Goal: Task Accomplishment & Management: Complete application form

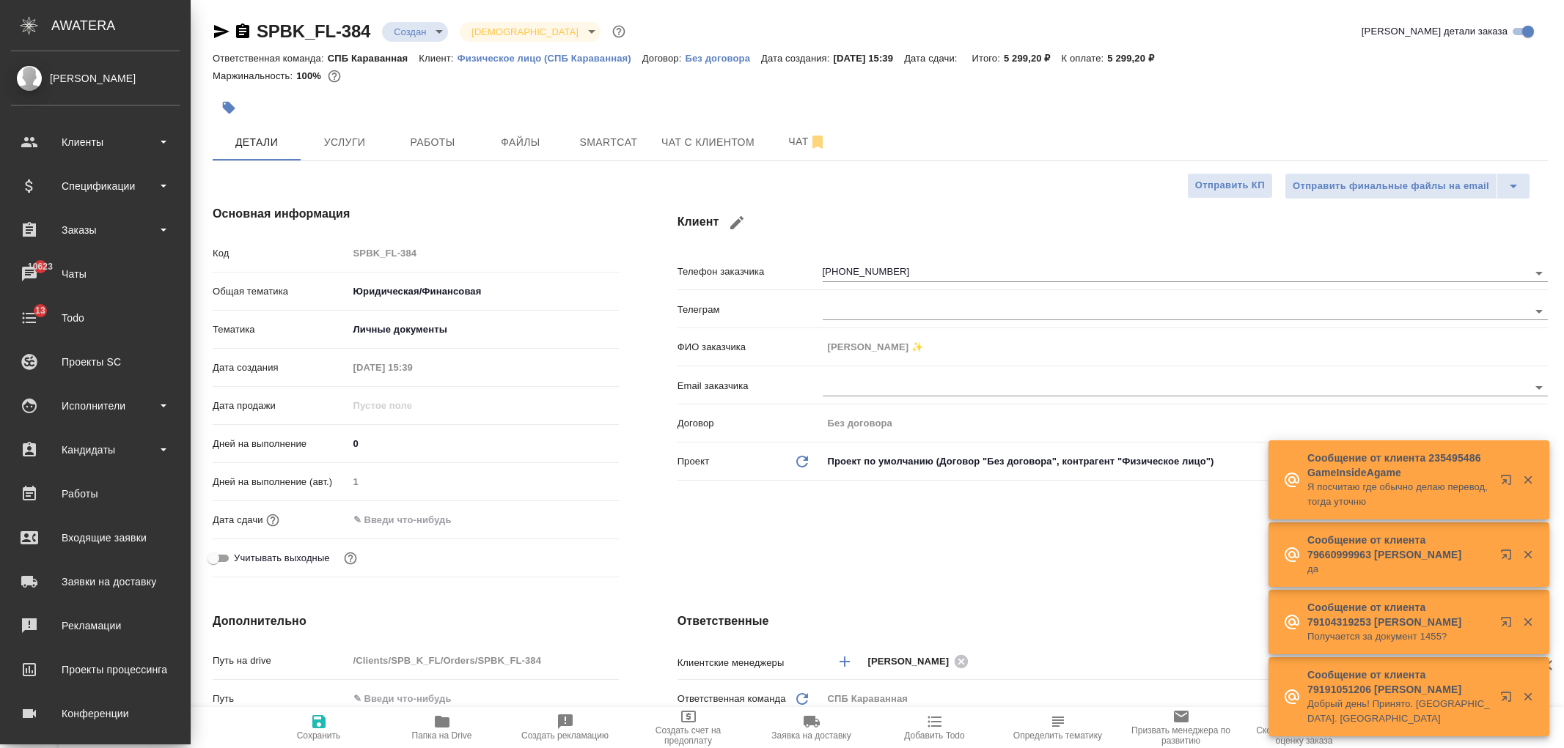
select select "RU"
click at [97, 243] on div "Заказы" at bounding box center [95, 230] width 183 height 37
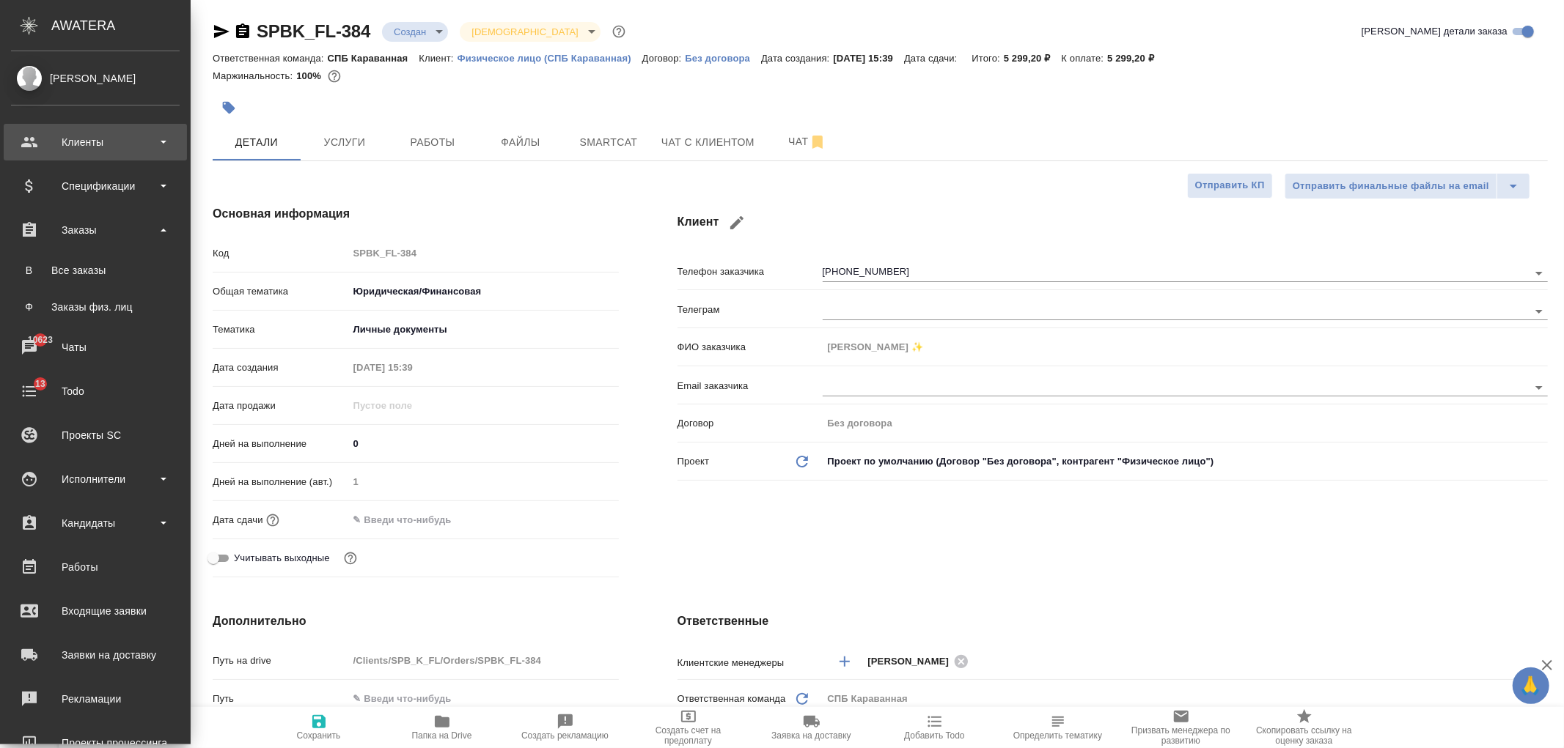
click at [112, 145] on div "Клиенты" at bounding box center [95, 142] width 169 height 22
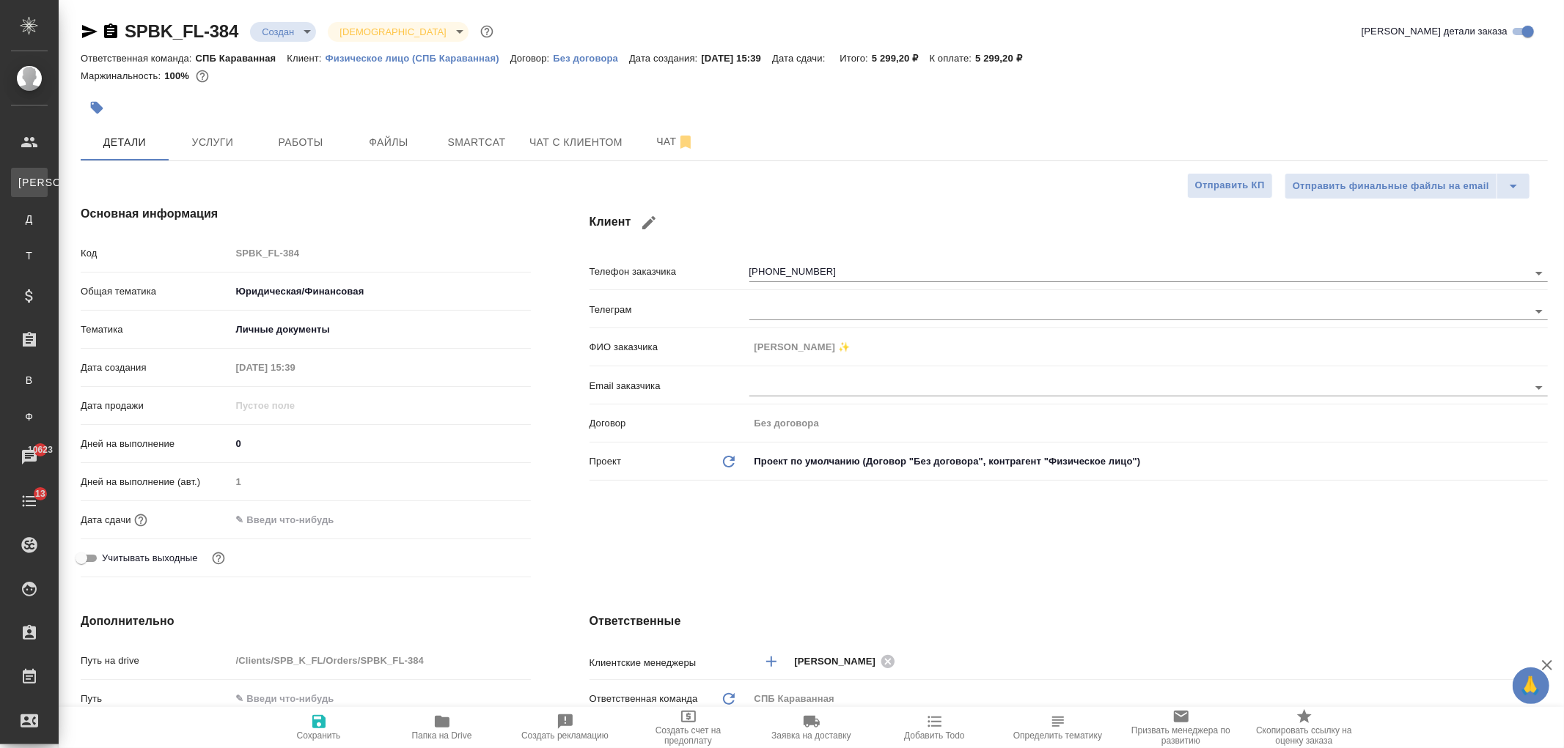
click at [22, 180] on div "Клиенты" at bounding box center [11, 182] width 22 height 15
select select "RU"
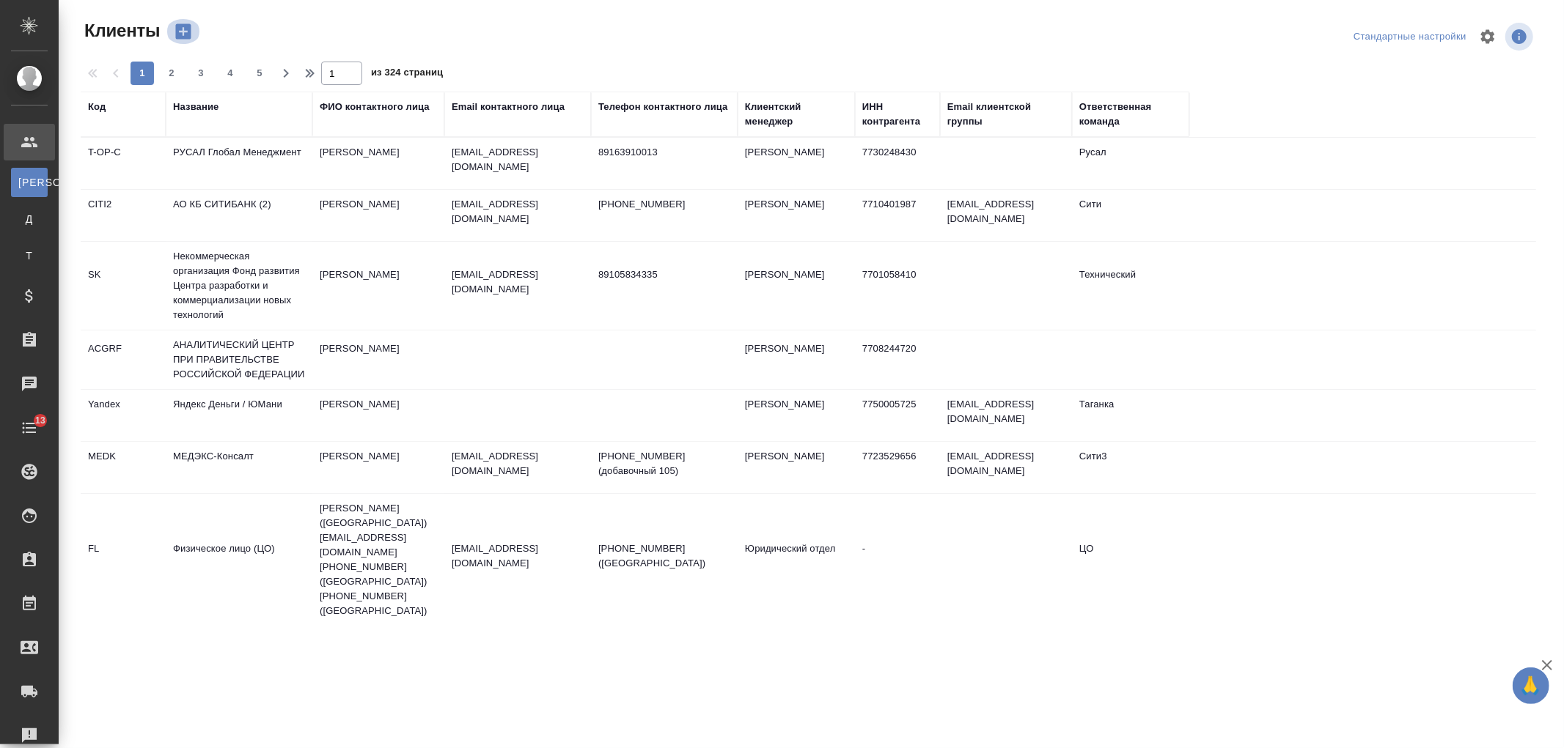
click at [186, 42] on button "button" at bounding box center [183, 31] width 35 height 25
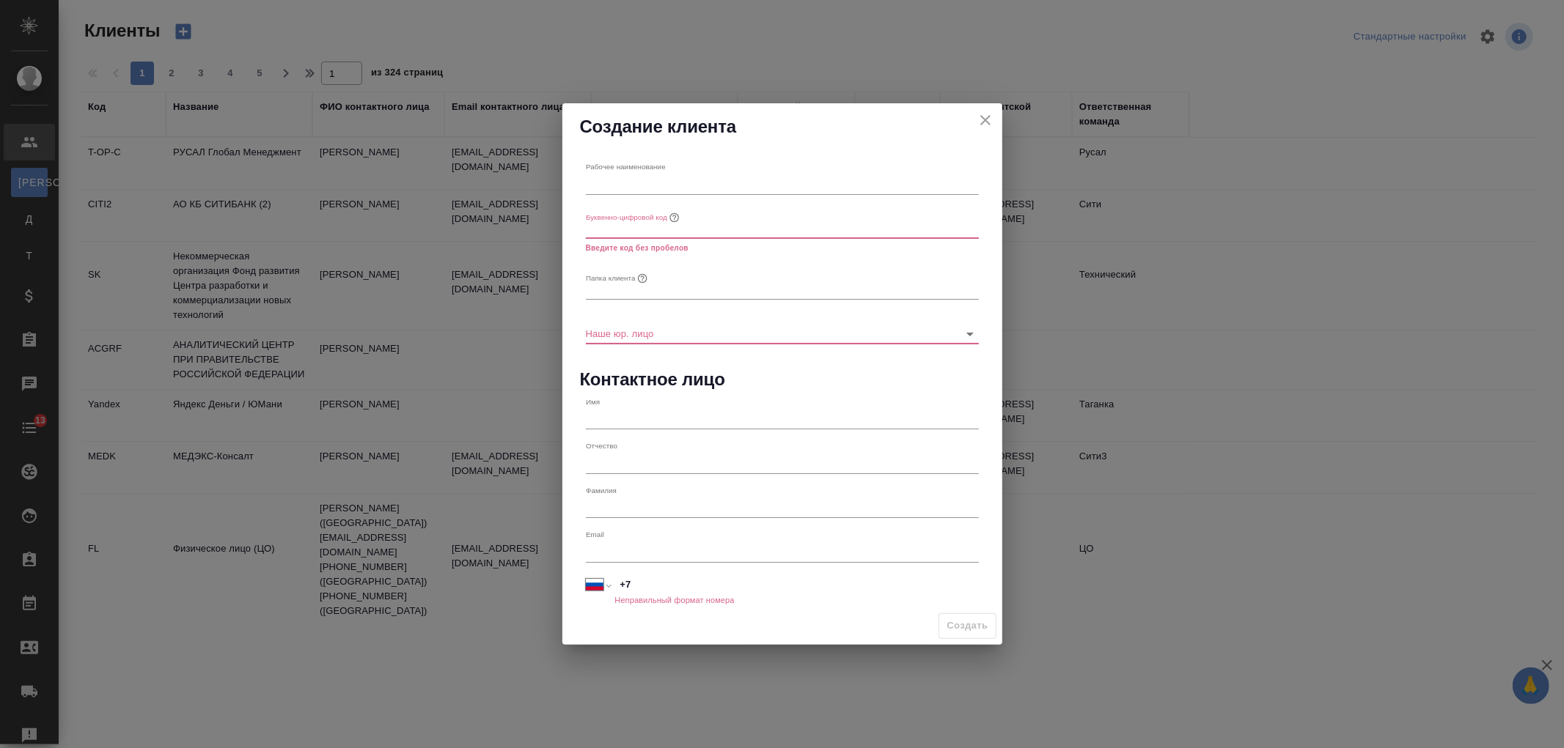
click at [993, 114] on icon "close" at bounding box center [985, 120] width 18 height 18
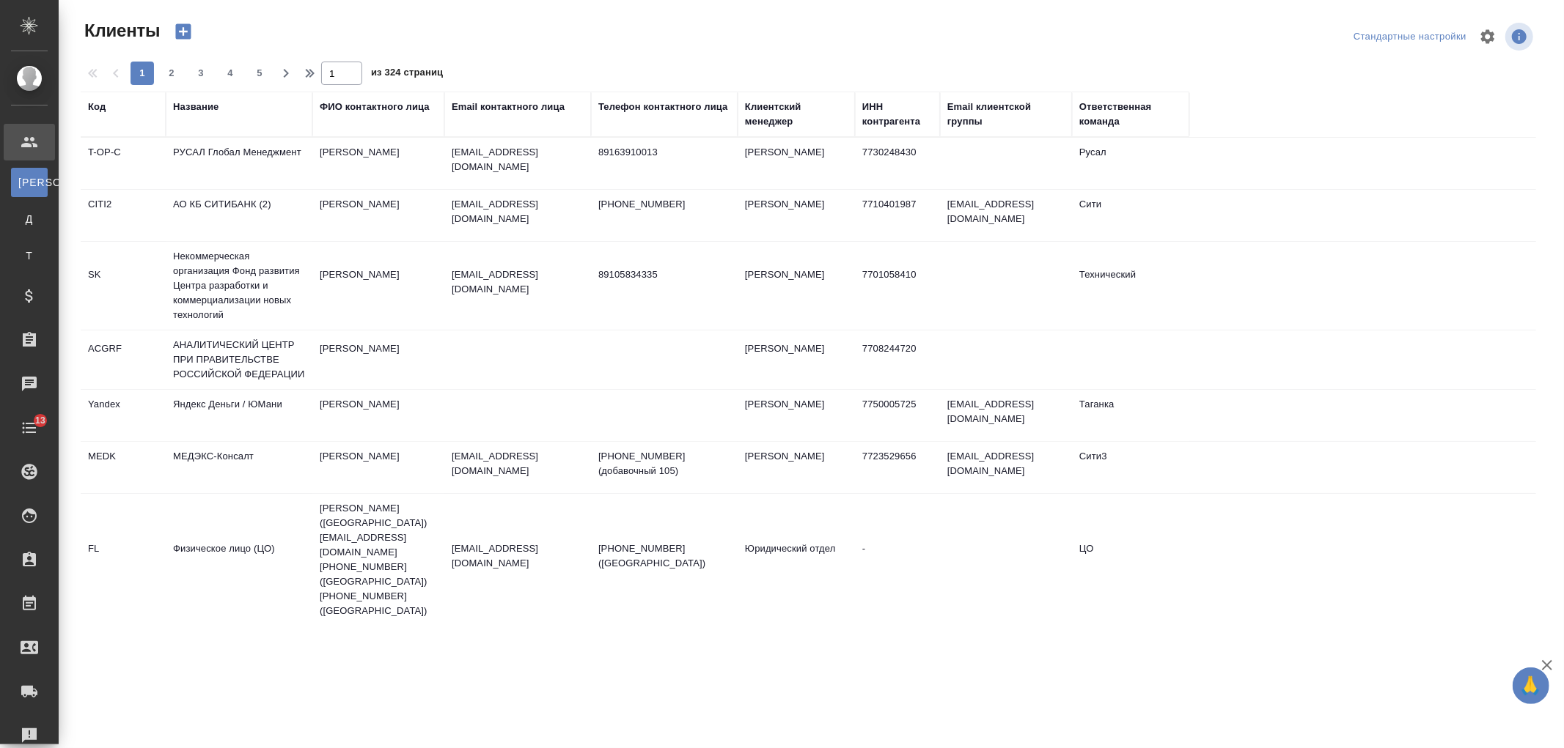
click at [214, 121] on div "Название" at bounding box center [239, 114] width 132 height 29
click at [207, 104] on div "Название" at bounding box center [195, 107] width 45 height 15
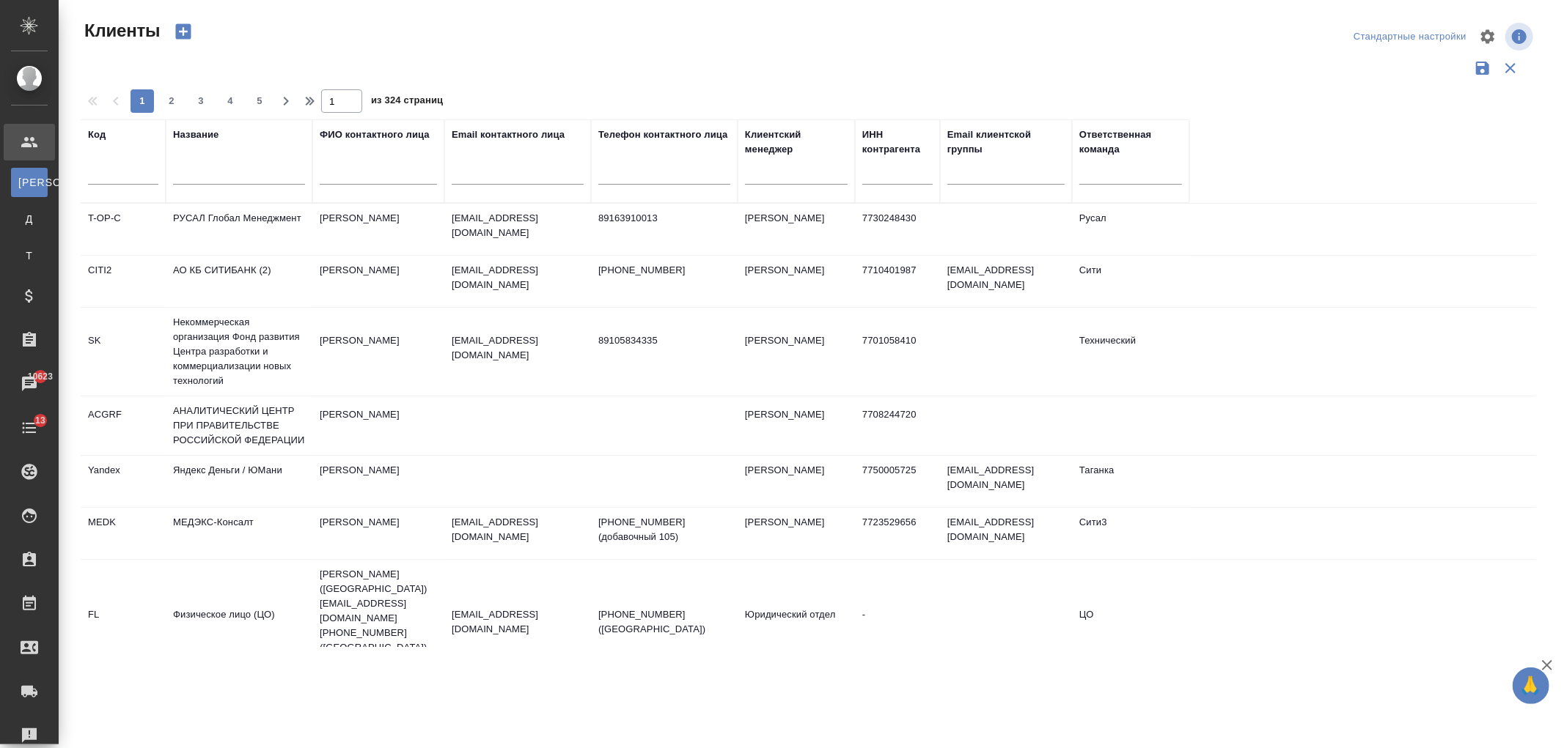
drag, startPoint x: 233, startPoint y: 150, endPoint x: 245, endPoint y: 191, distance: 42.7
click at [238, 166] on div "Название" at bounding box center [239, 161] width 132 height 67
click at [245, 169] on input "text" at bounding box center [239, 175] width 132 height 18
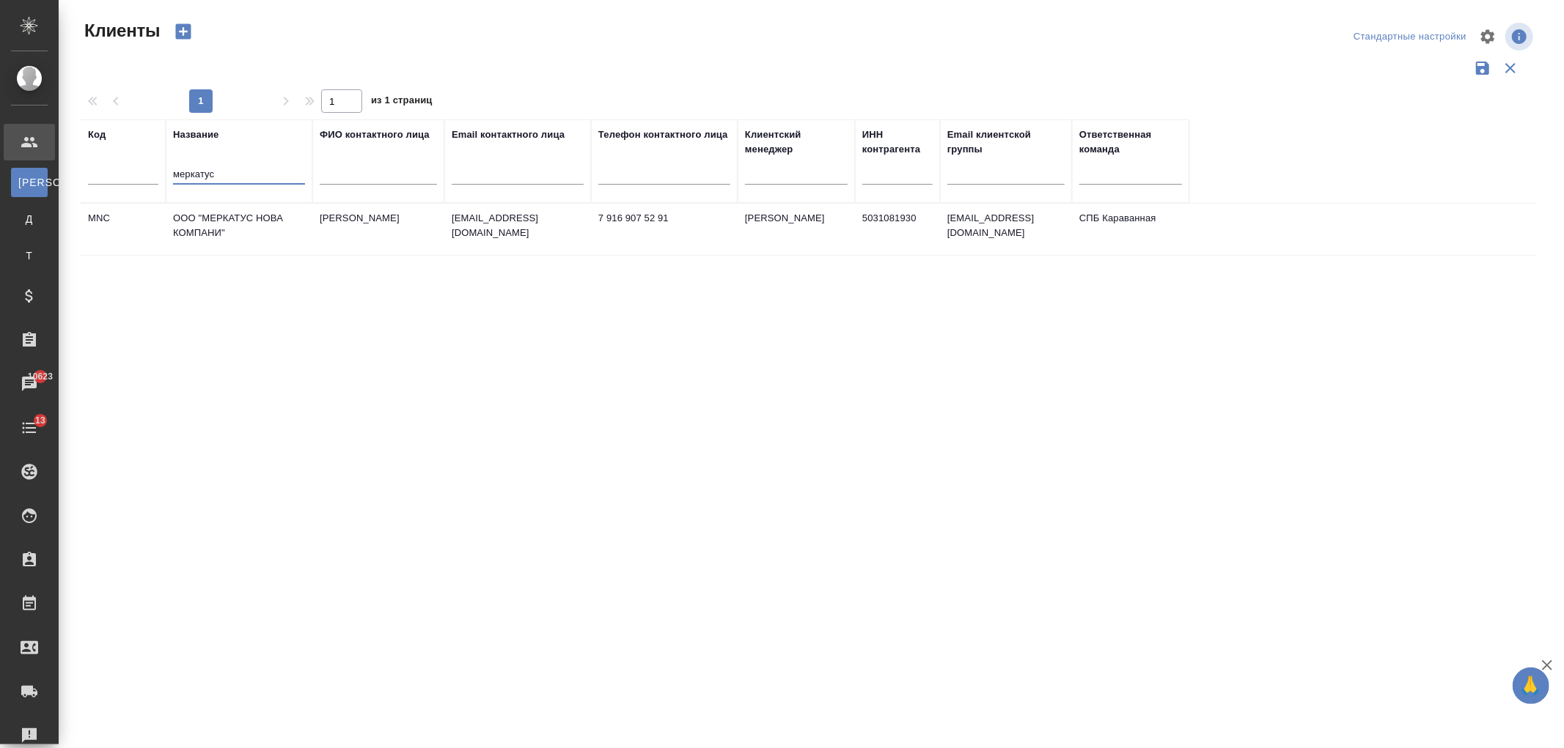
type input "меркатус"
click at [268, 223] on td "ООО "МЕРКАТУС НОВА КОМПАНИ"" at bounding box center [239, 229] width 147 height 51
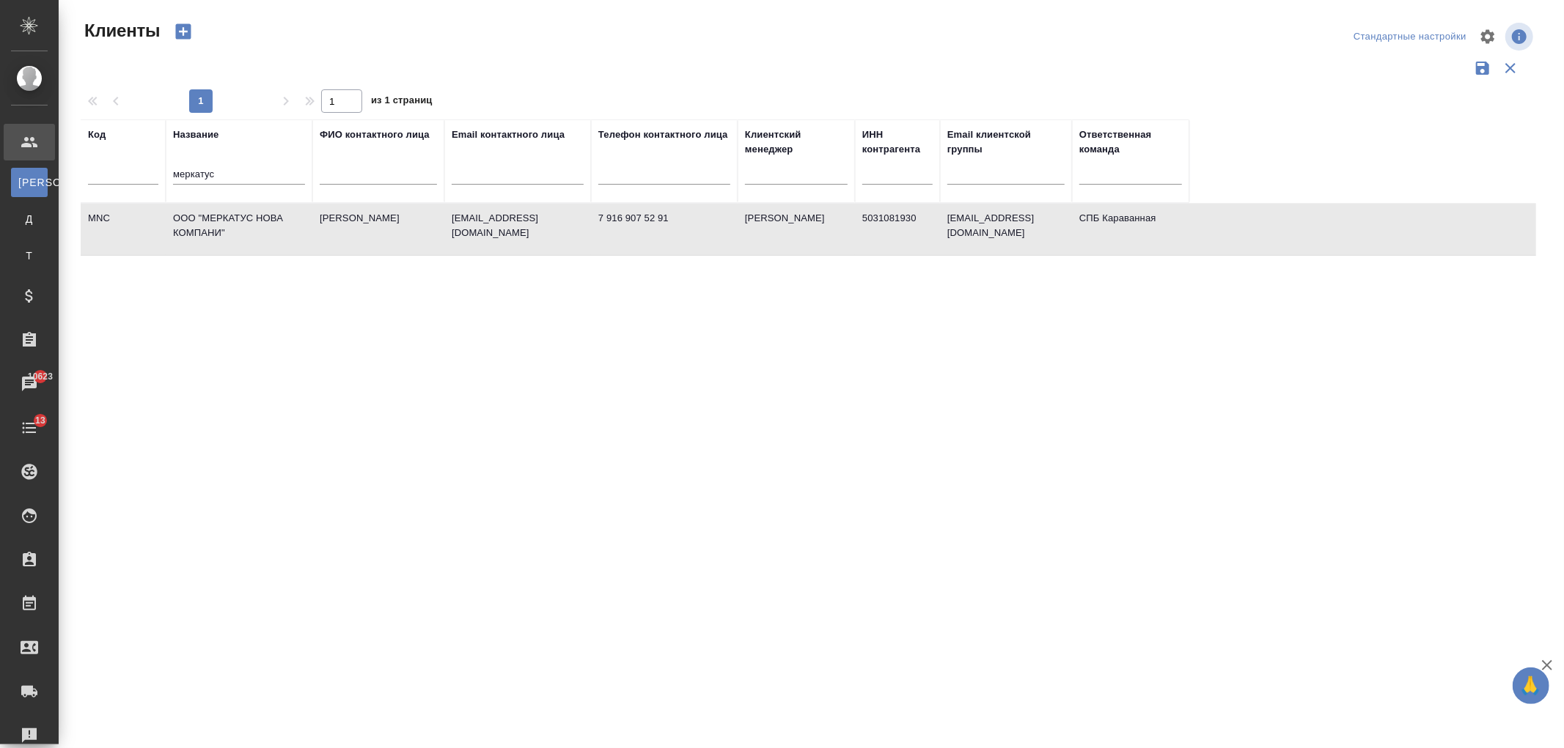
click at [268, 223] on td "ООО "МЕРКАТУС НОВА КОМПАНИ"" at bounding box center [239, 229] width 147 height 51
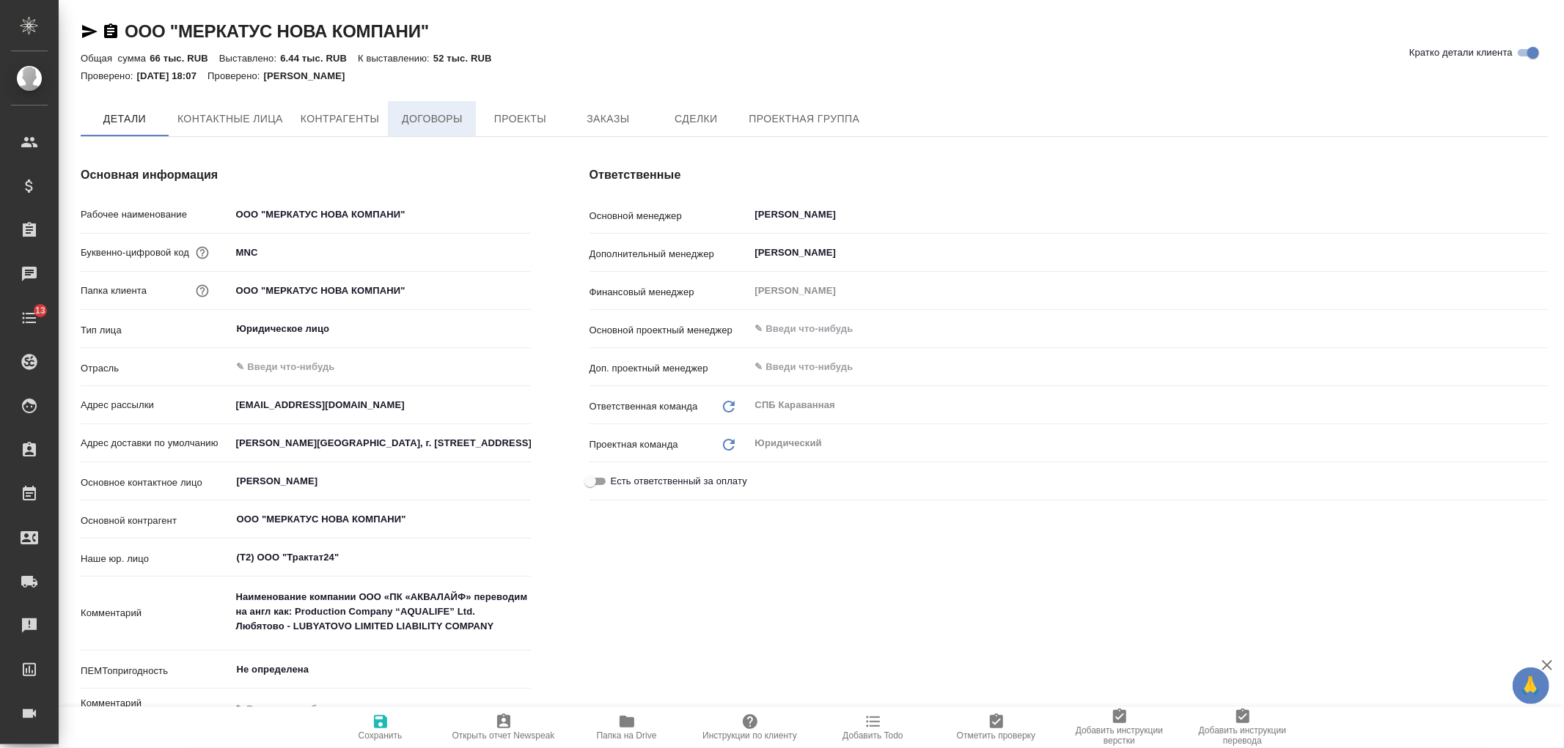
type textarea "x"
click at [577, 122] on span "Заказы" at bounding box center [607, 120] width 70 height 18
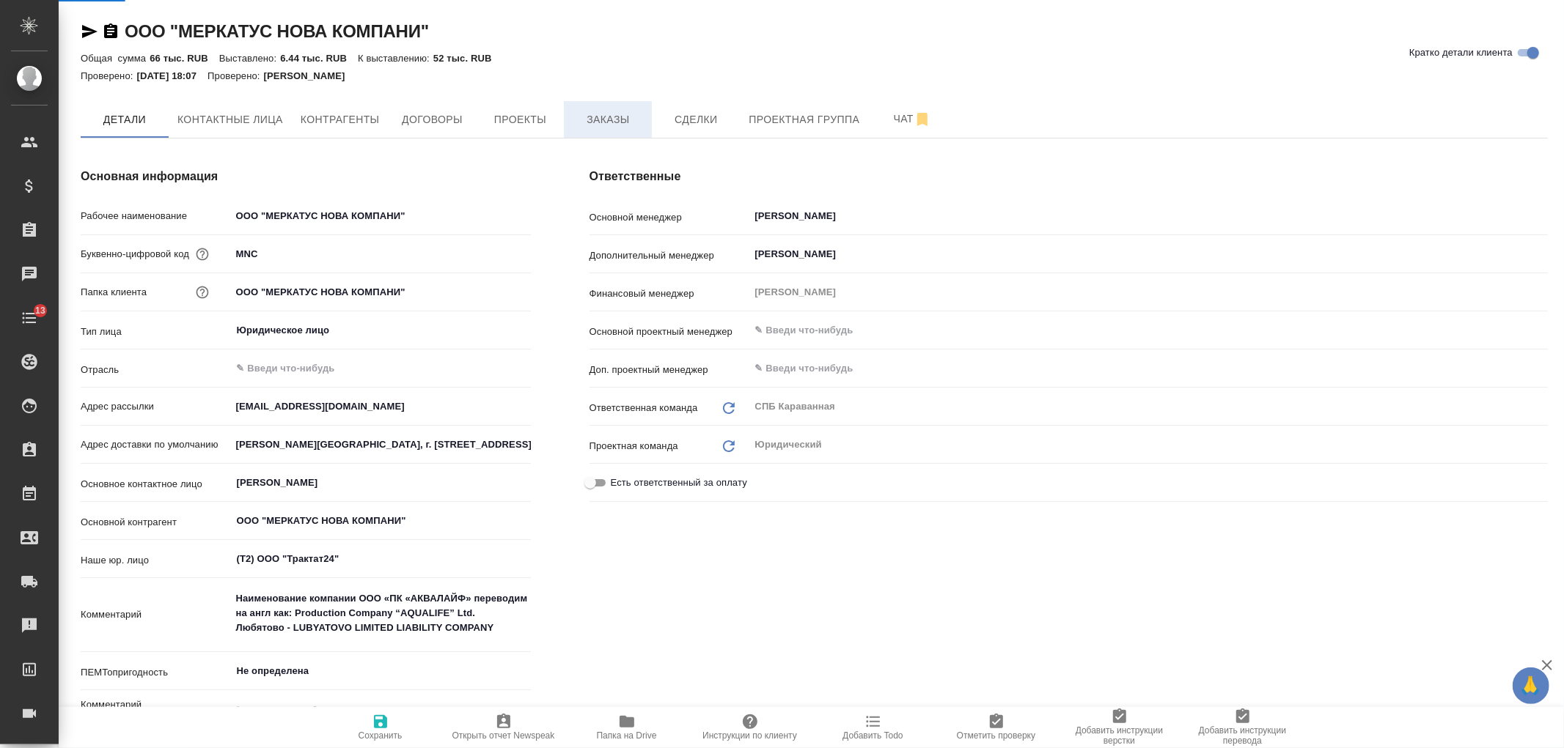
type textarea "x"
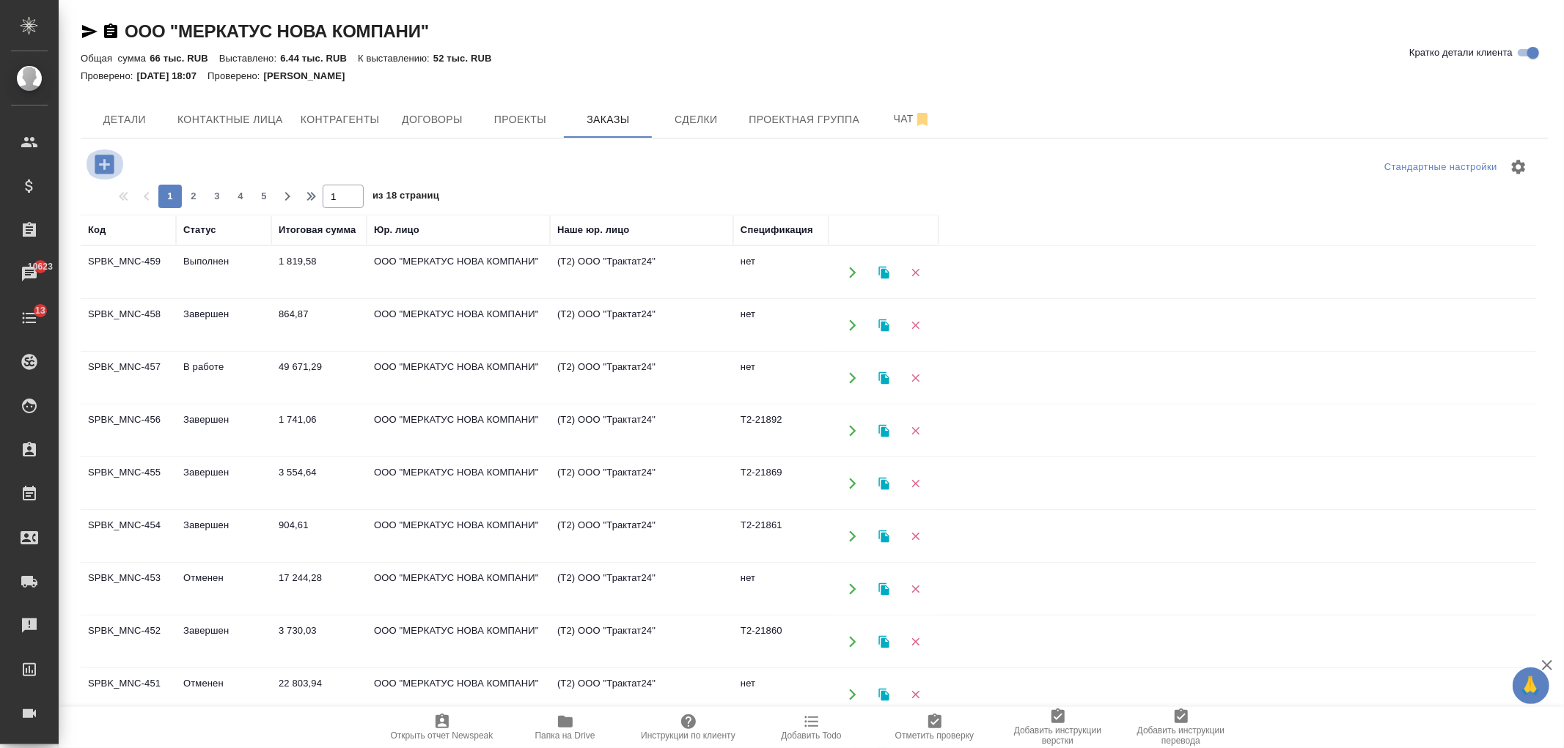
click at [96, 158] on icon "button" at bounding box center [104, 164] width 19 height 19
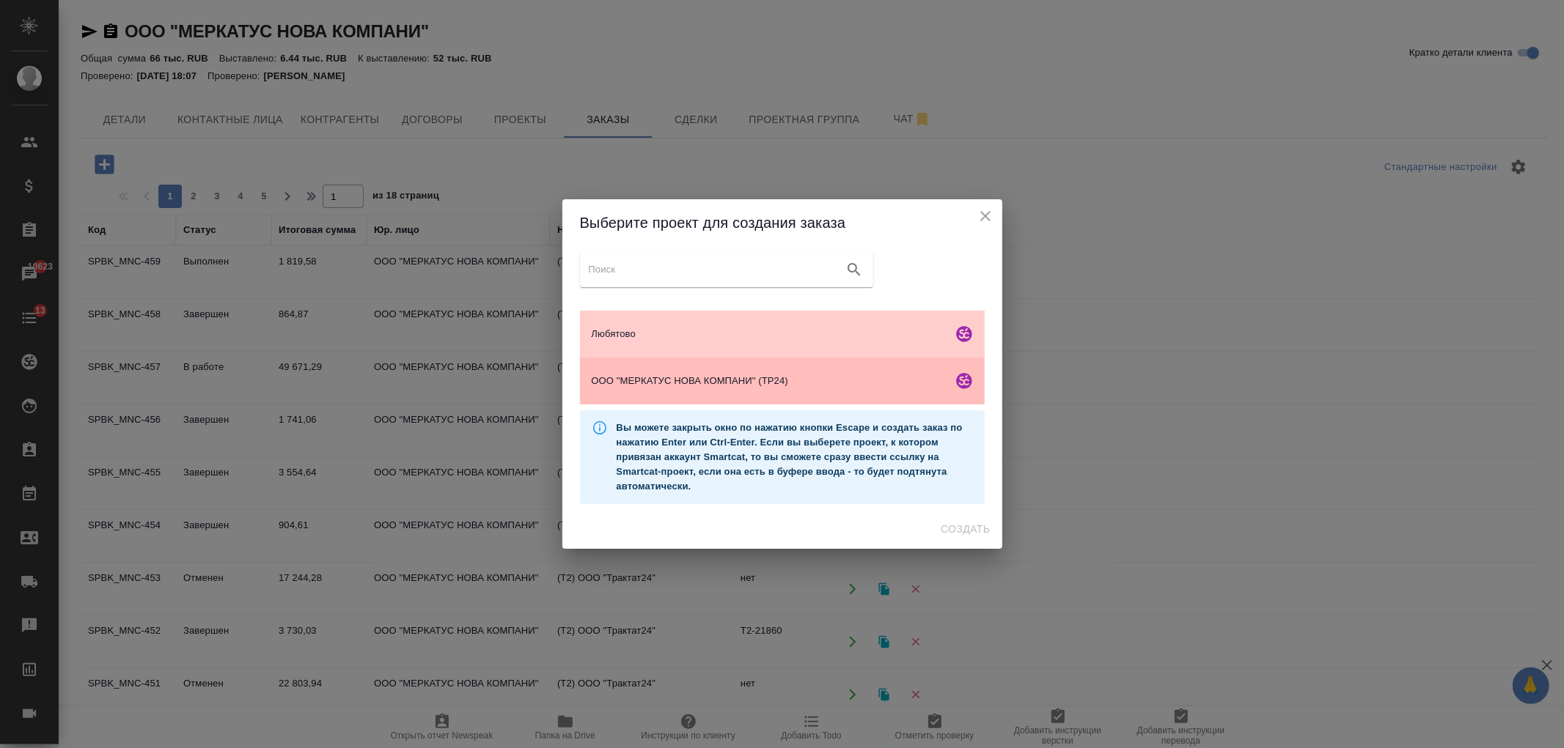
click at [819, 394] on div "ООО "МЕРКАТУС НОВА КОМПАНИ" (ТР24)" at bounding box center [782, 381] width 405 height 47
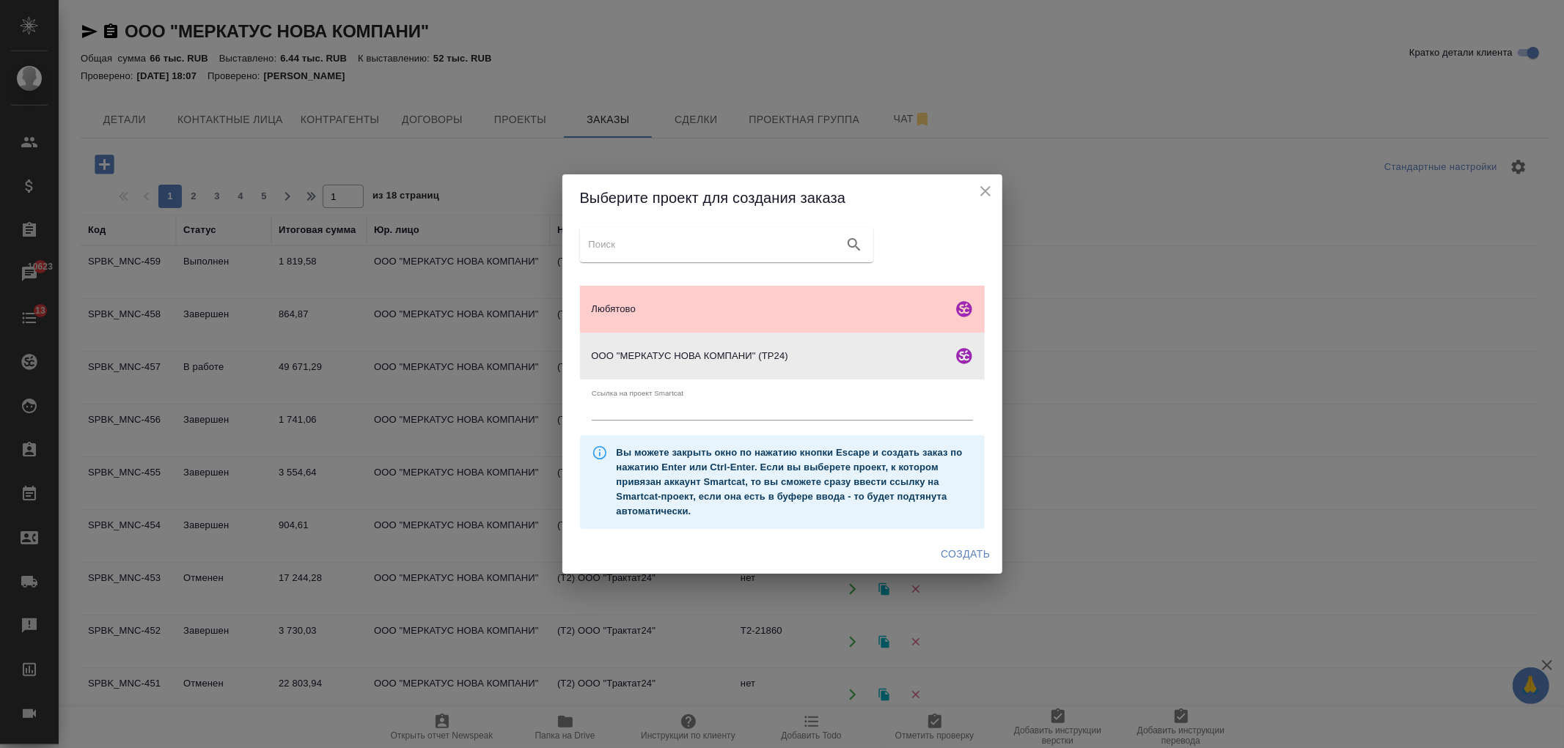
click at [955, 556] on span "Создать" at bounding box center [964, 554] width 49 height 18
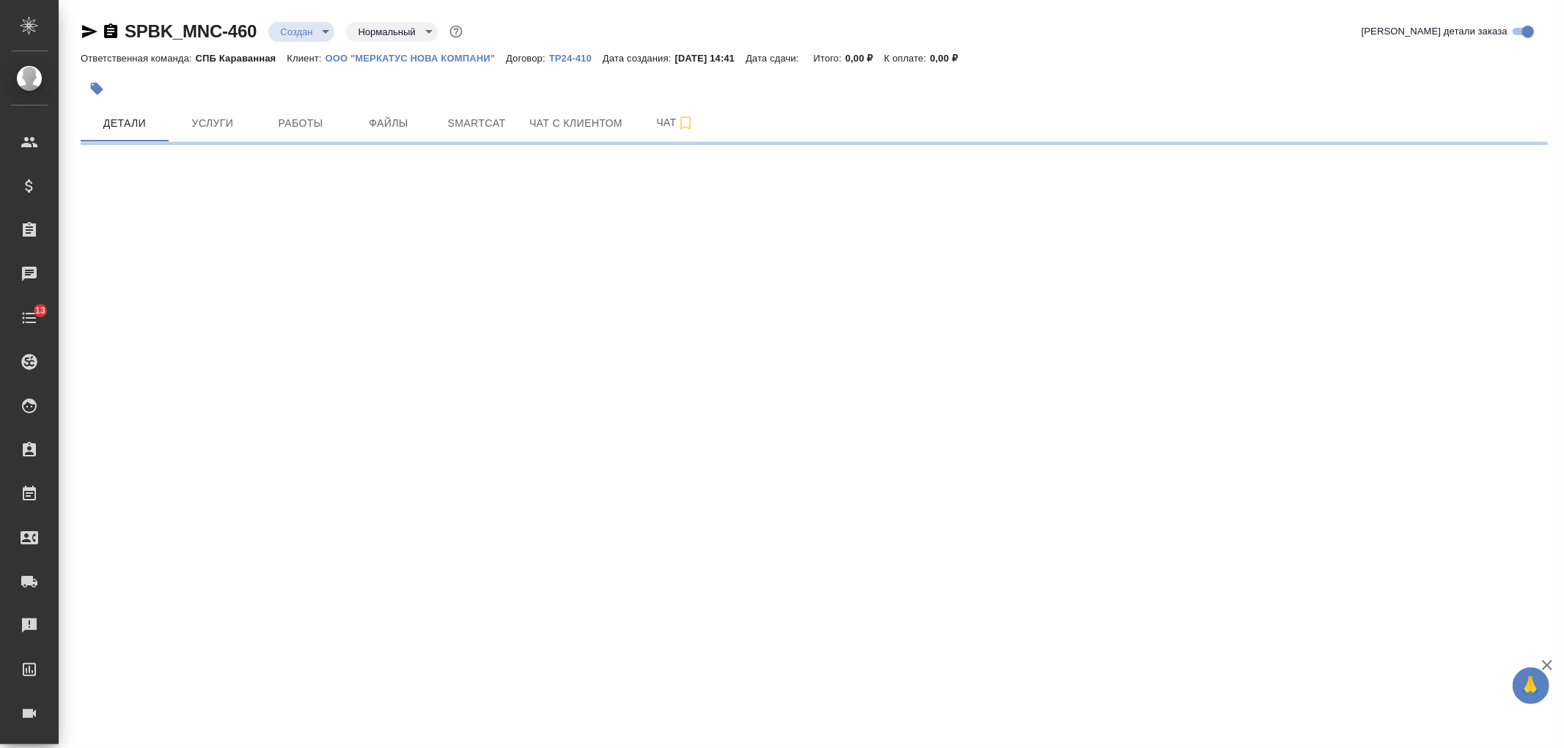
select select "RU"
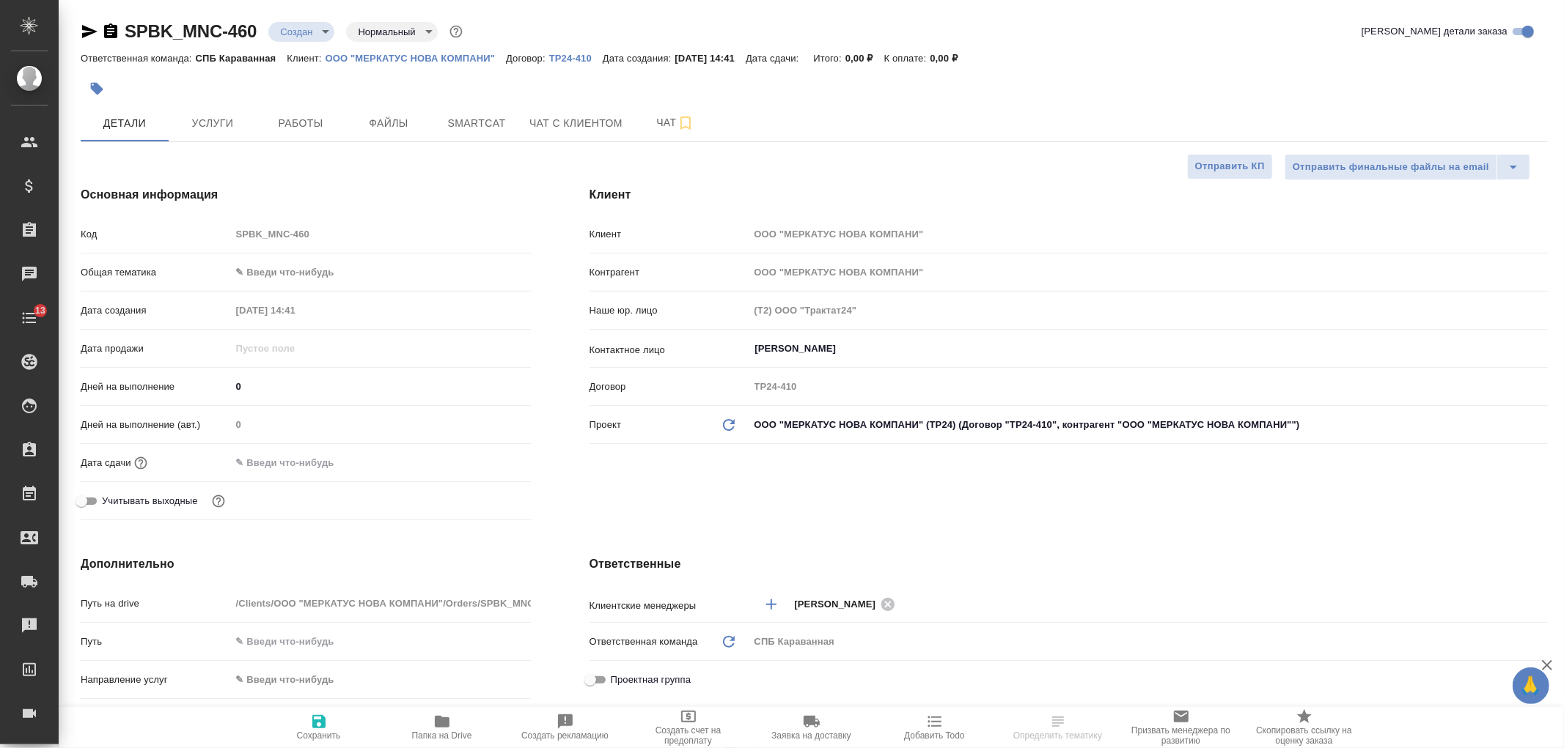
type textarea "x"
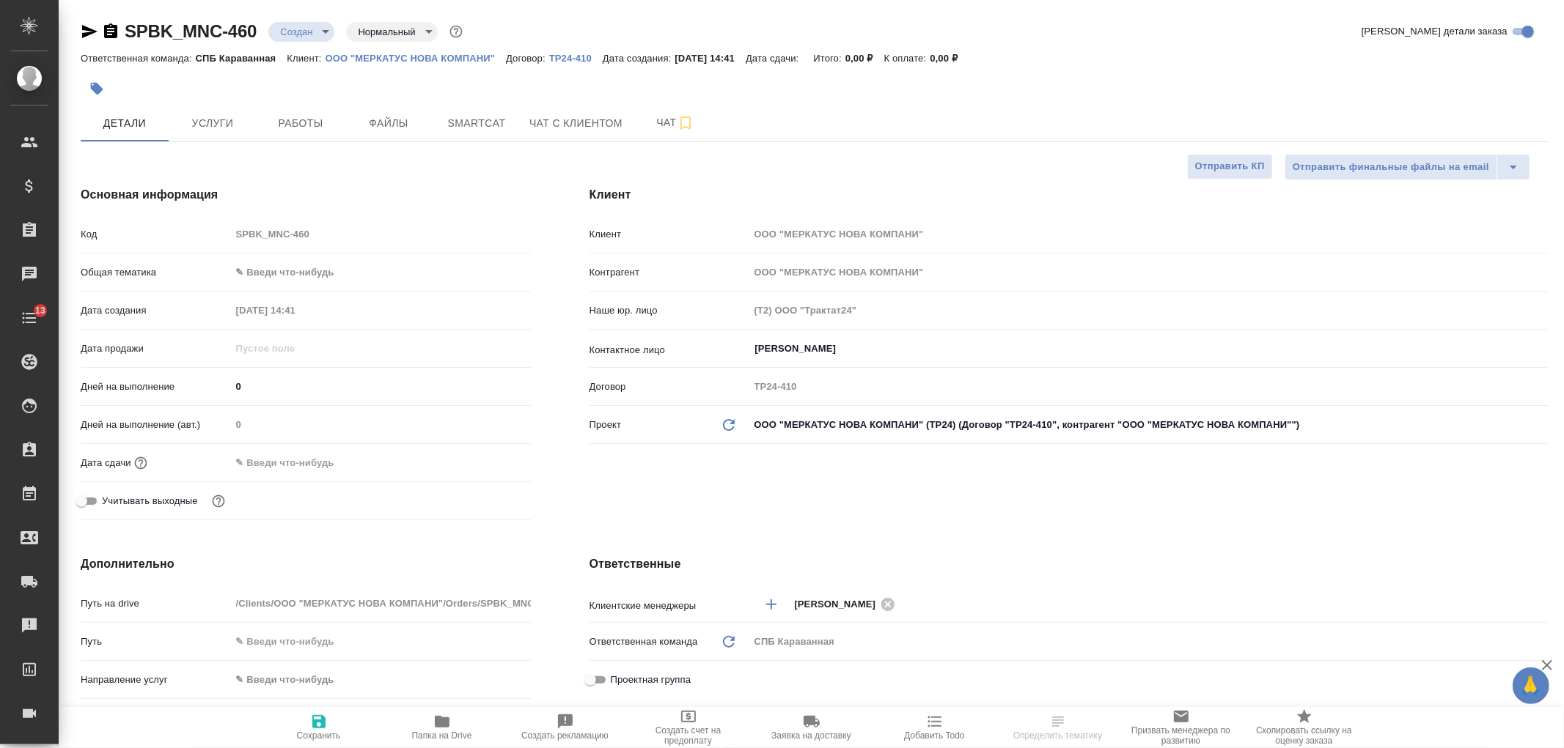
type textarea "x"
click at [268, 287] on div "Общая тематика ✎ Введи что-нибудь" at bounding box center [306, 278] width 450 height 38
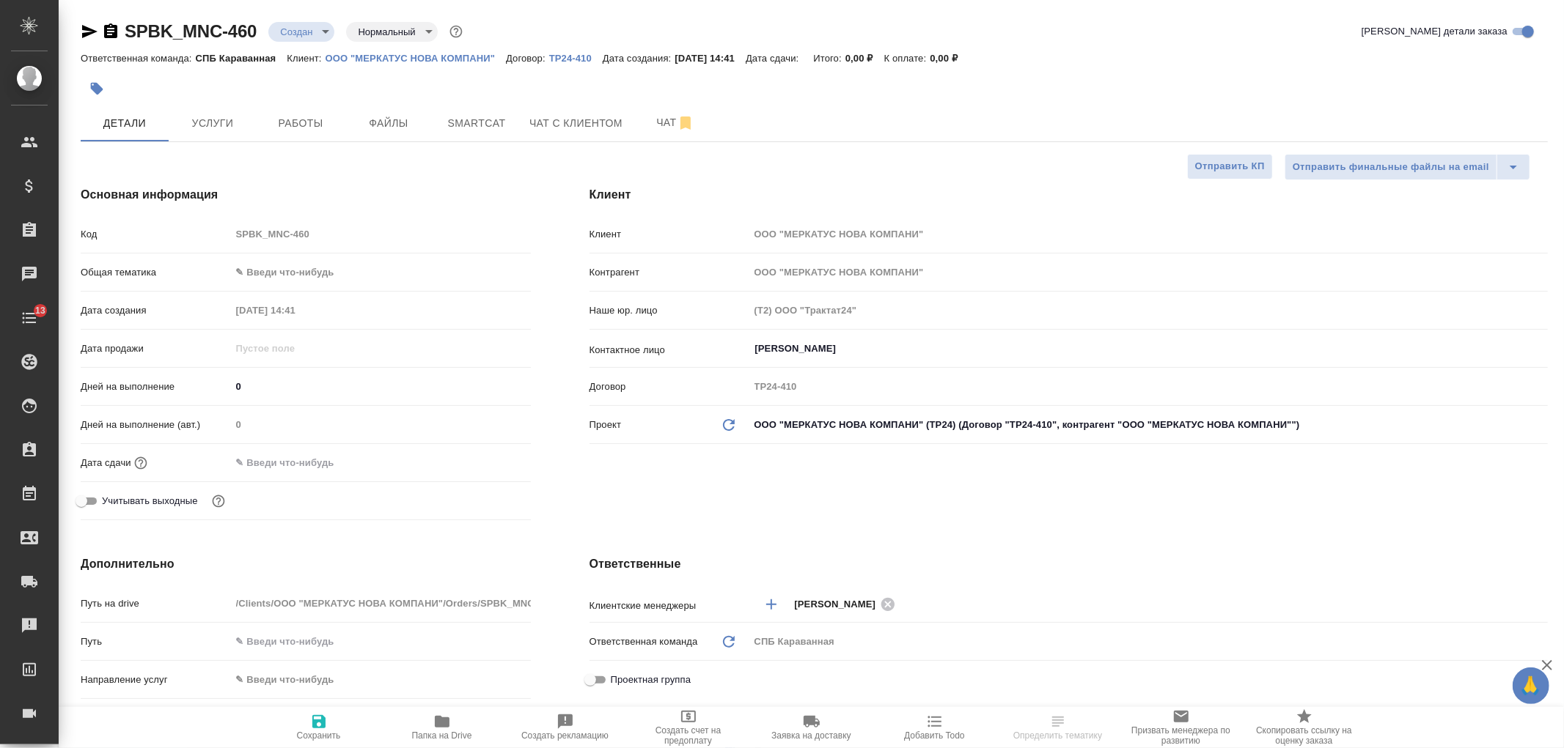
click at [297, 274] on body "🙏 .cls-1 fill:#fff; AWATERA Ivanova Arina Клиенты Спецификации Заказы Чаты 13 T…" at bounding box center [782, 374] width 1564 height 748
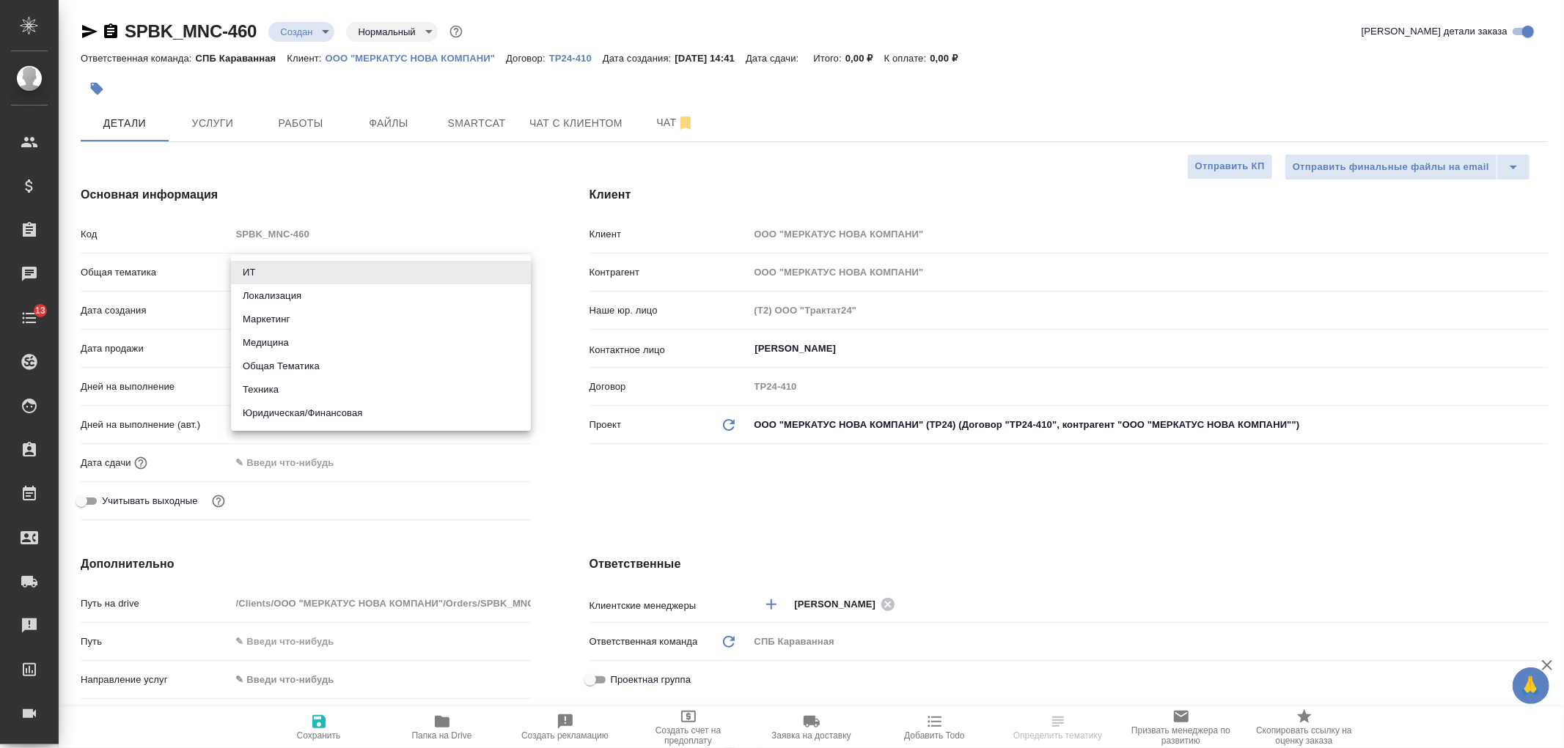
click at [347, 389] on li "Техника" at bounding box center [381, 389] width 300 height 23
type input "tech"
type textarea "x"
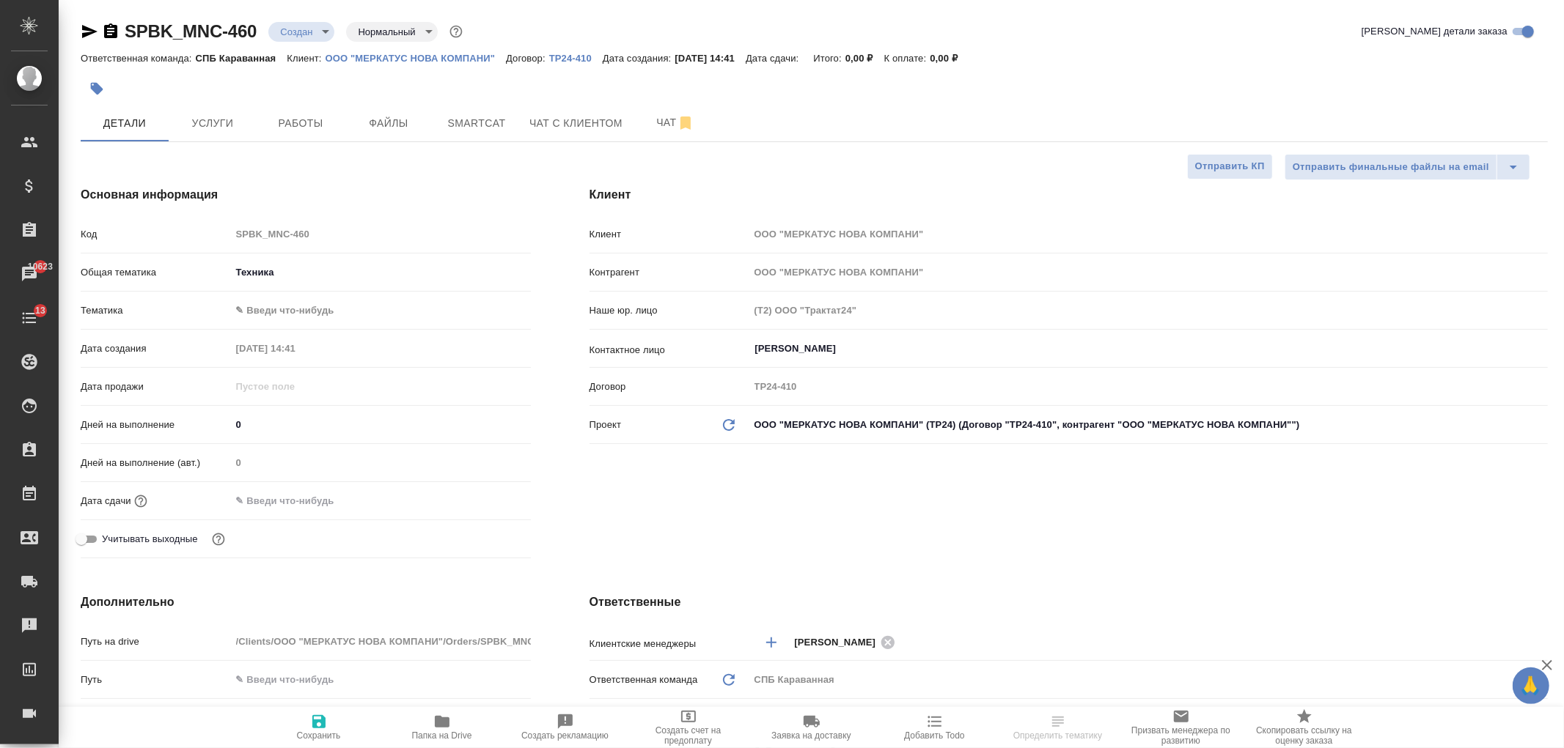
click at [267, 306] on body "🙏 .cls-1 fill:#fff; AWATERA Ivanova Arina Клиенты Спецификации Заказы 10623 Чат…" at bounding box center [782, 374] width 1564 height 748
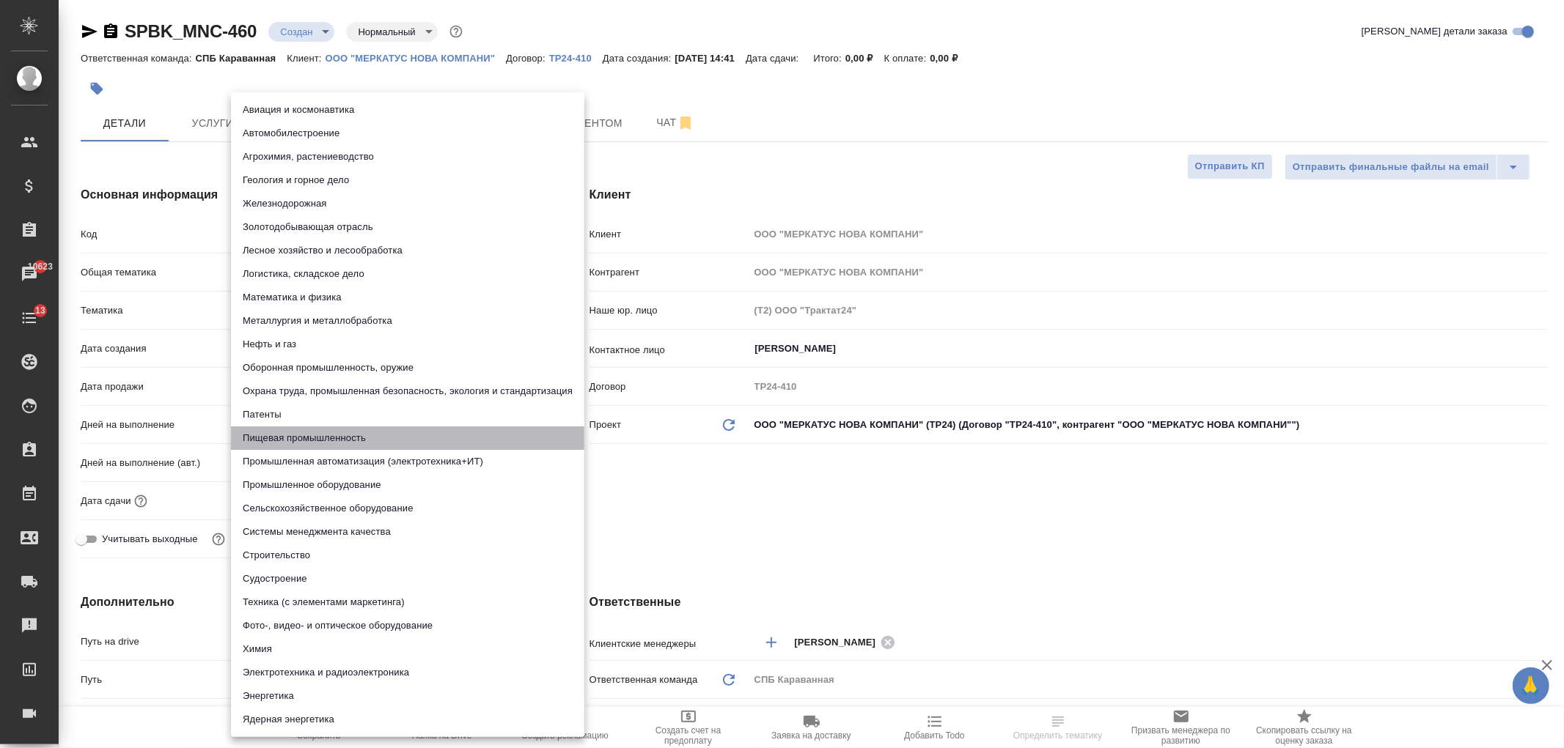
click at [294, 441] on li "Пищевая промышленность" at bounding box center [407, 438] width 353 height 23
type textarea "x"
type input "5a8b8b956a9677013d343d8f"
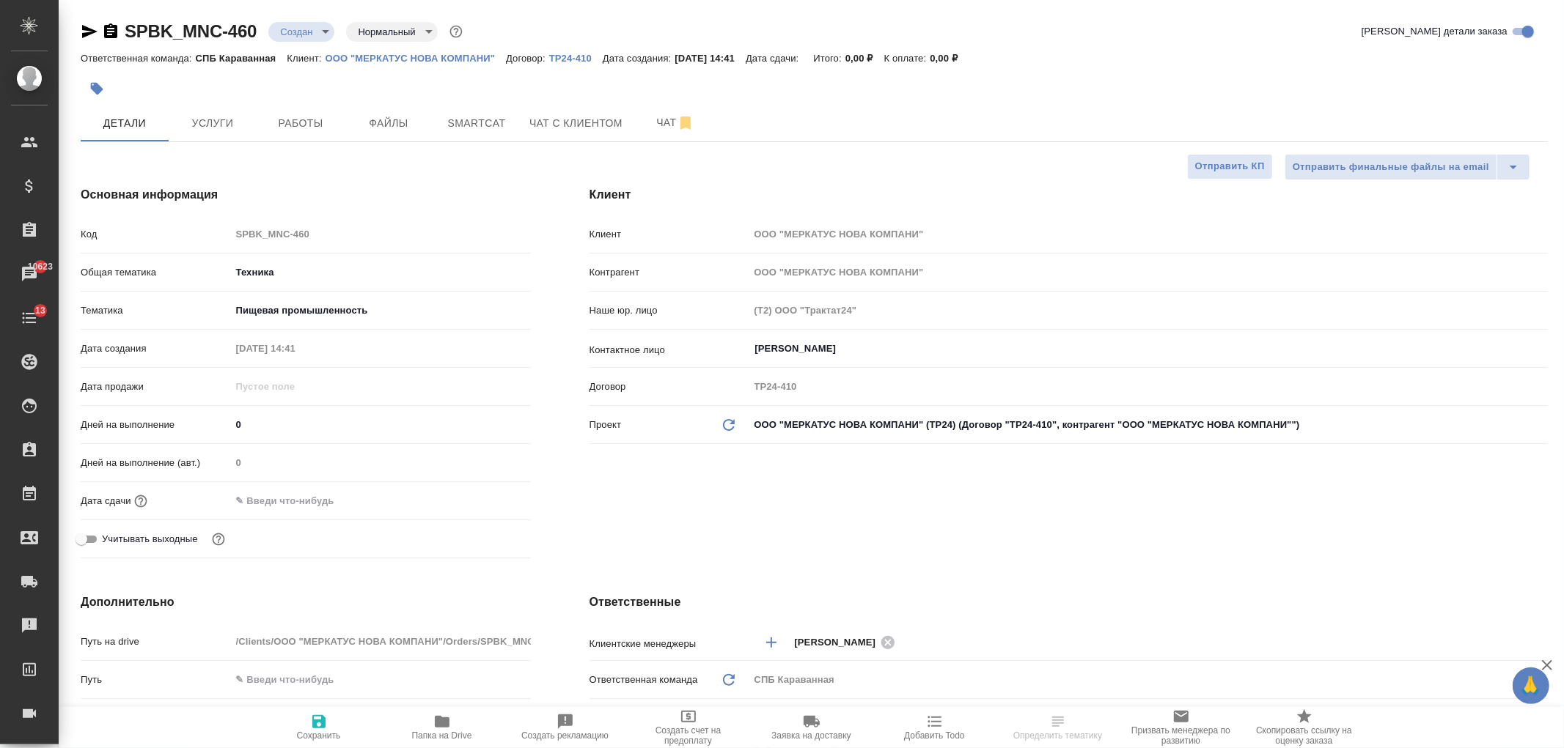
click at [299, 506] on input "text" at bounding box center [295, 500] width 128 height 21
click at [478, 494] on div at bounding box center [381, 500] width 300 height 21
click at [486, 499] on icon "button" at bounding box center [488, 501] width 18 height 18
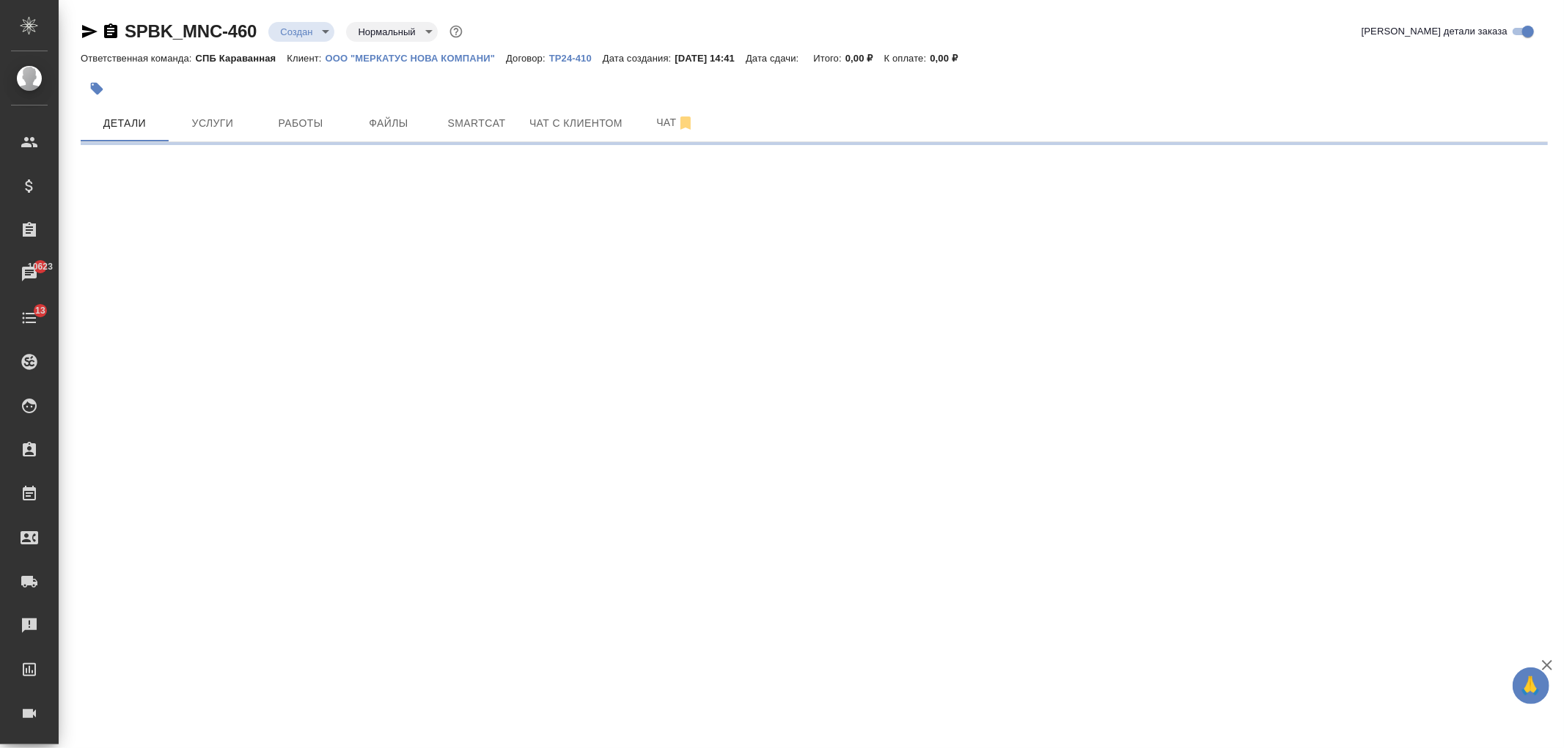
select select "RU"
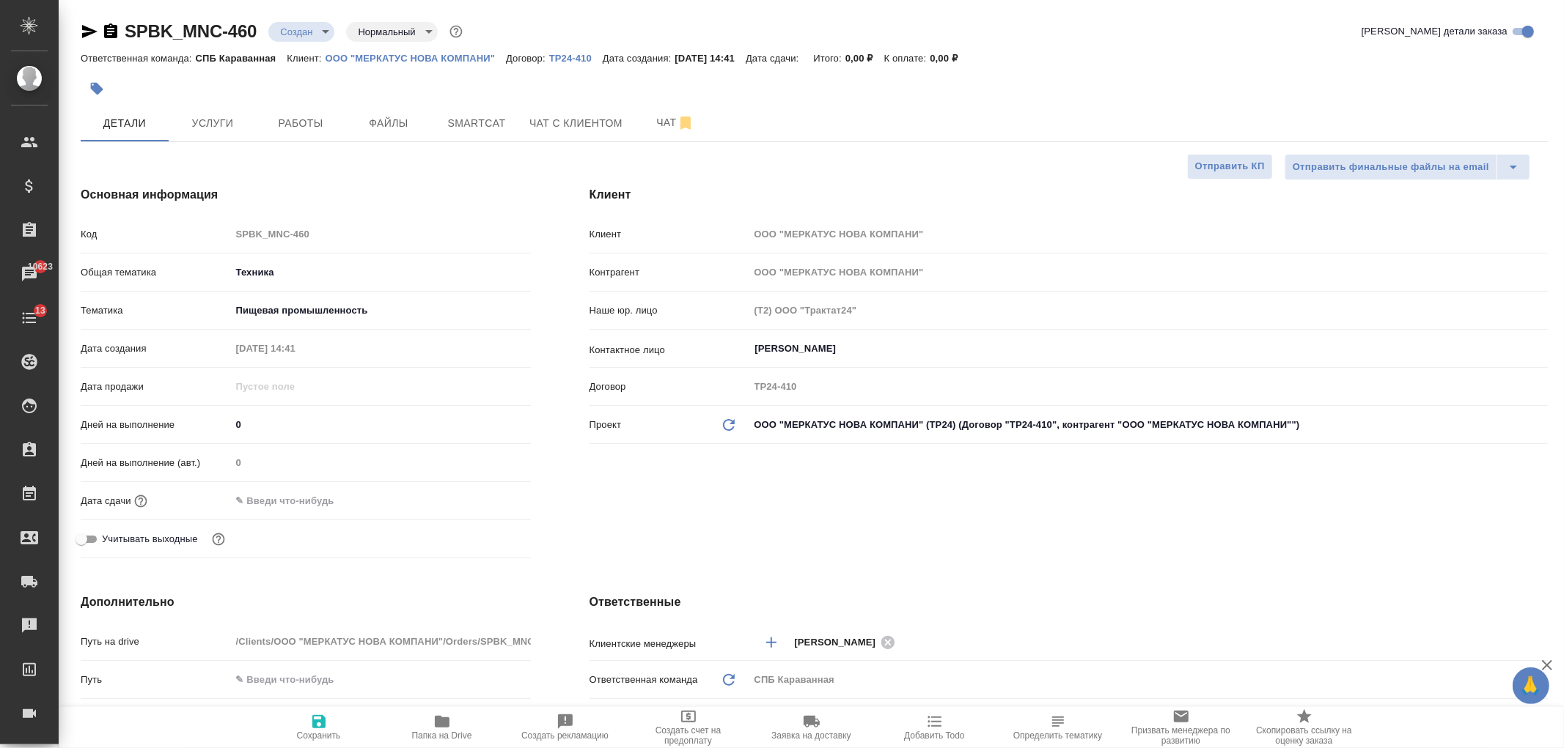
type textarea "x"
click at [408, 513] on div "Дата сдачи" at bounding box center [306, 501] width 450 height 26
click at [374, 496] on div at bounding box center [381, 500] width 300 height 21
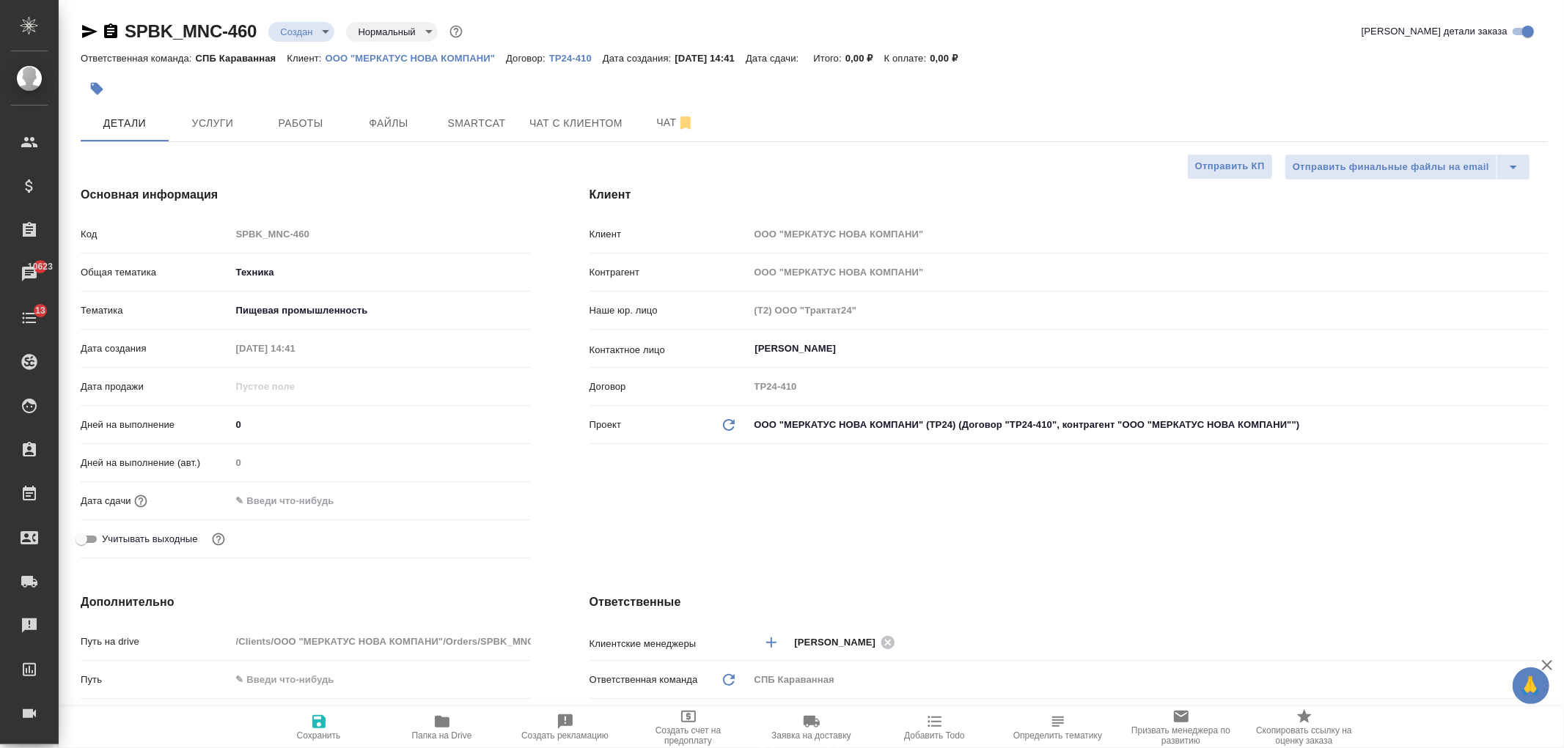
click at [286, 510] on input "text" at bounding box center [295, 500] width 128 height 21
click at [459, 484] on div "Дней на выполнение (авт.) 0" at bounding box center [306, 469] width 450 height 38
click at [492, 499] on icon "button" at bounding box center [488, 501] width 18 height 18
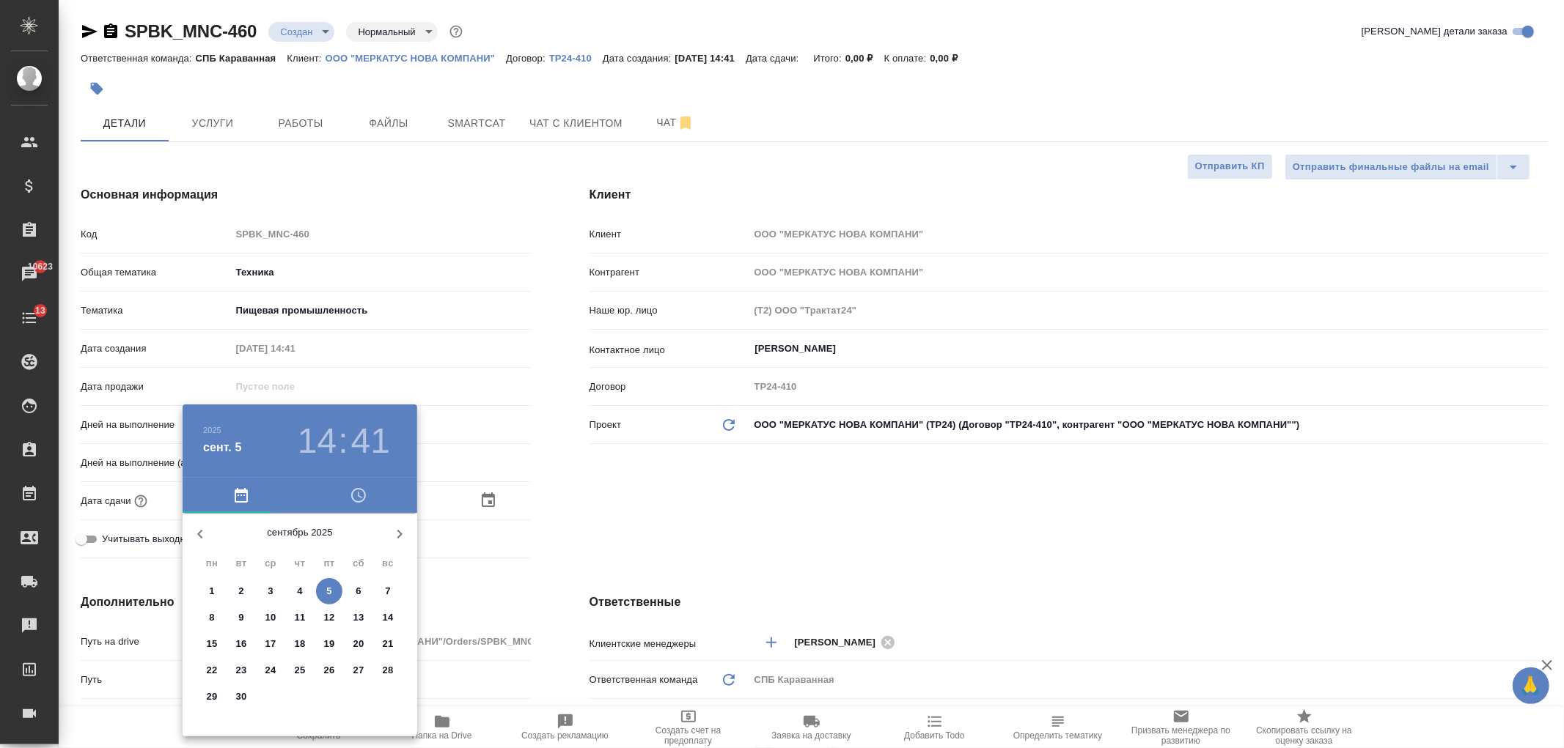
click at [214, 611] on p "8" at bounding box center [211, 618] width 5 height 15
type input "08.09.2025 14:41"
type textarea "x"
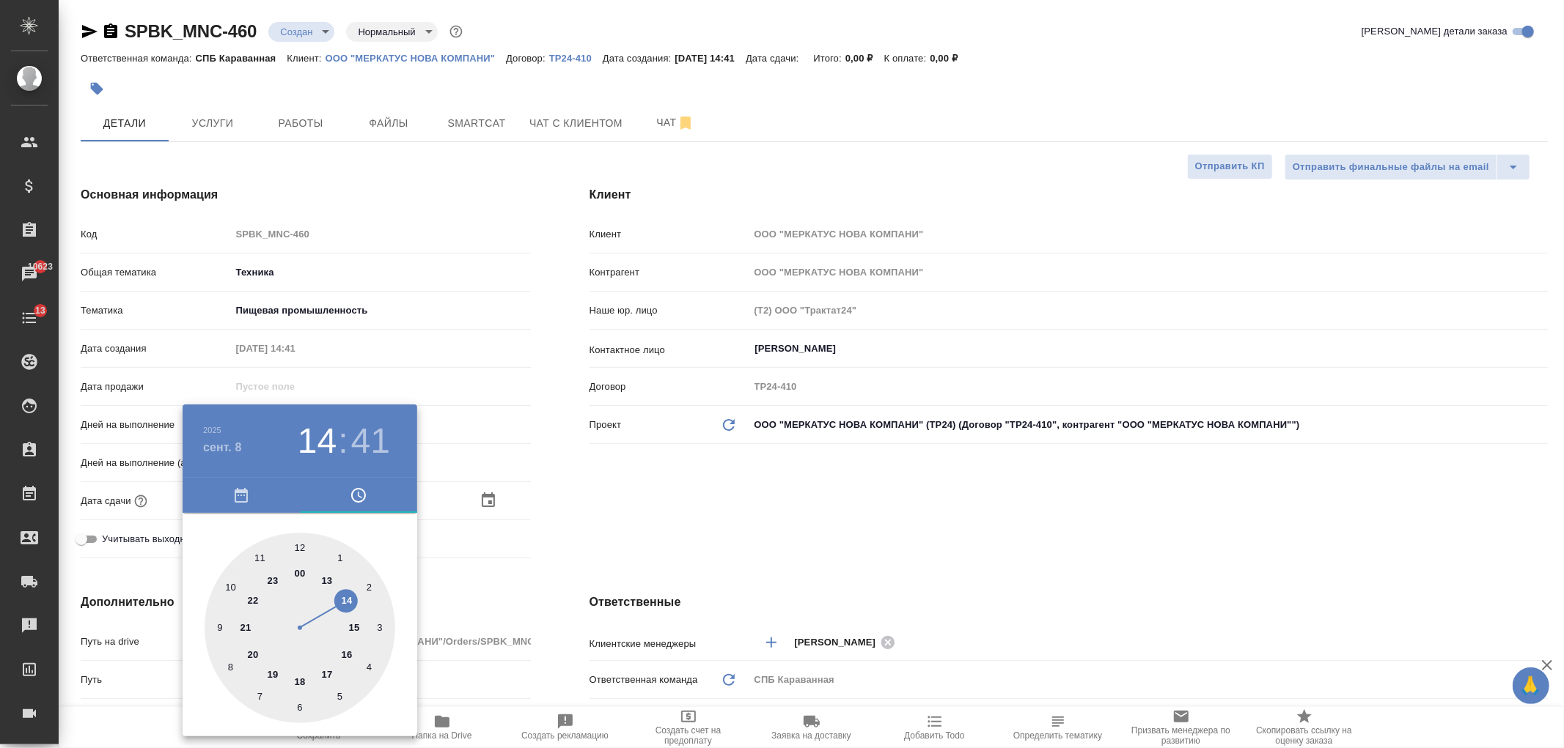
click at [347, 601] on div at bounding box center [300, 628] width 191 height 191
type textarea "x"
click at [298, 540] on div at bounding box center [300, 628] width 191 height 191
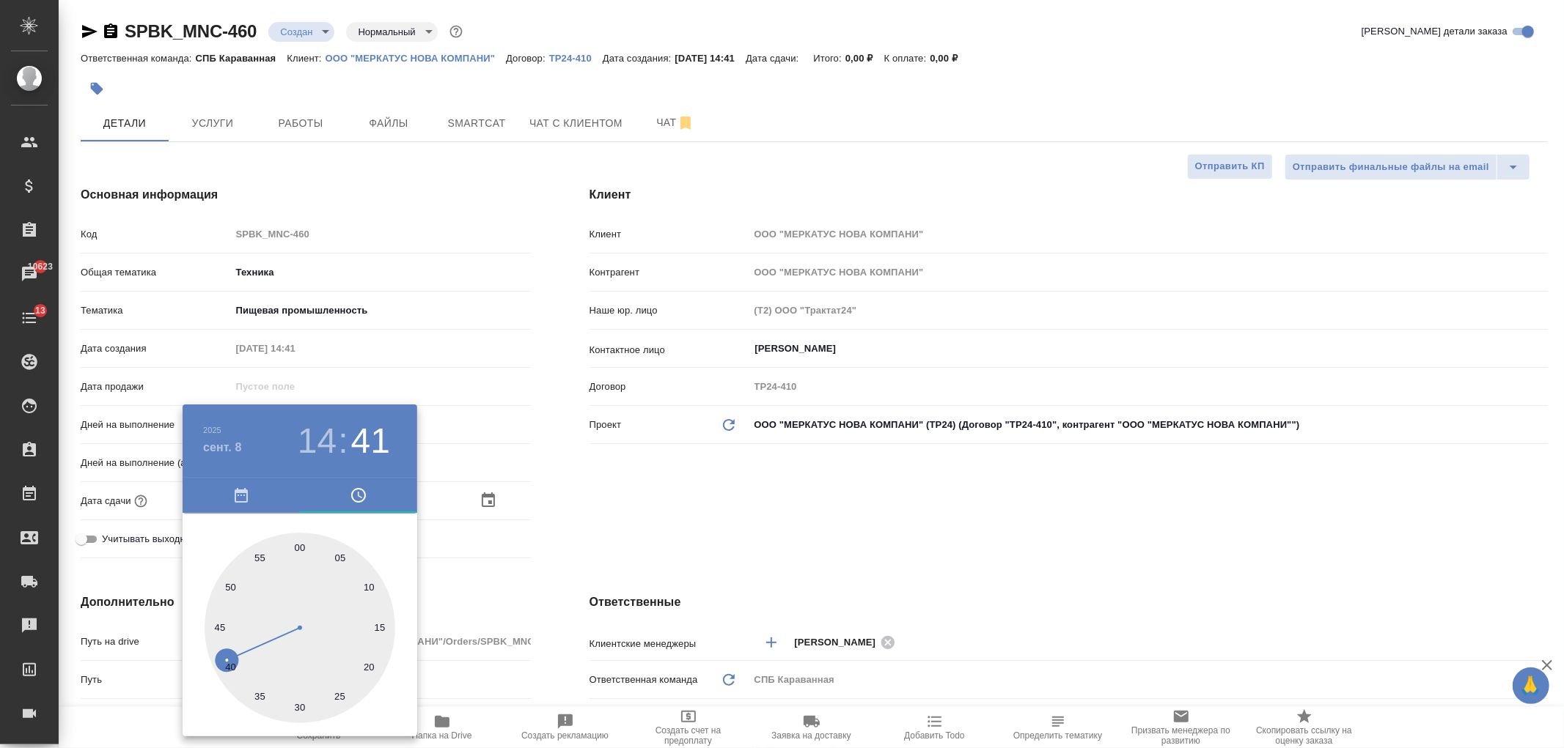
type input "08.09.2025 14:00"
type textarea "x"
click at [685, 493] on div at bounding box center [782, 374] width 1564 height 748
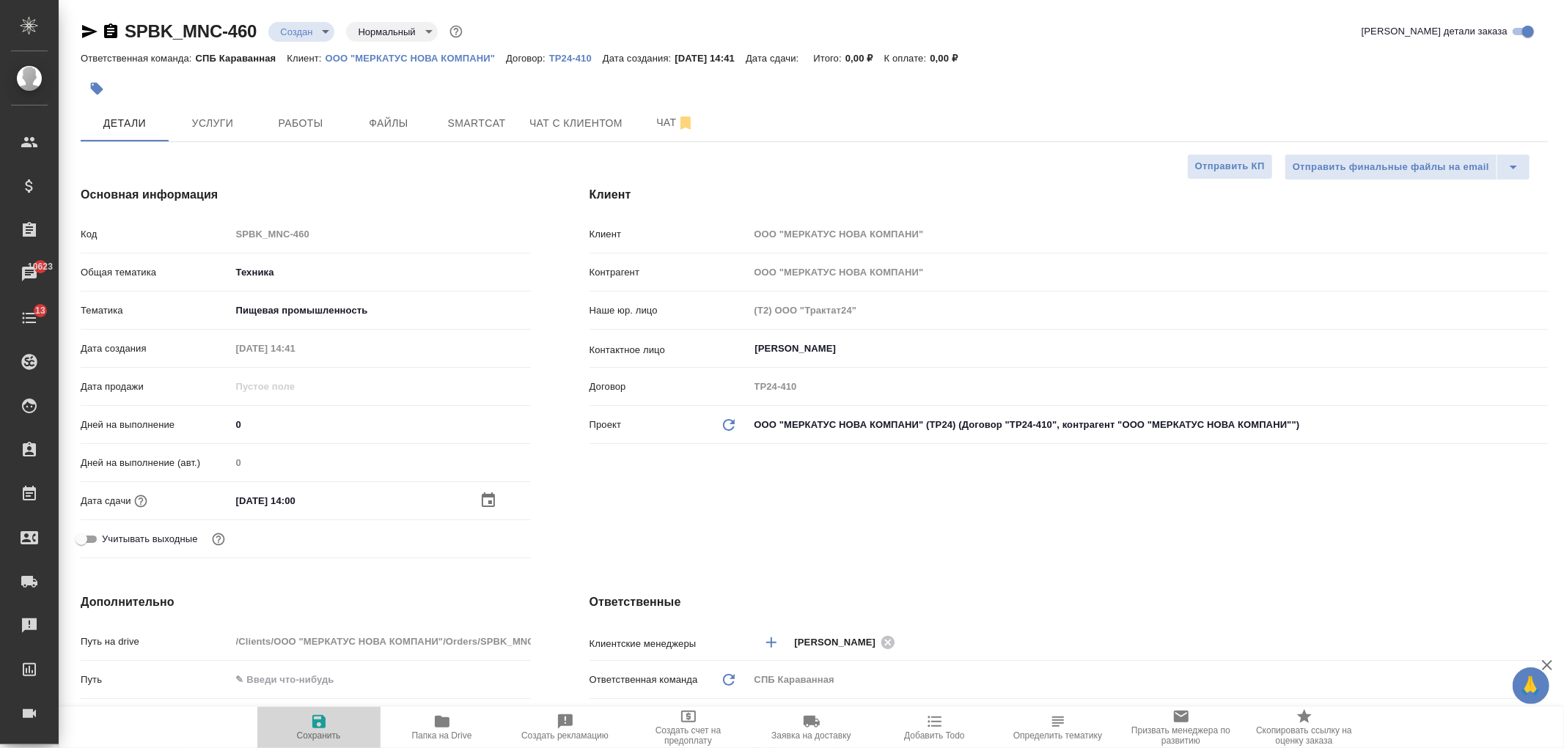
click at [340, 719] on span "Сохранить" at bounding box center [319, 727] width 106 height 28
type textarea "x"
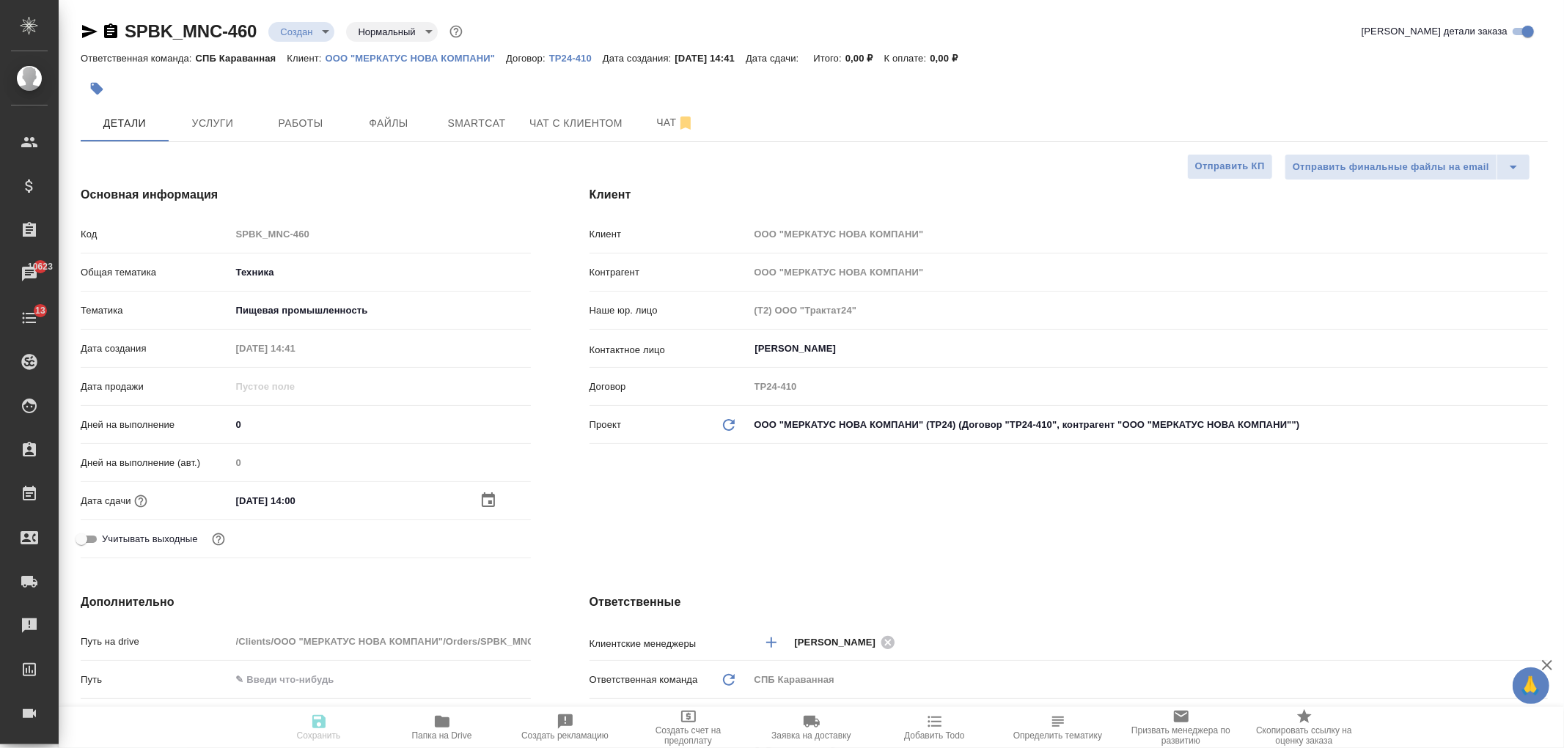
type textarea "x"
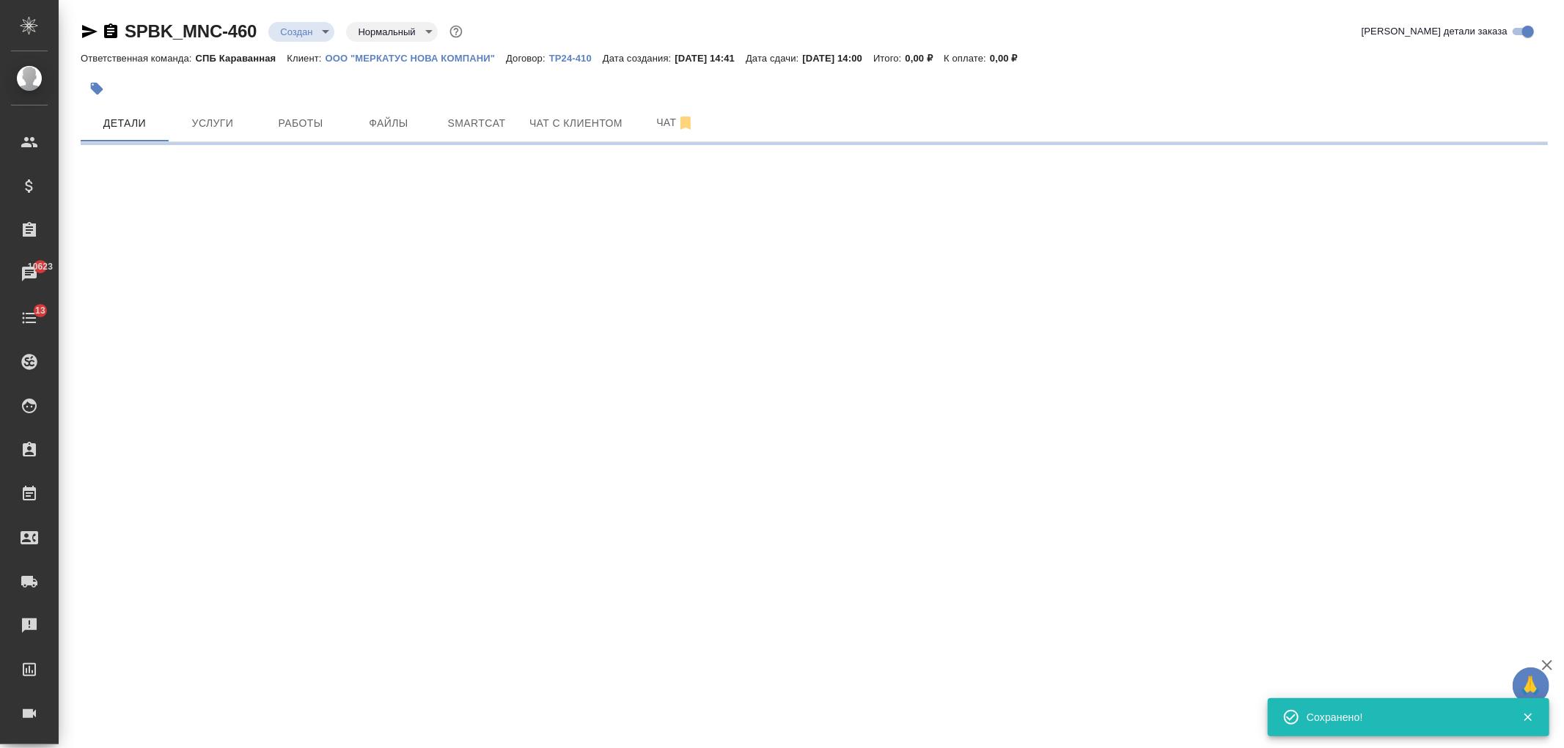
select select "RU"
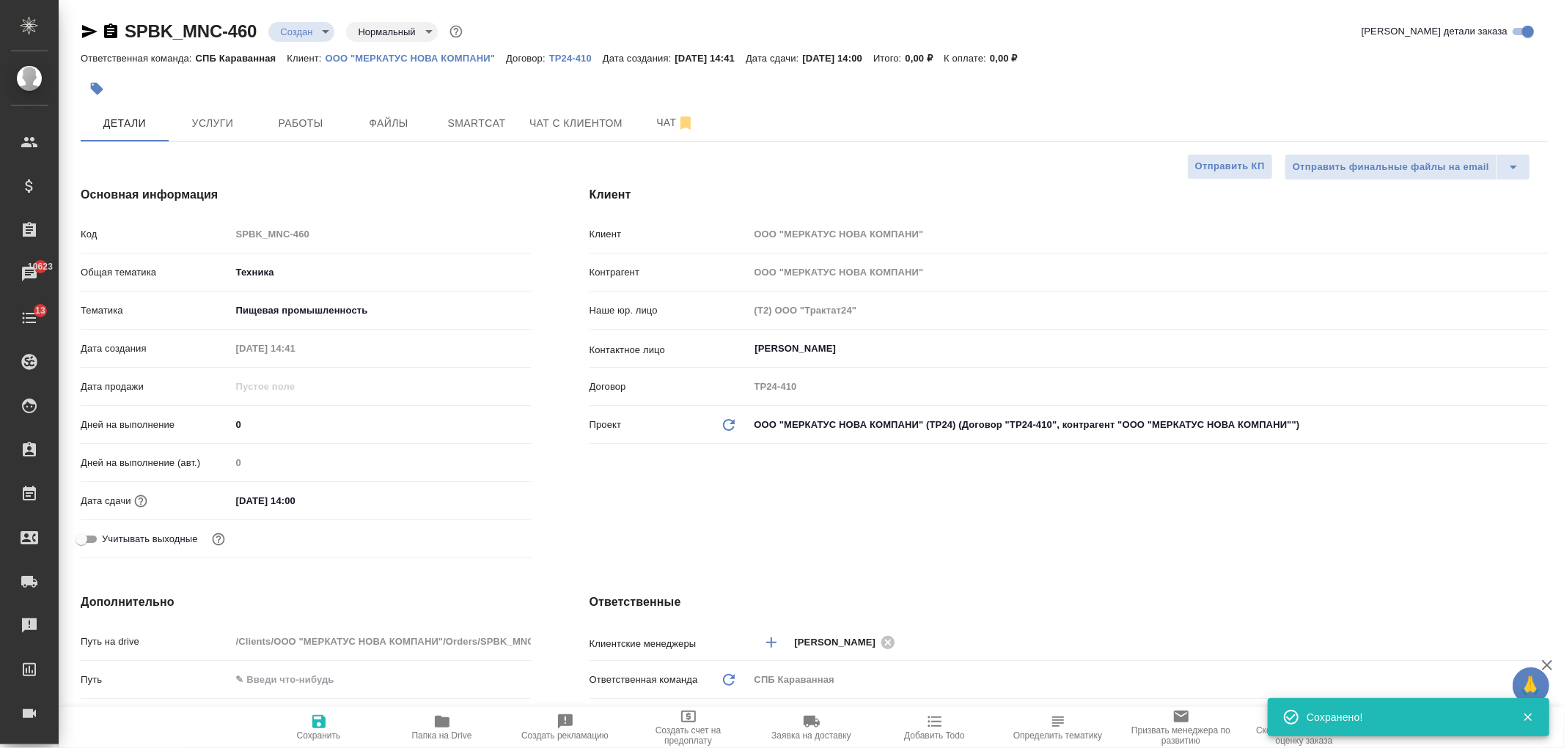
type textarea "x"
click at [353, 122] on span "Файлы" at bounding box center [388, 123] width 70 height 18
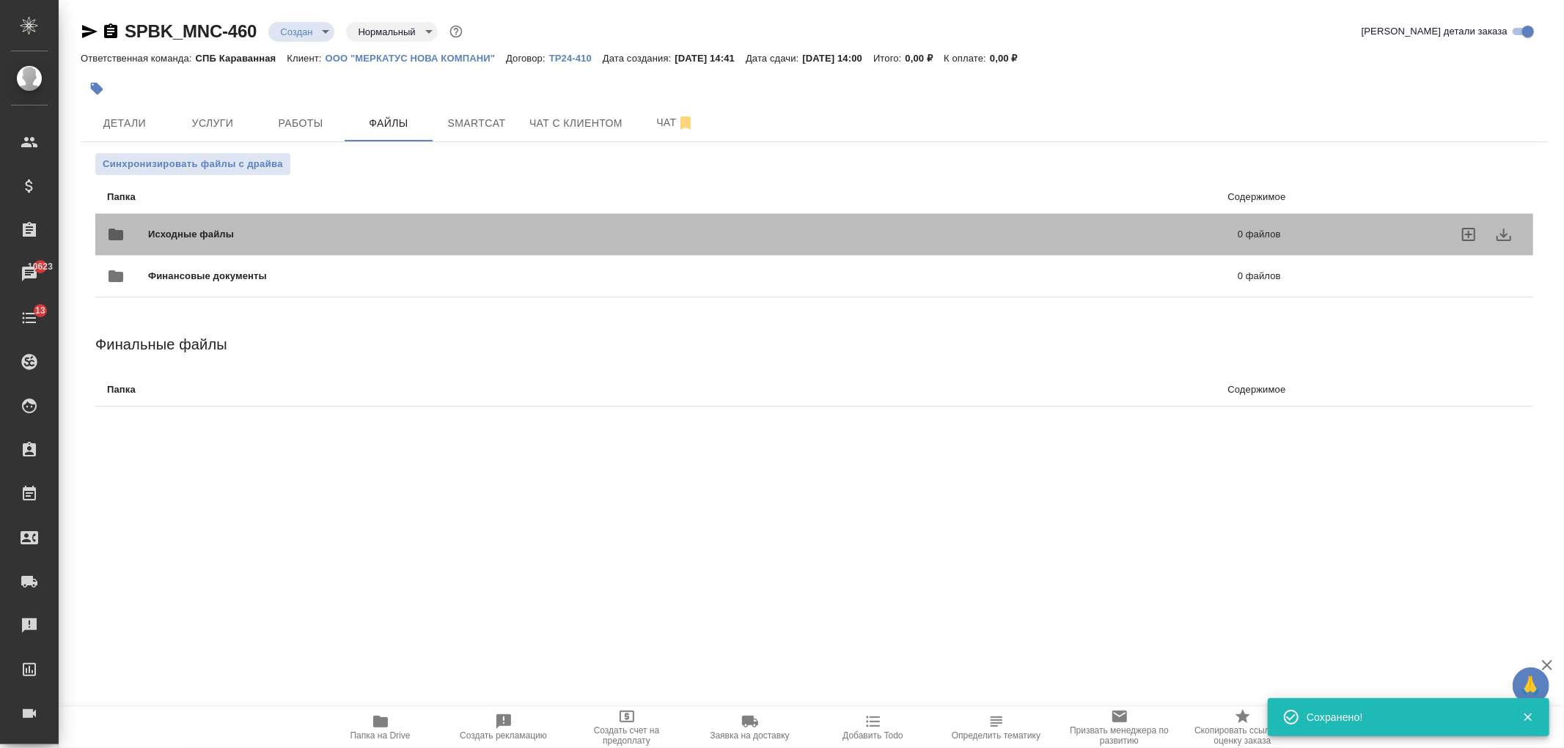
click at [408, 218] on div "Исходные файлы 0 файлов" at bounding box center [694, 234] width 1174 height 35
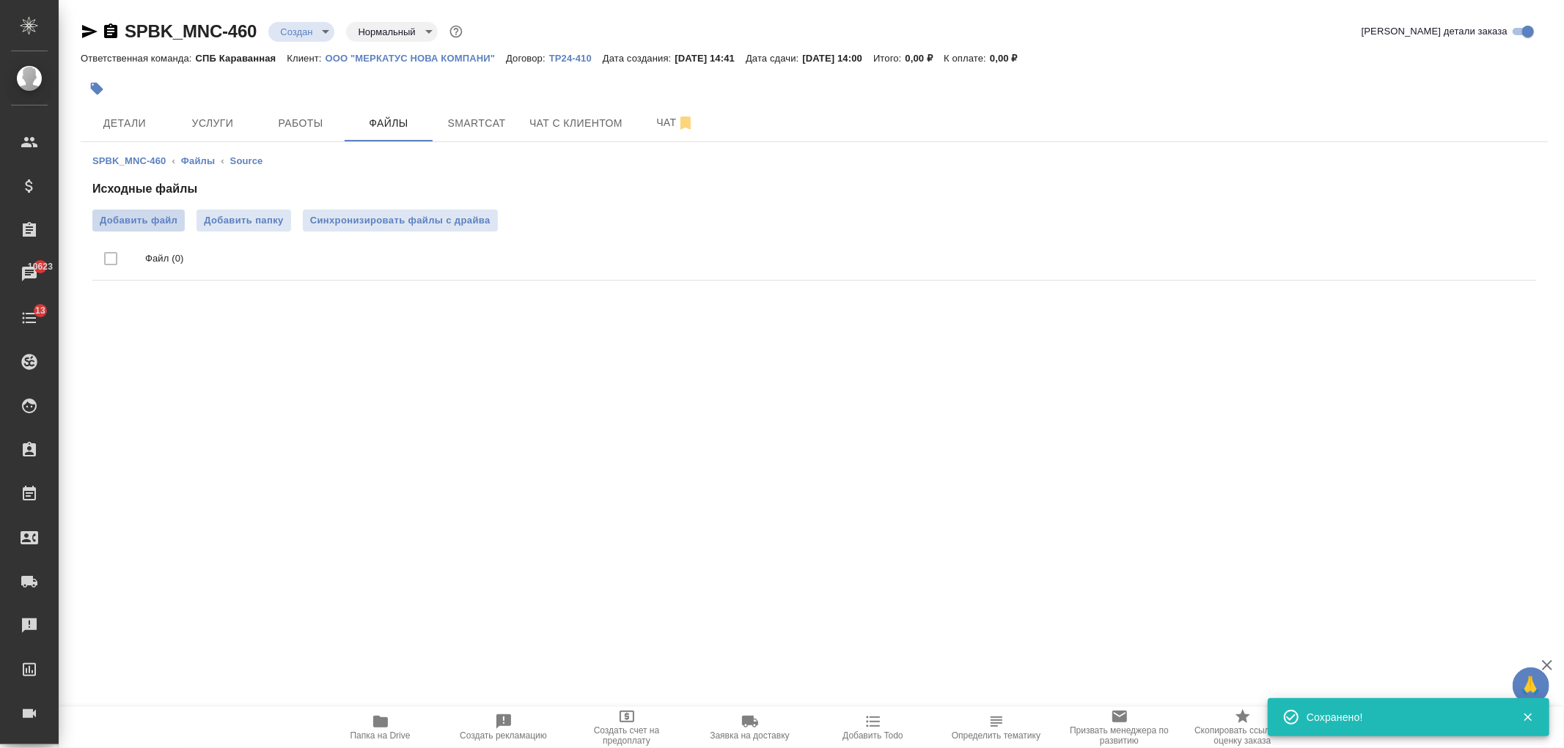
click at [158, 217] on span "Добавить файл" at bounding box center [139, 220] width 78 height 15
click at [0, 0] on input "Добавить файл" at bounding box center [0, 0] width 0 height 0
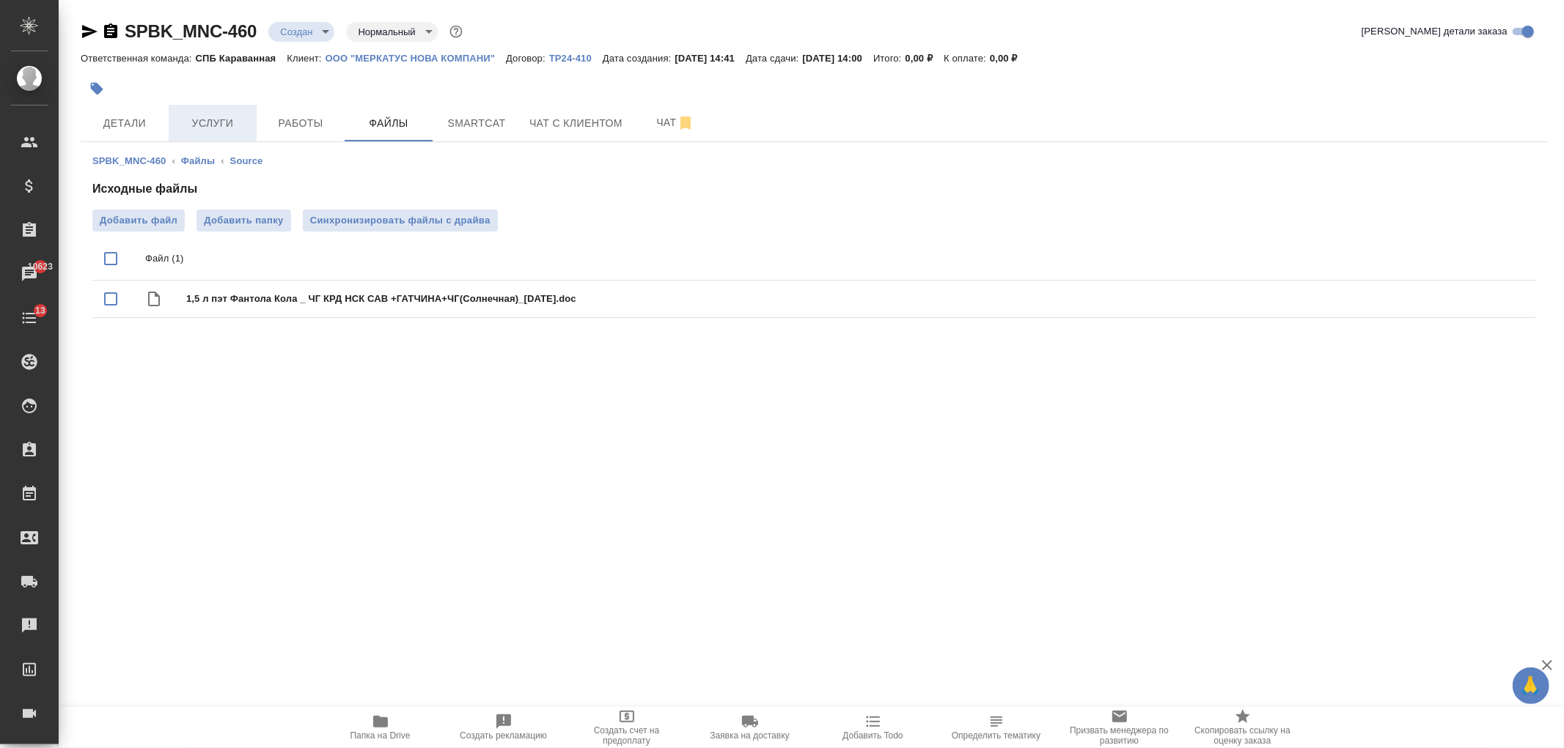
click at [218, 126] on span "Услуги" at bounding box center [212, 123] width 70 height 18
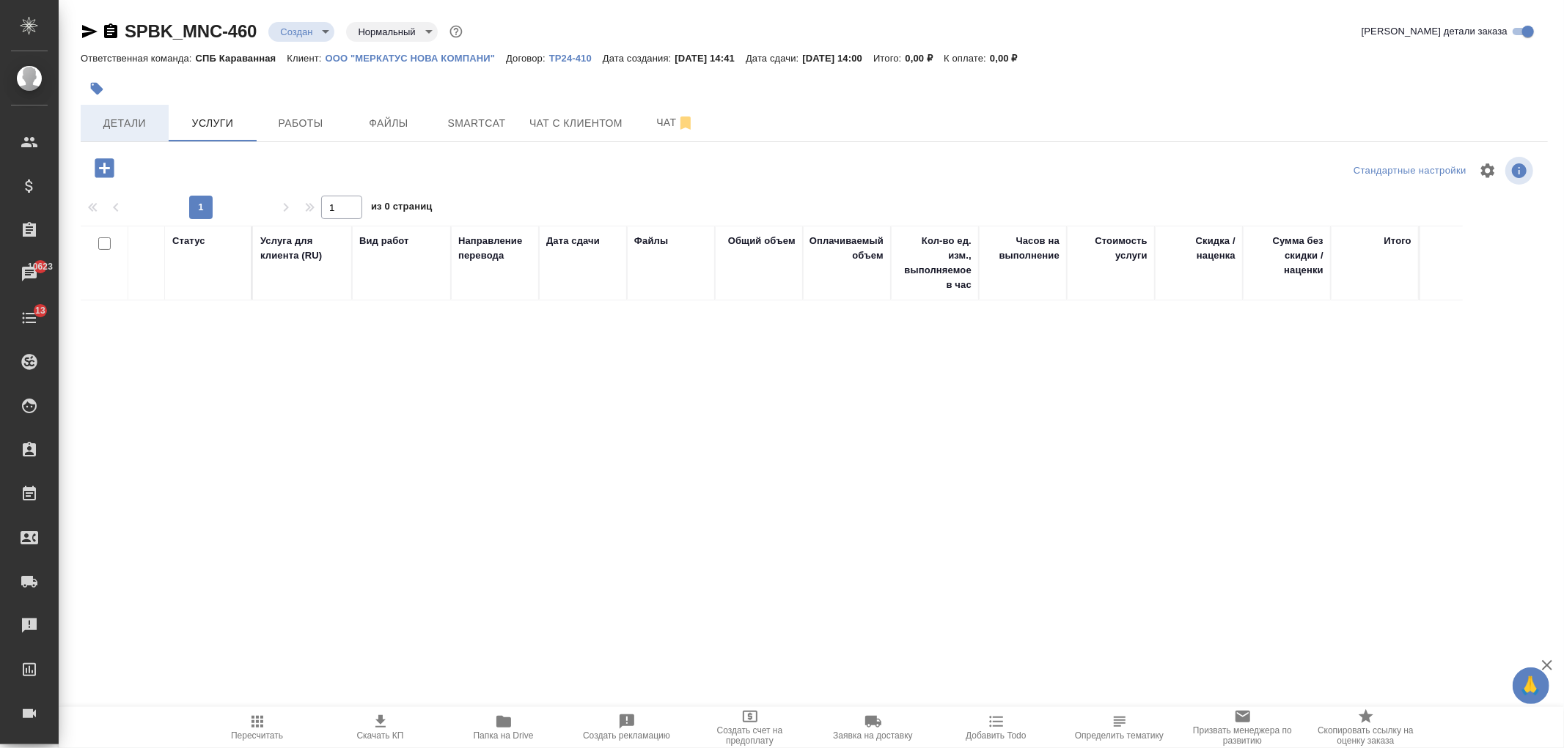
click at [160, 122] on button "Детали" at bounding box center [125, 123] width 88 height 37
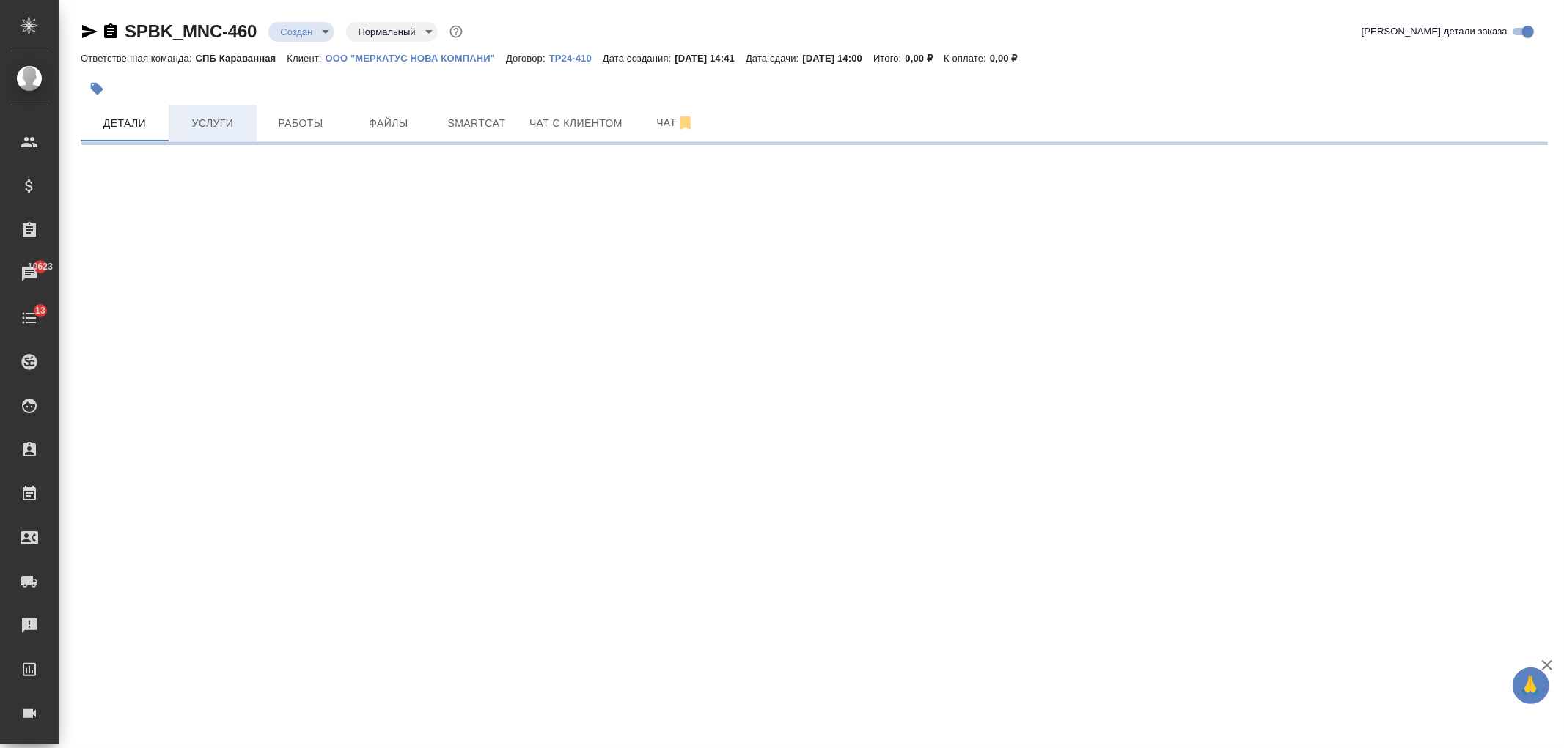
select select "RU"
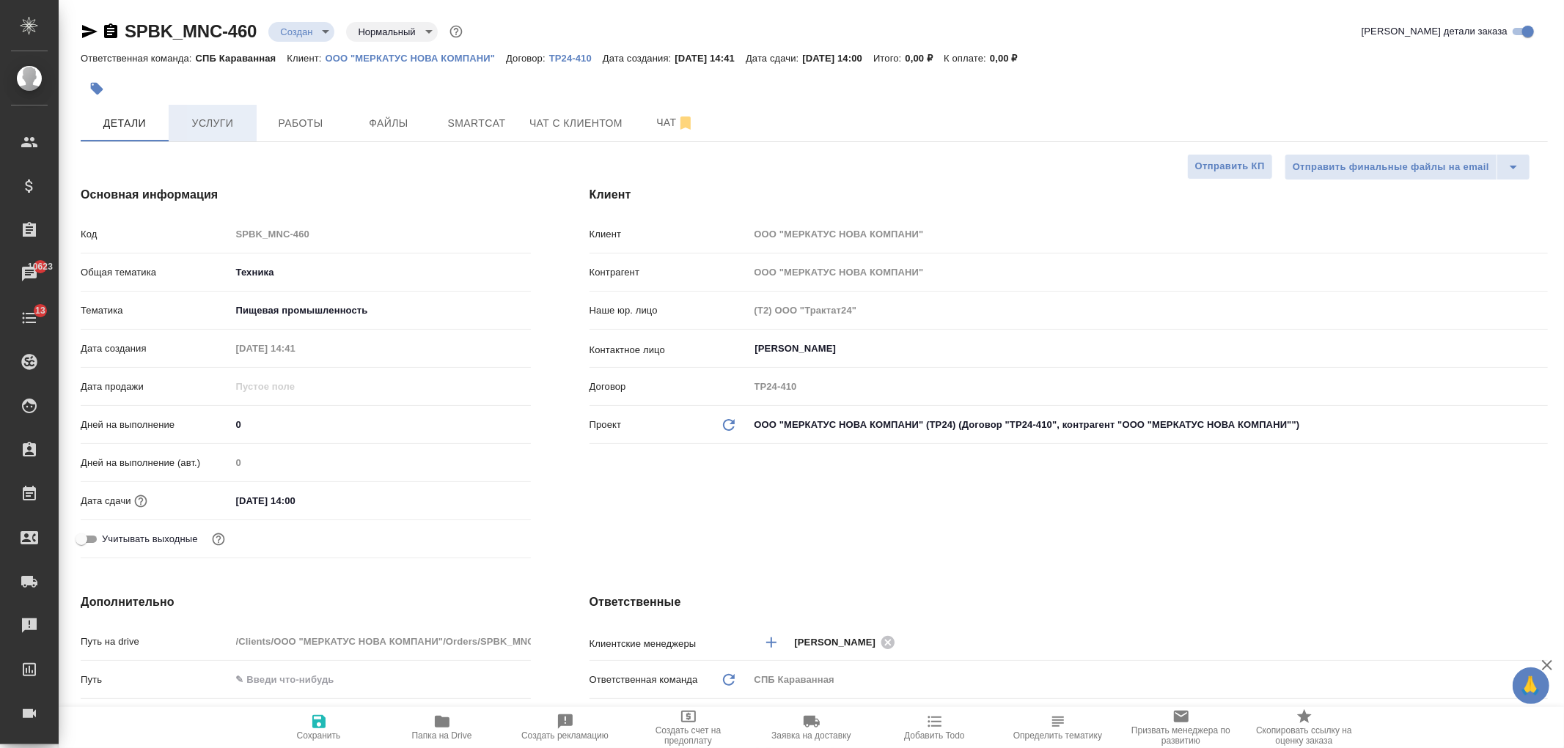
type textarea "x"
click at [206, 122] on span "Услуги" at bounding box center [212, 123] width 70 height 18
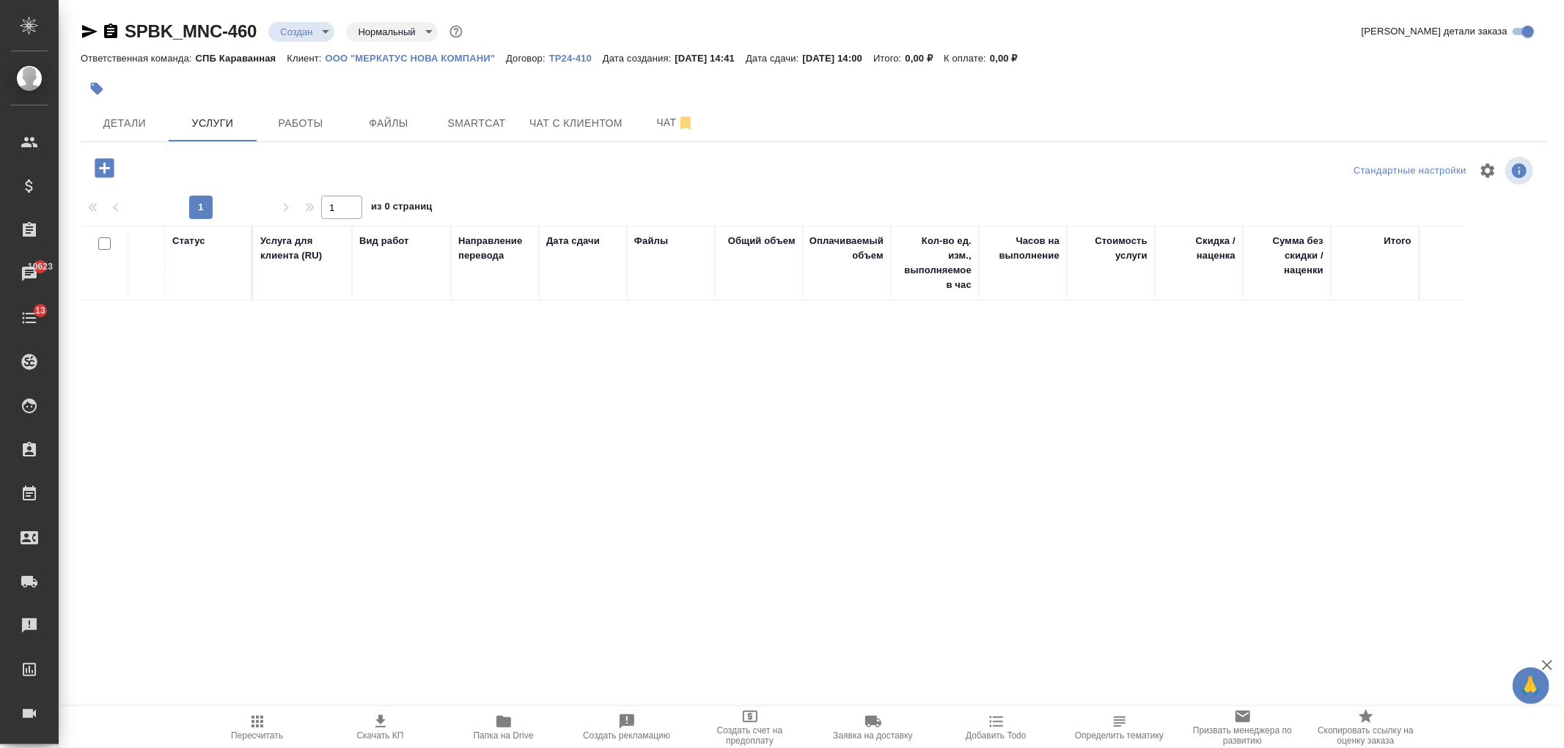
click at [100, 179] on icon "button" at bounding box center [105, 168] width 26 height 26
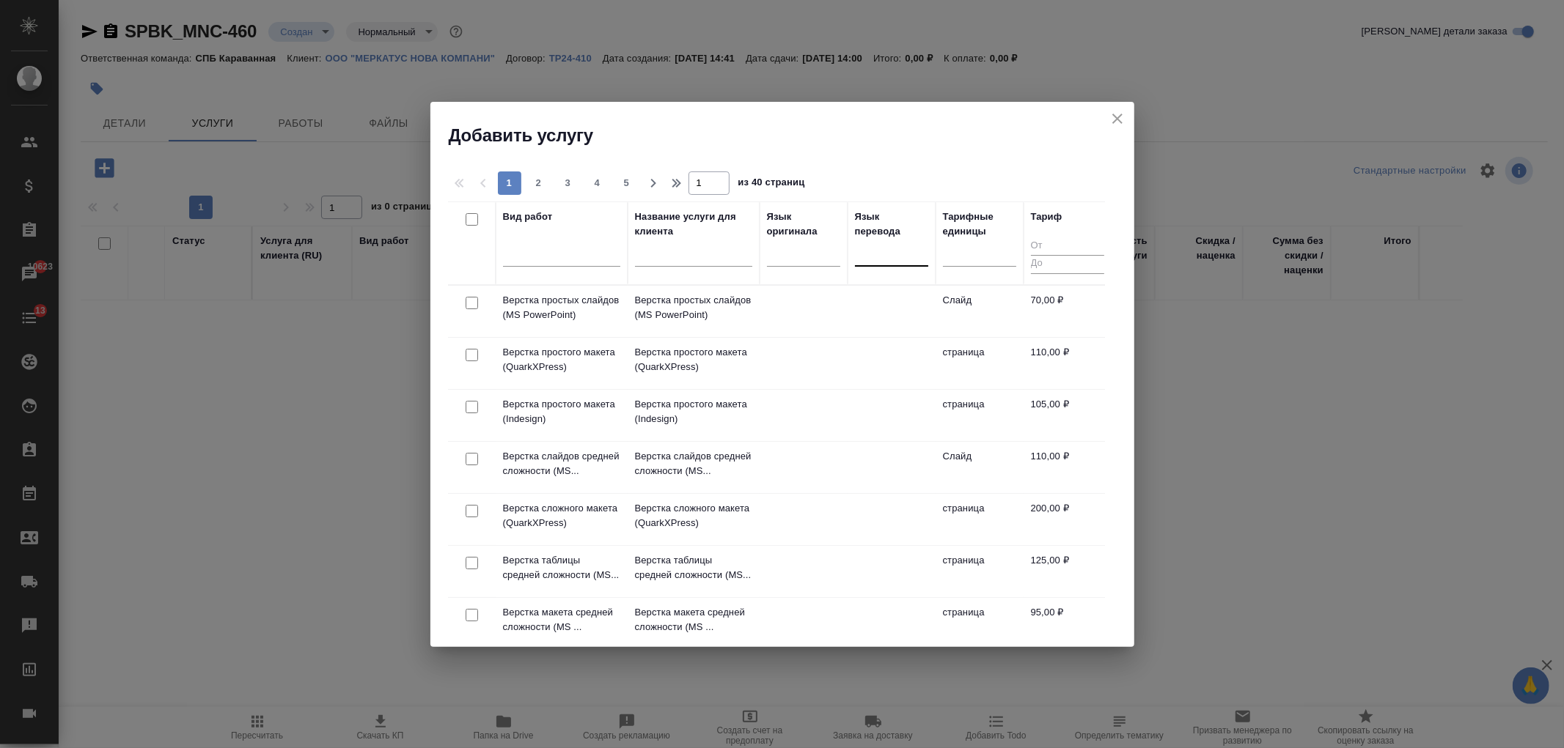
click at [898, 255] on div at bounding box center [891, 251] width 73 height 21
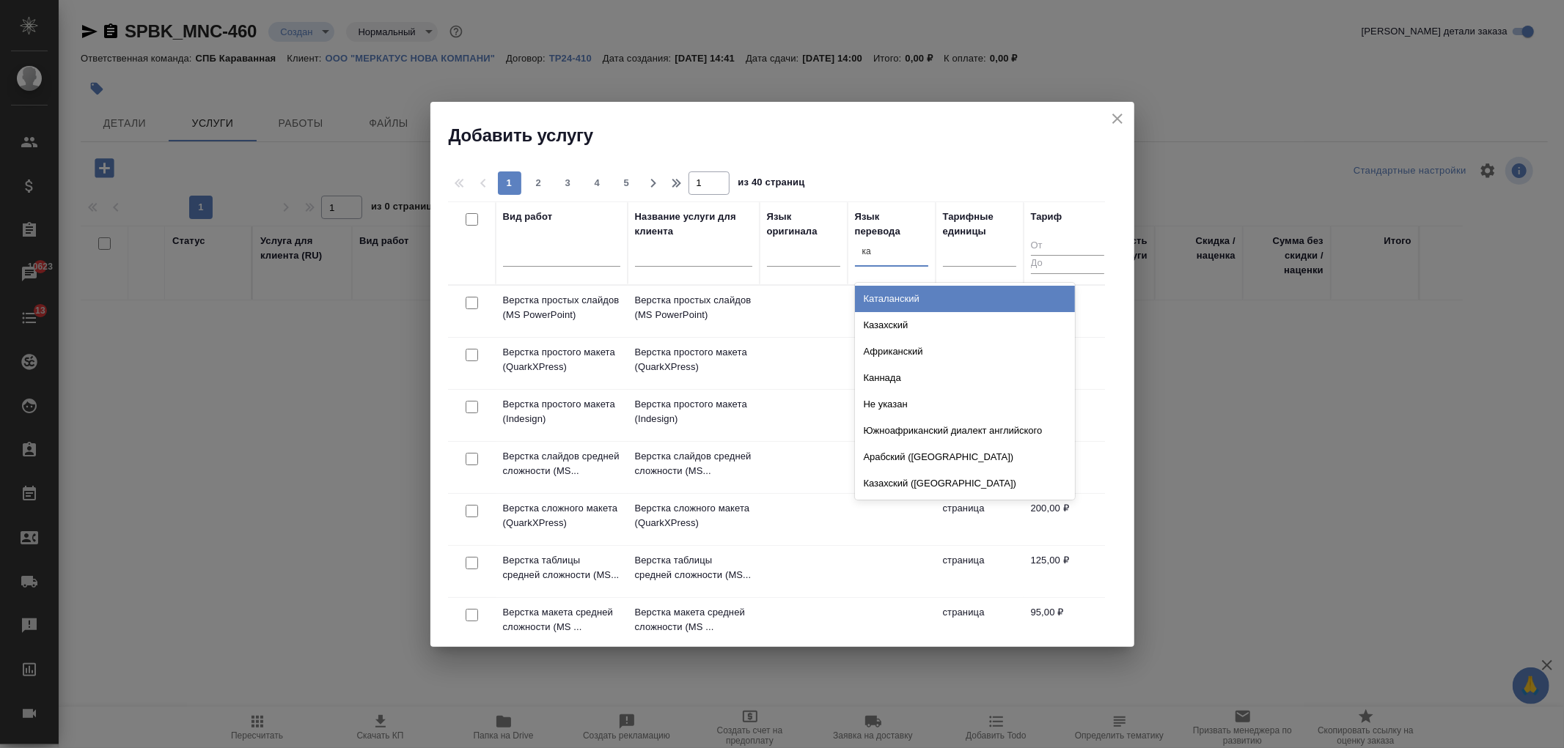
type input "каз"
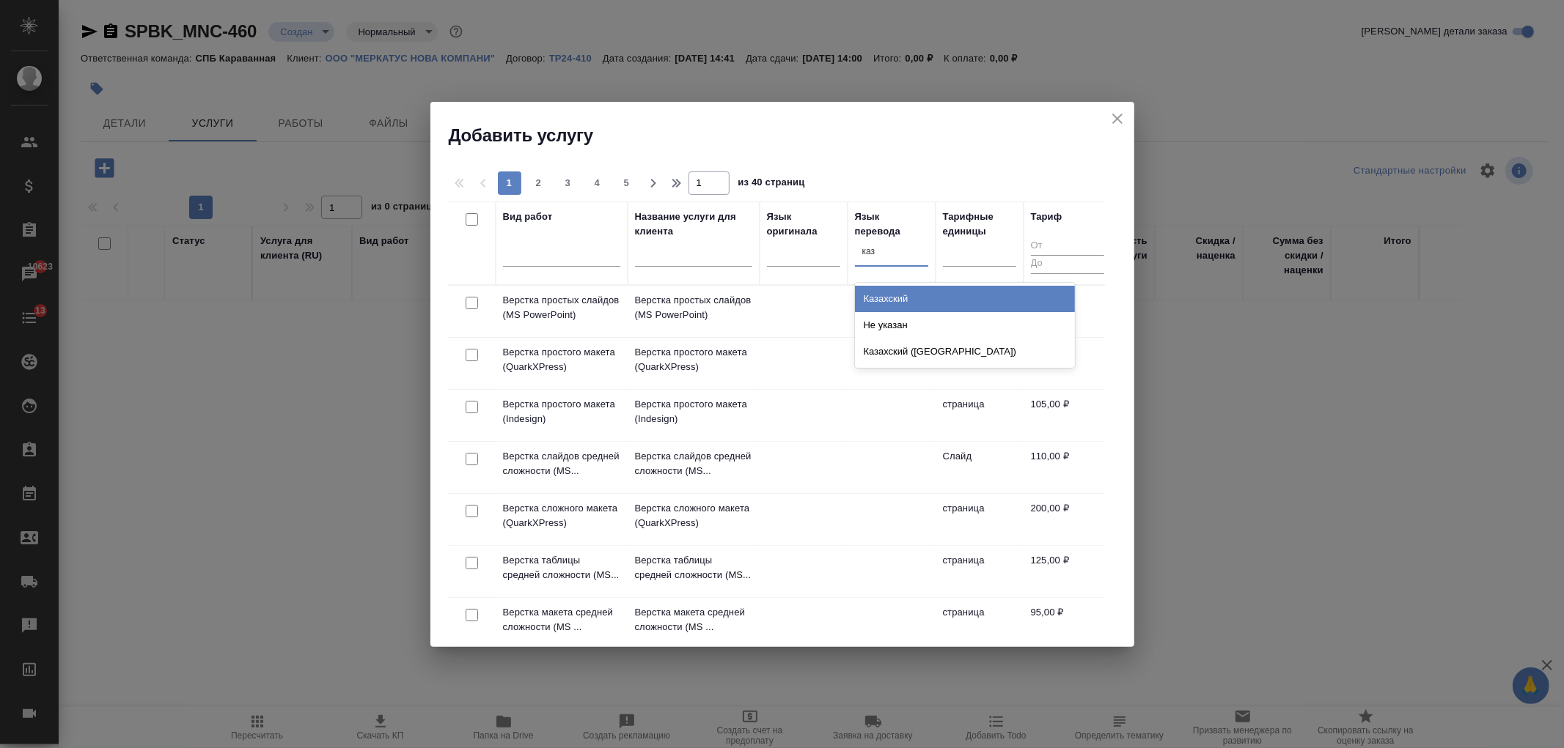
click at [895, 293] on div "Казахский" at bounding box center [965, 299] width 220 height 26
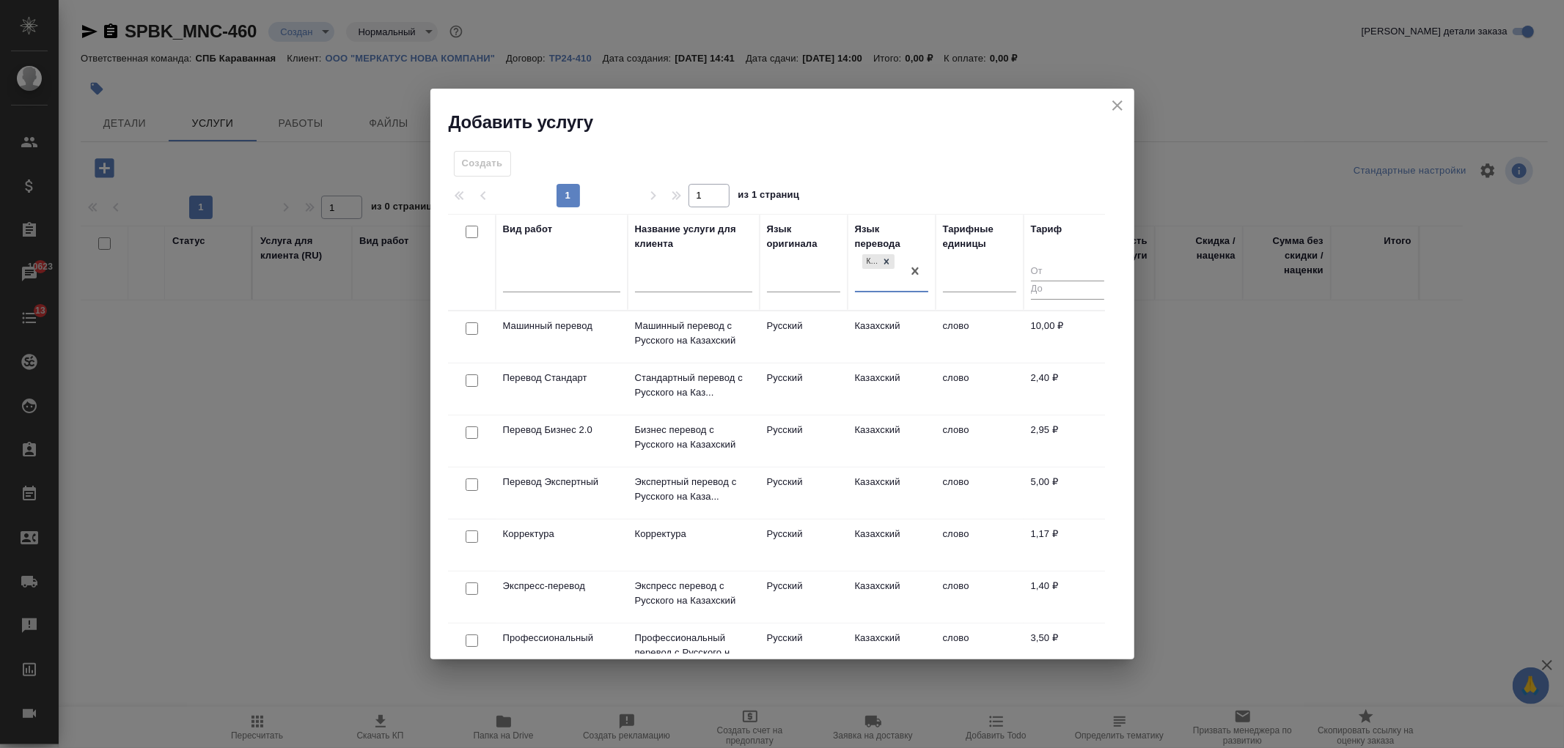
click at [471, 384] on input "checkbox" at bounding box center [471, 381] width 12 height 12
checkbox input "true"
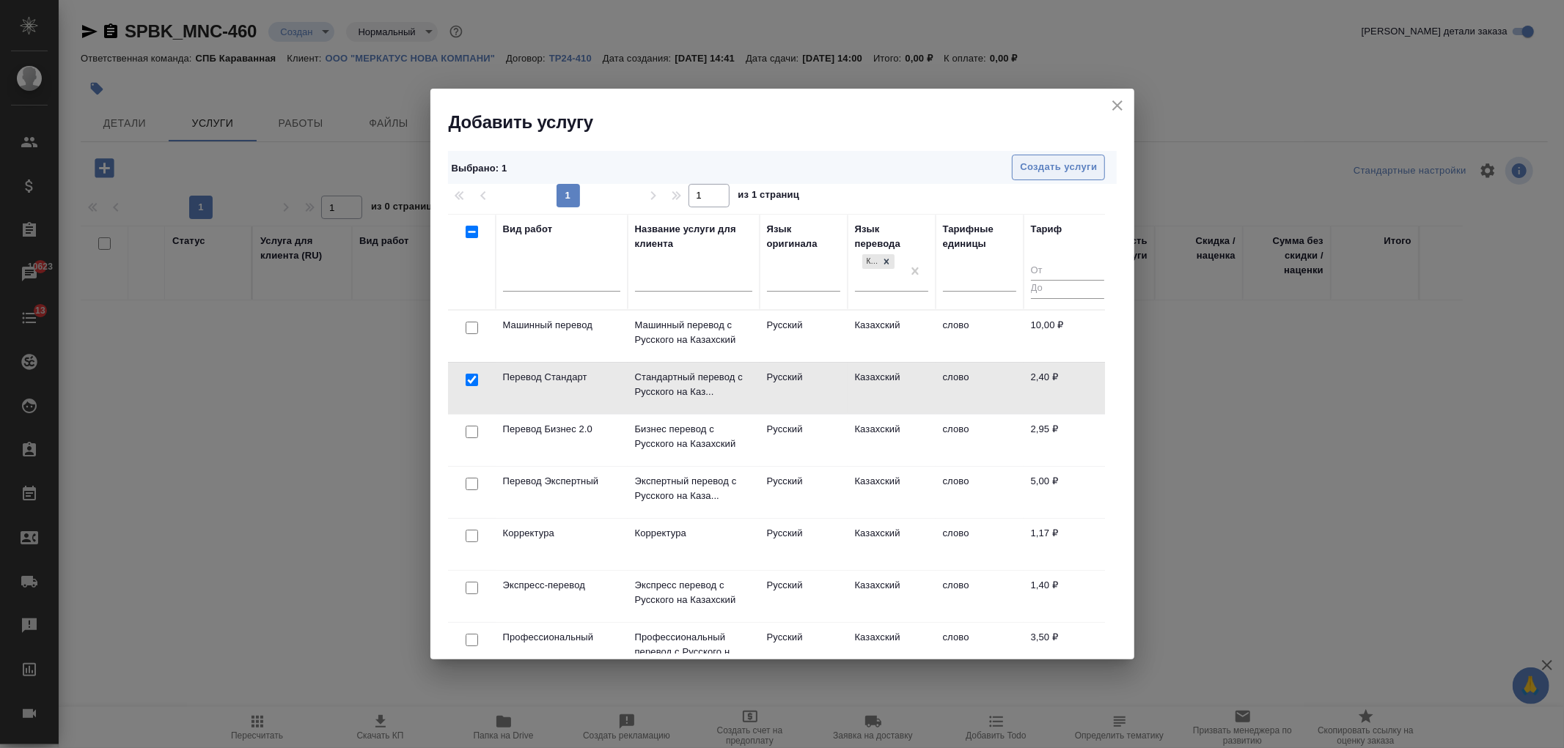
click at [1075, 174] on span "Создать услуги" at bounding box center [1058, 167] width 77 height 17
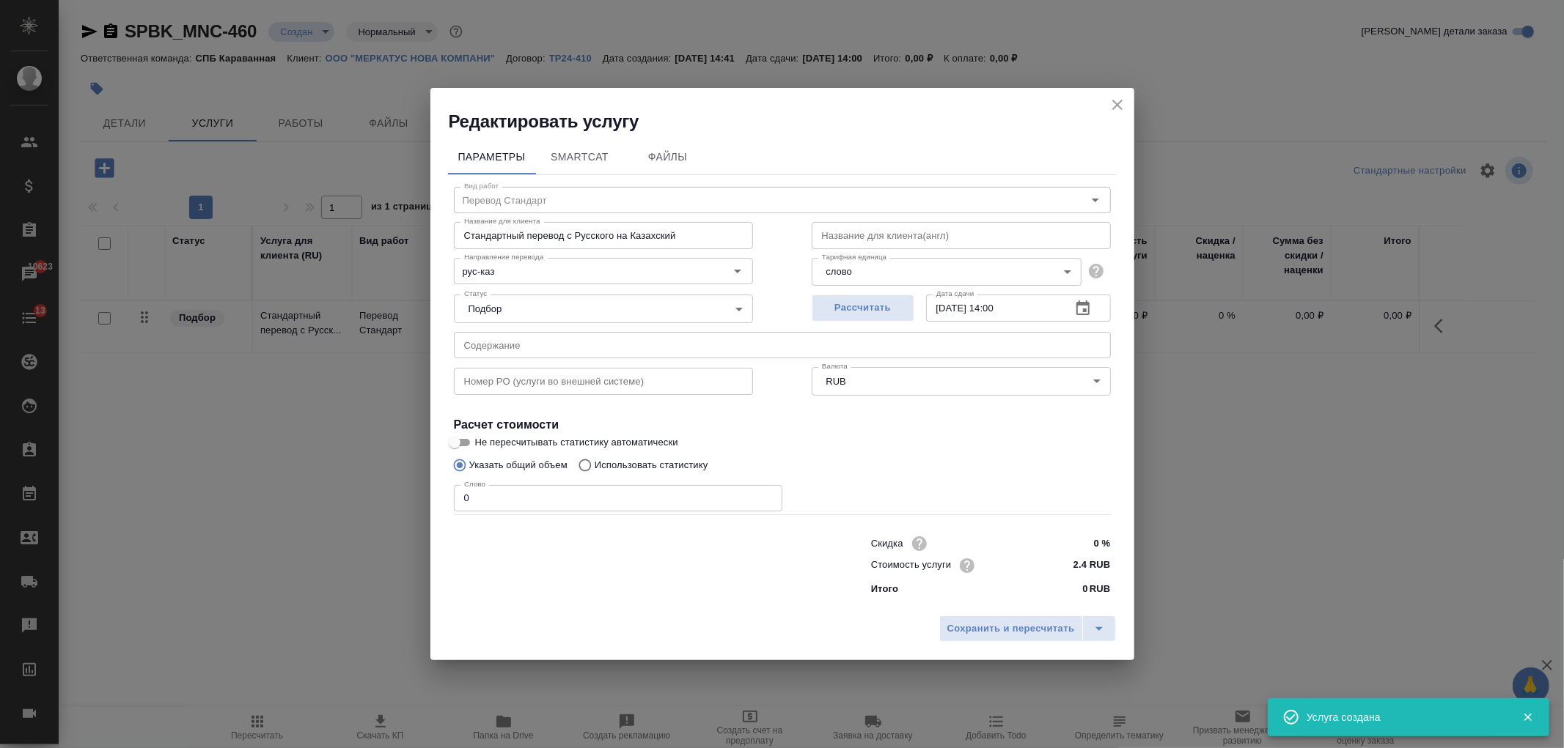
click at [633, 465] on p "Использовать статистику" at bounding box center [651, 465] width 114 height 15
click at [594, 465] on input "Использовать статистику" at bounding box center [582, 466] width 23 height 28
radio input "true"
radio input "false"
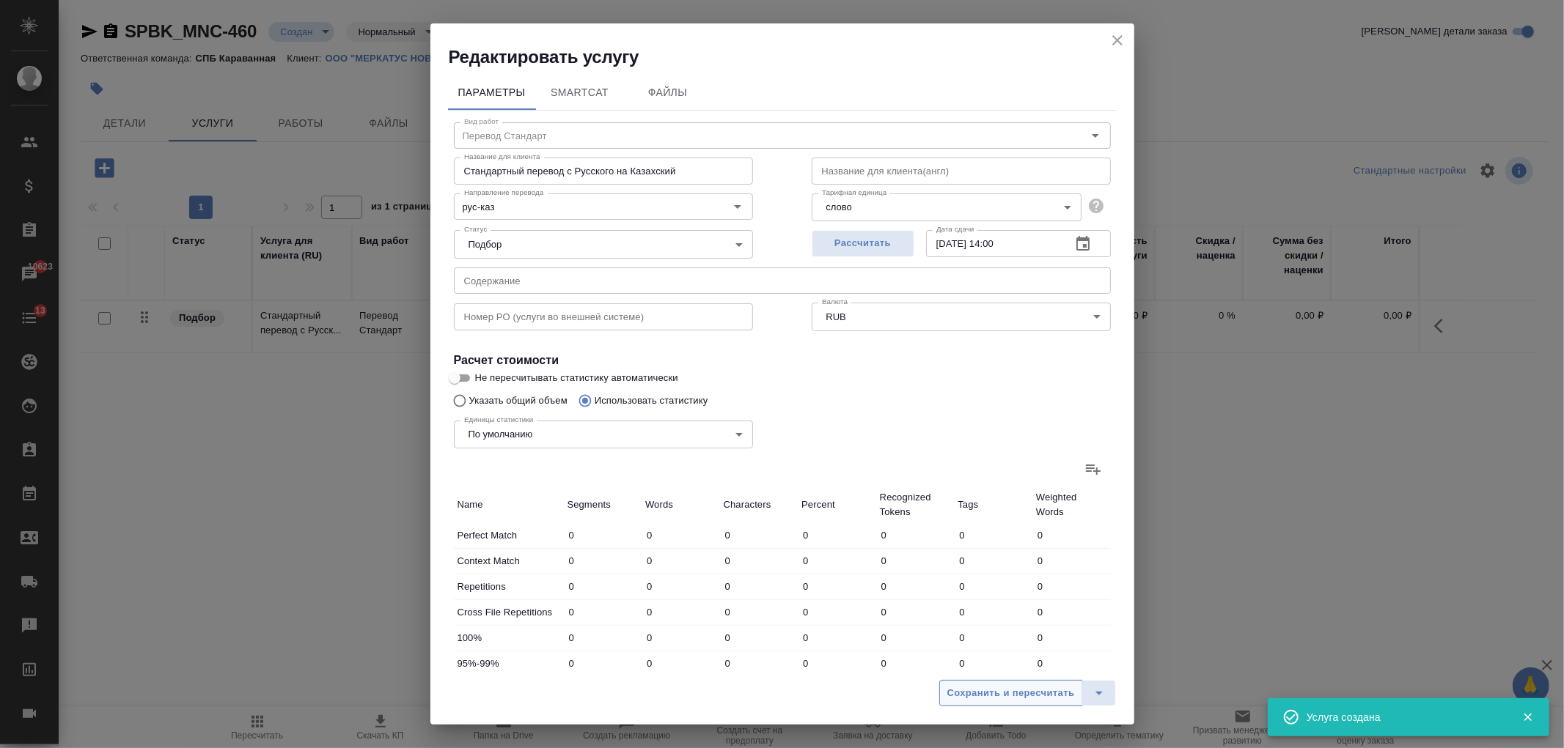
click at [1035, 697] on span "Сохранить и пересчитать" at bounding box center [1011, 693] width 128 height 17
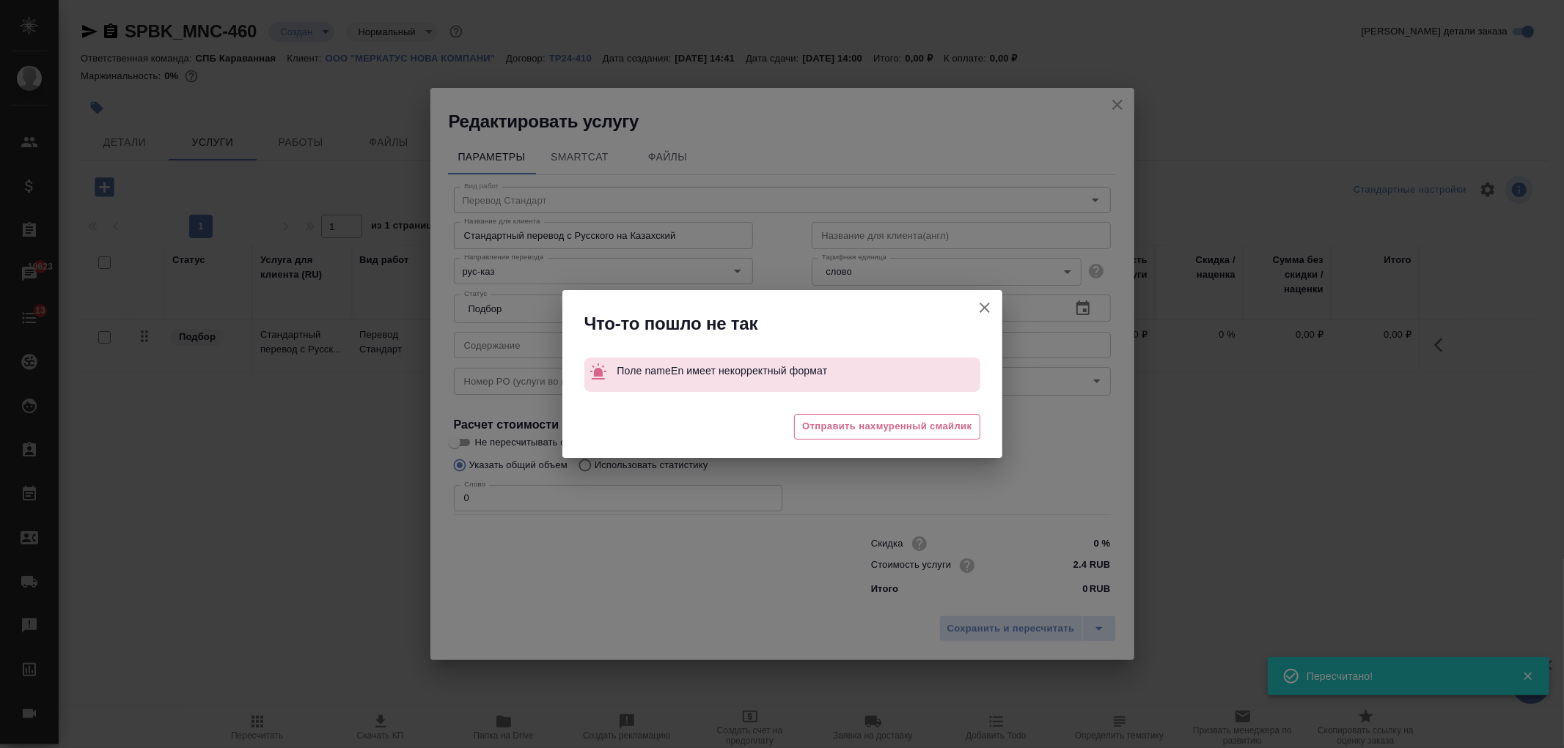
click at [986, 298] on button "Не пересчитывать статистику автоматически" at bounding box center [984, 307] width 35 height 35
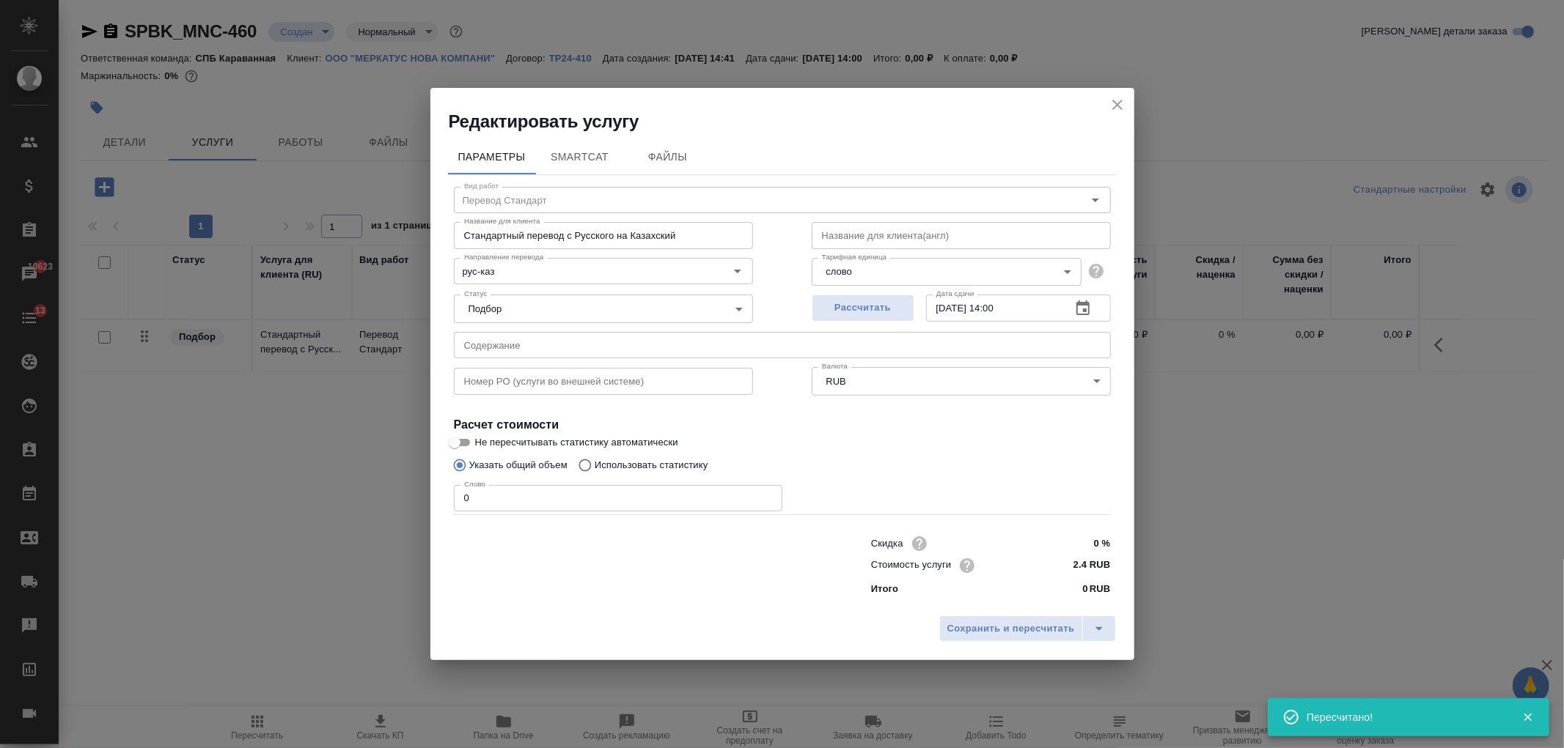
click at [878, 232] on input "text" at bounding box center [960, 235] width 299 height 26
type input "-"
click at [603, 468] on p "Использовать статистику" at bounding box center [651, 465] width 114 height 15
click at [594, 468] on input "Использовать статистику" at bounding box center [582, 466] width 23 height 28
radio input "true"
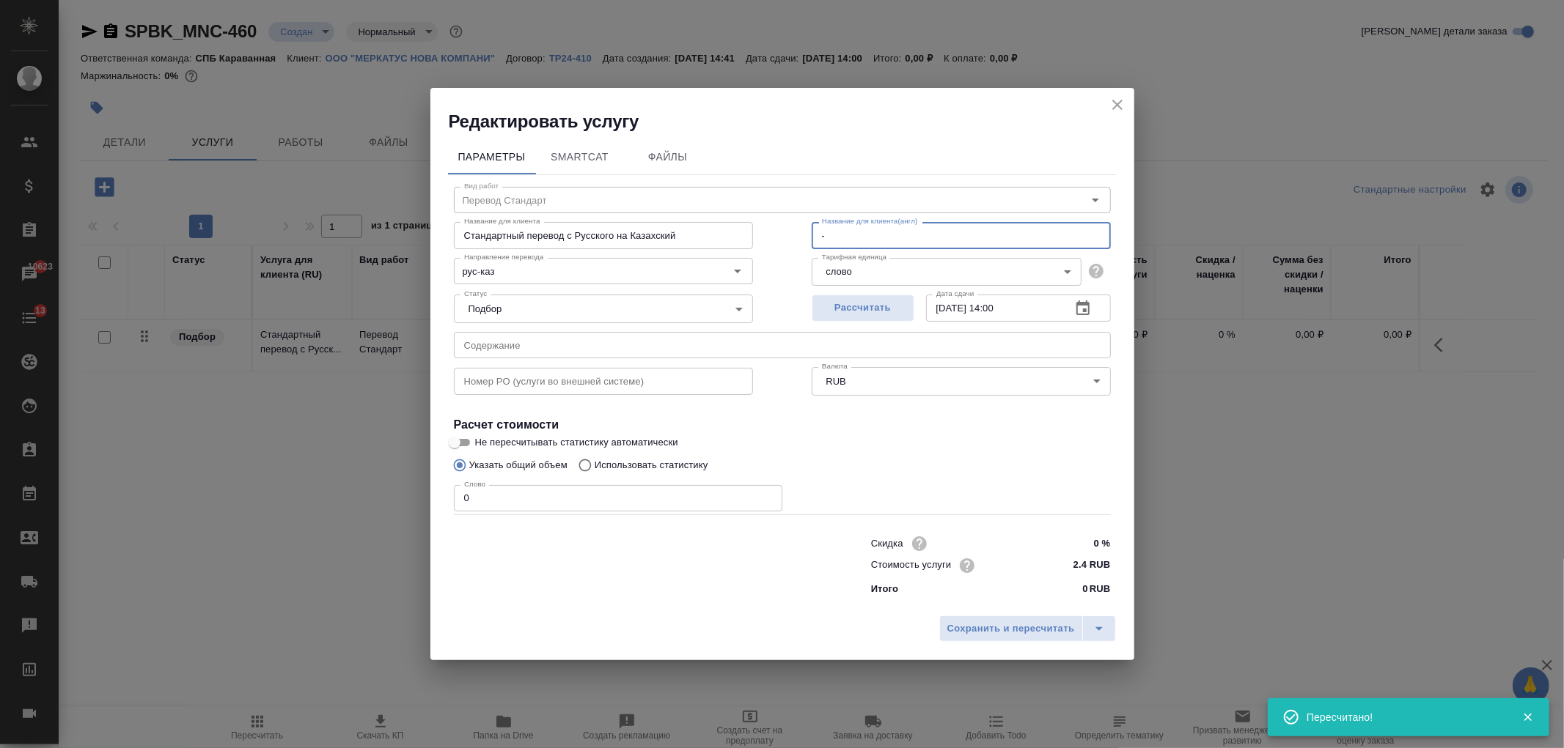
radio input "false"
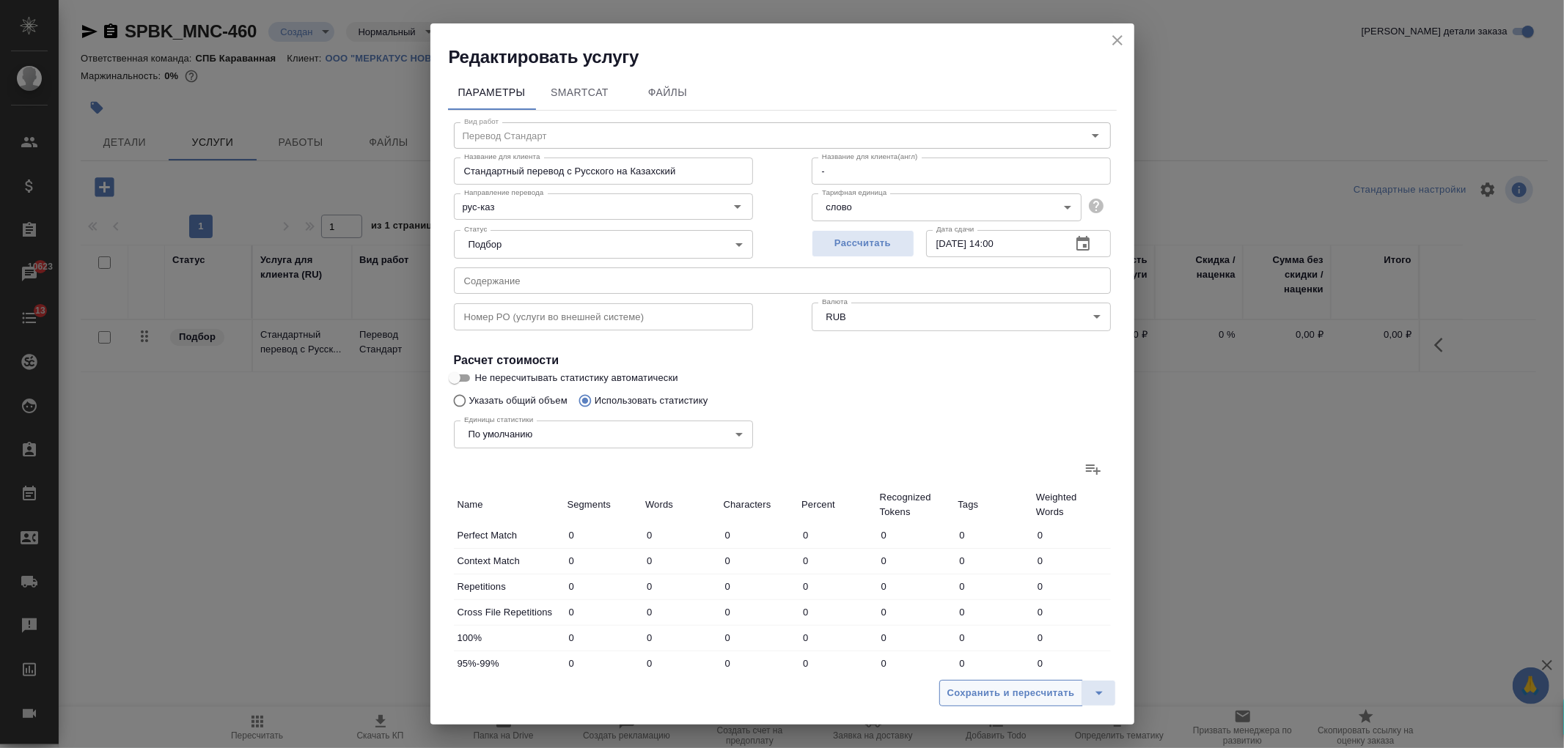
click at [1001, 691] on span "Сохранить и пересчитать" at bounding box center [1011, 693] width 128 height 17
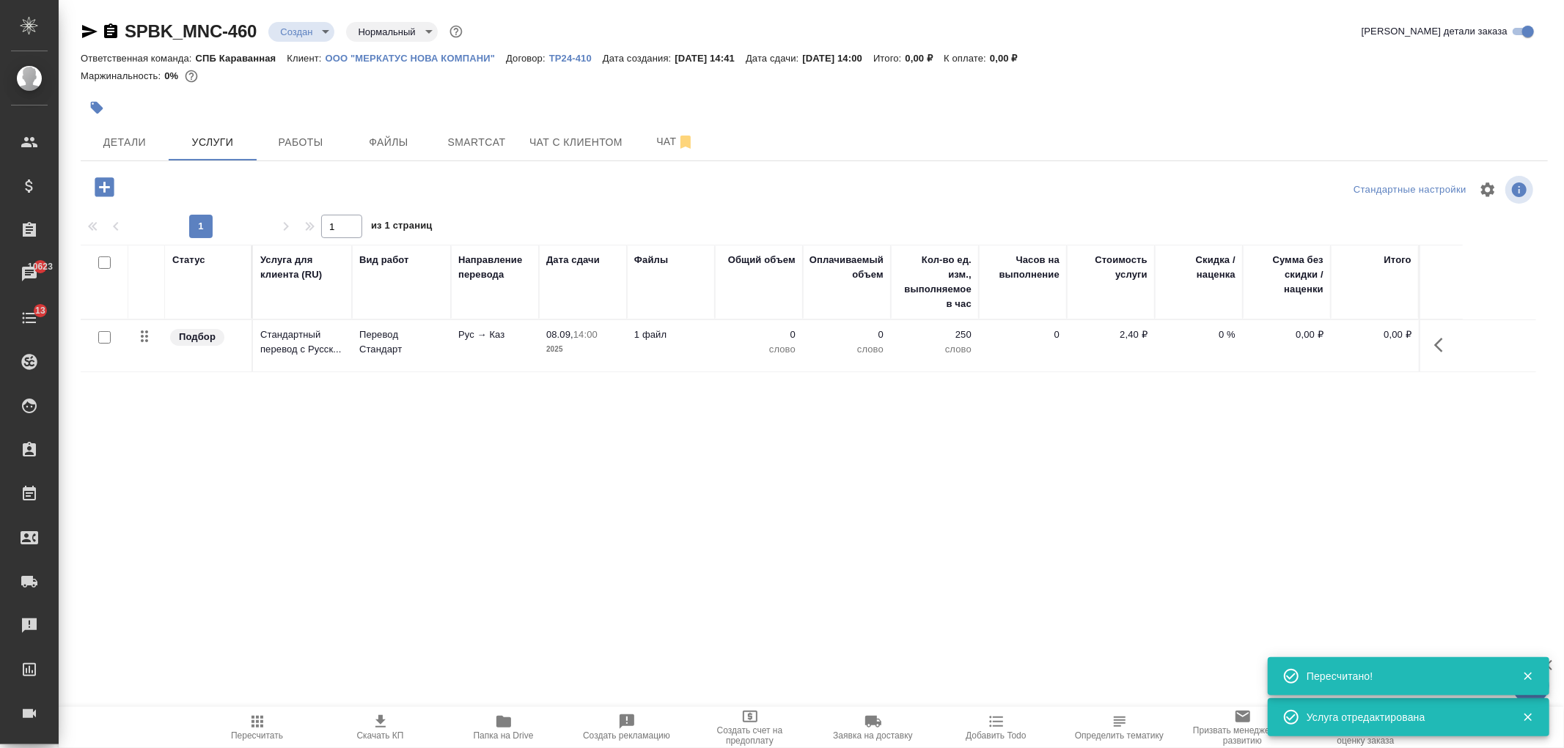
click at [106, 334] on input "checkbox" at bounding box center [104, 337] width 12 height 12
checkbox input "true"
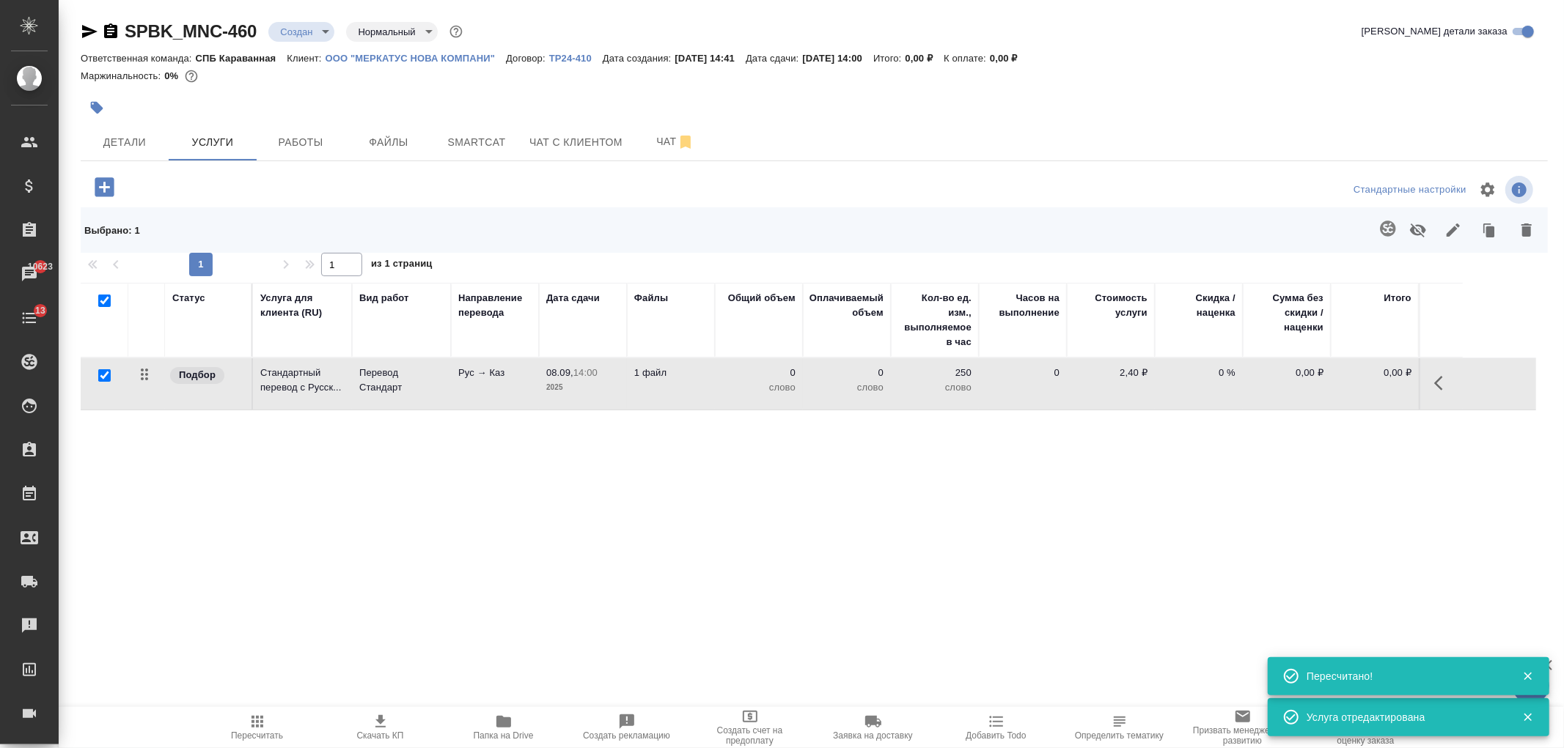
click at [1381, 227] on icon "button" at bounding box center [1387, 228] width 15 height 15
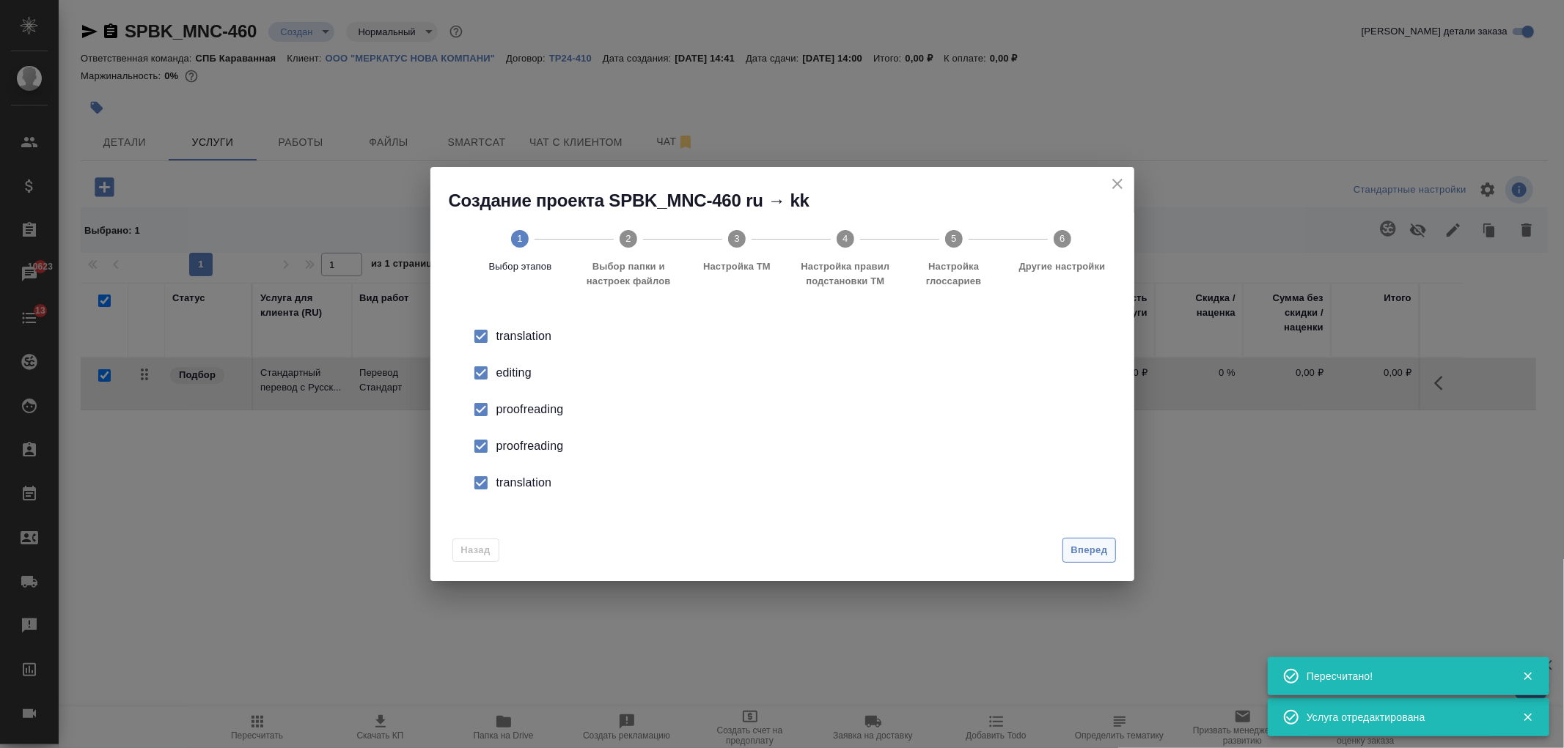
click at [1095, 561] on button "Вперед" at bounding box center [1088, 551] width 53 height 26
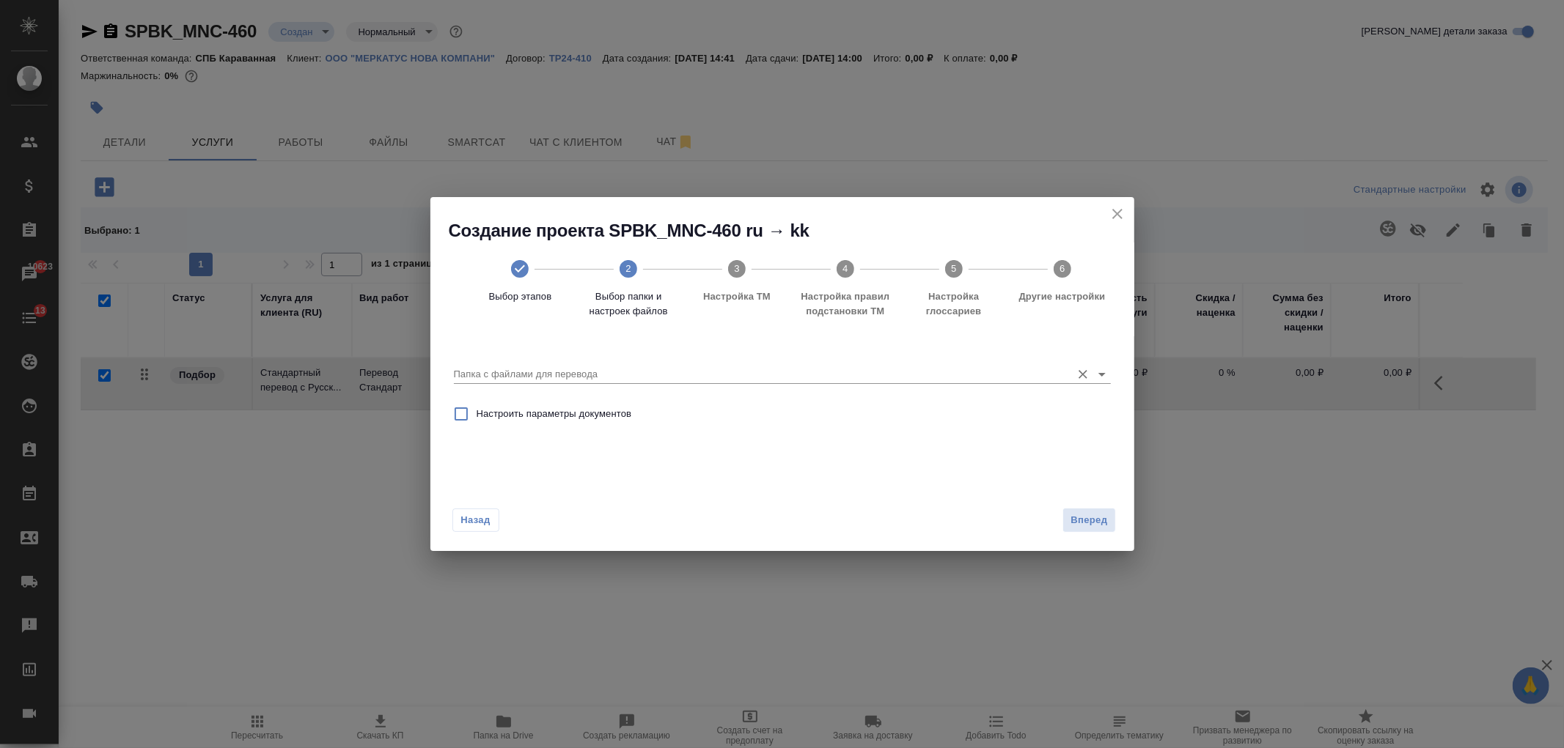
click at [929, 379] on input "Папка с файлами для перевода" at bounding box center [759, 375] width 610 height 18
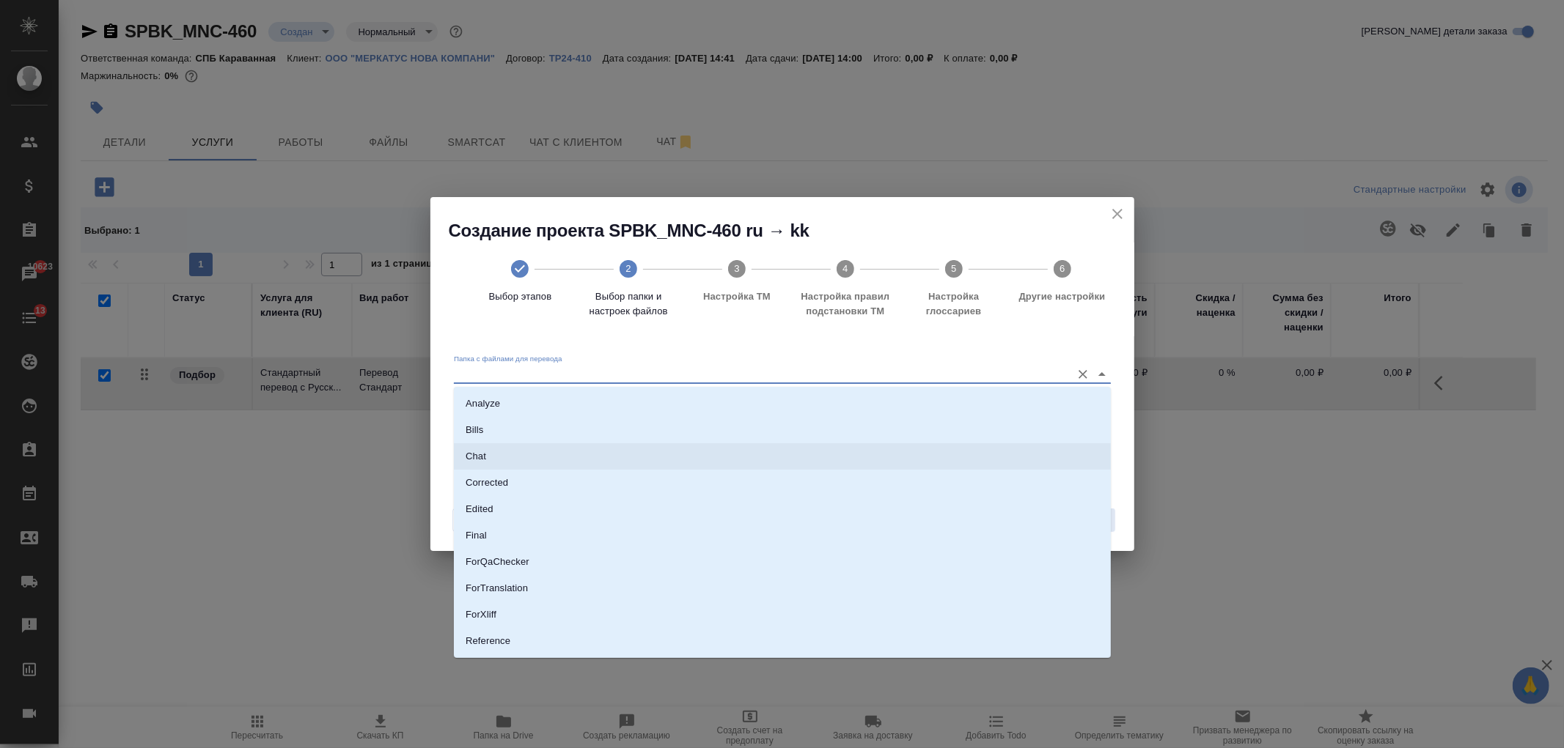
scroll to position [76, 0]
click at [535, 592] on li "Source" at bounding box center [782, 591] width 657 height 26
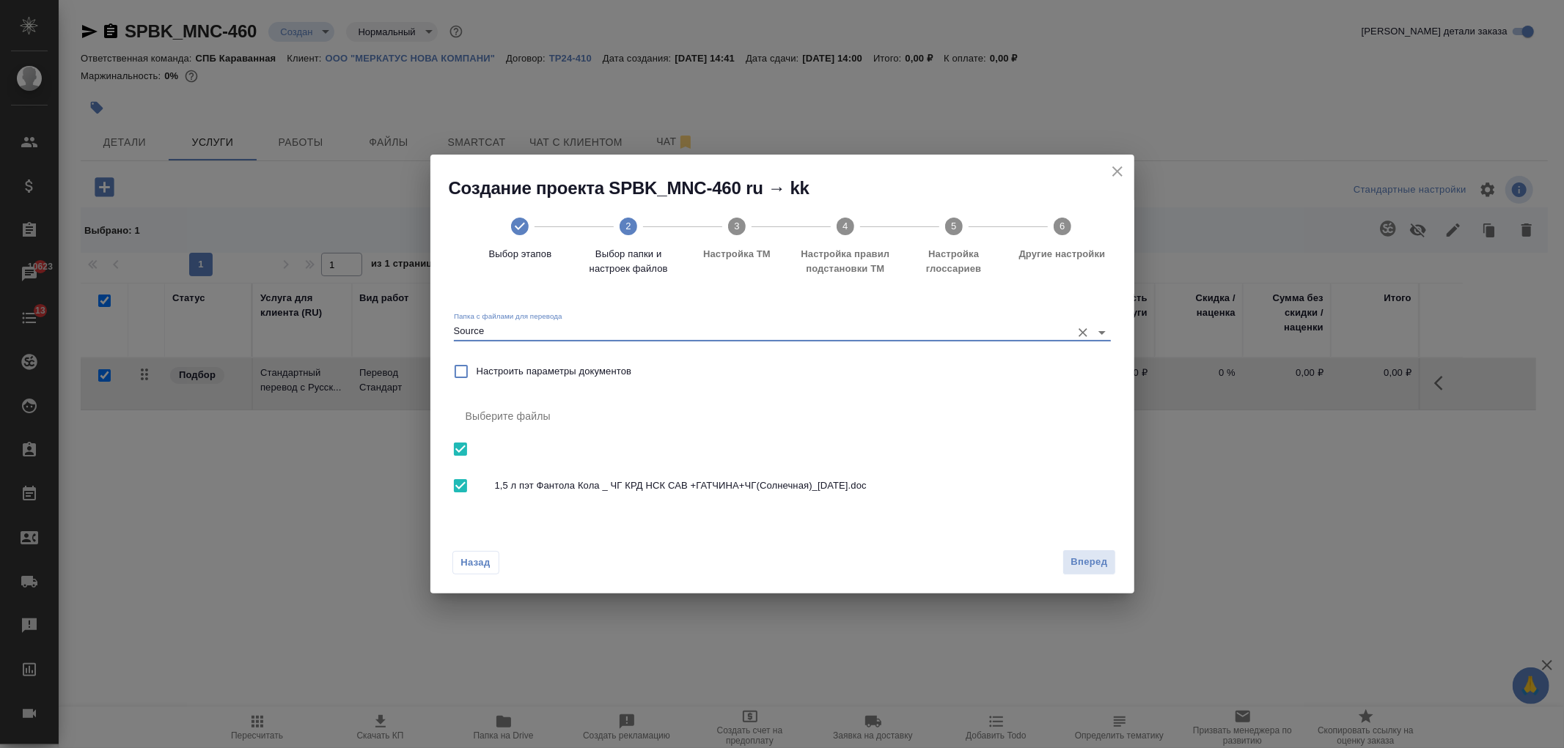
type input "Source"
click at [1074, 561] on span "Вперед" at bounding box center [1088, 562] width 37 height 17
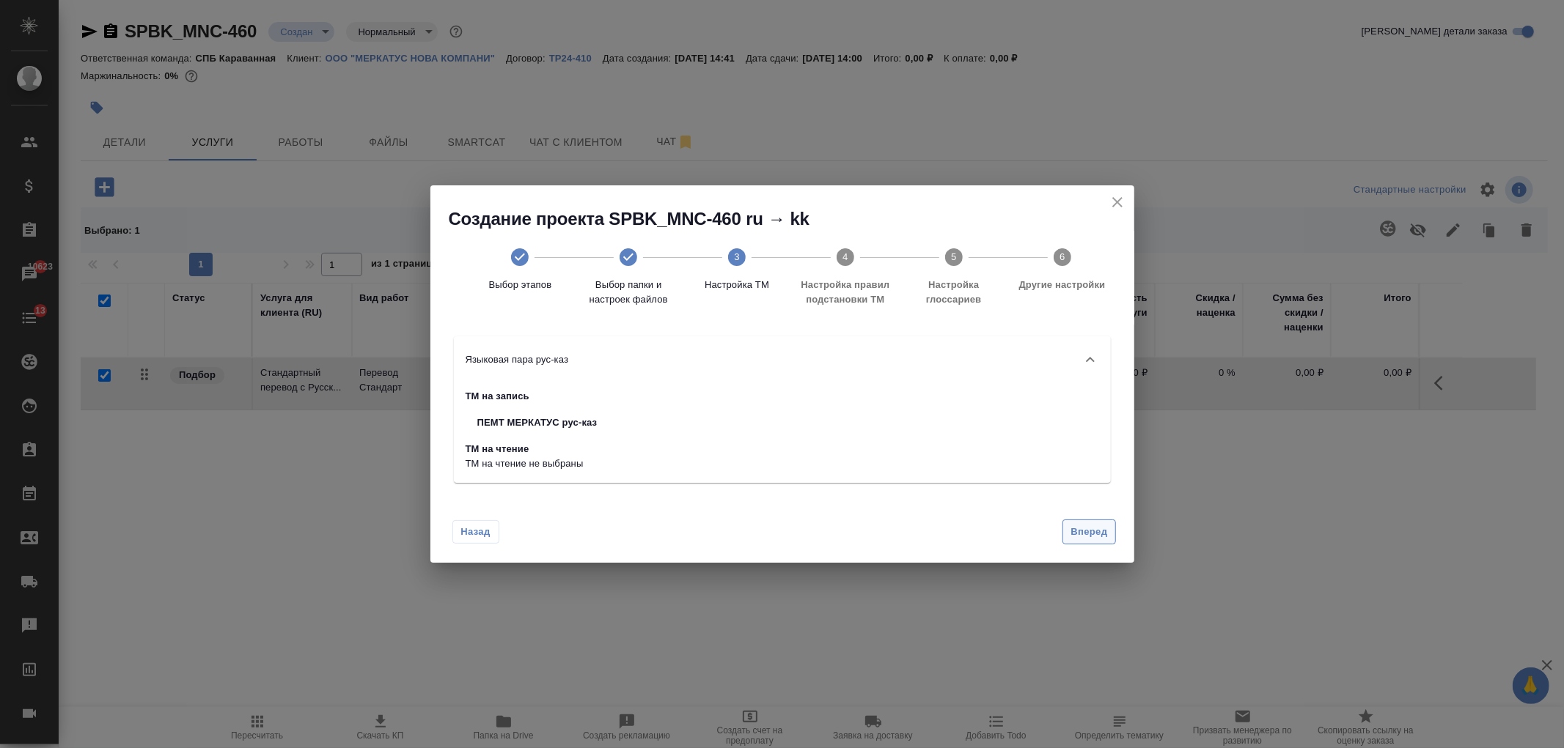
click at [1097, 537] on span "Вперед" at bounding box center [1088, 532] width 37 height 17
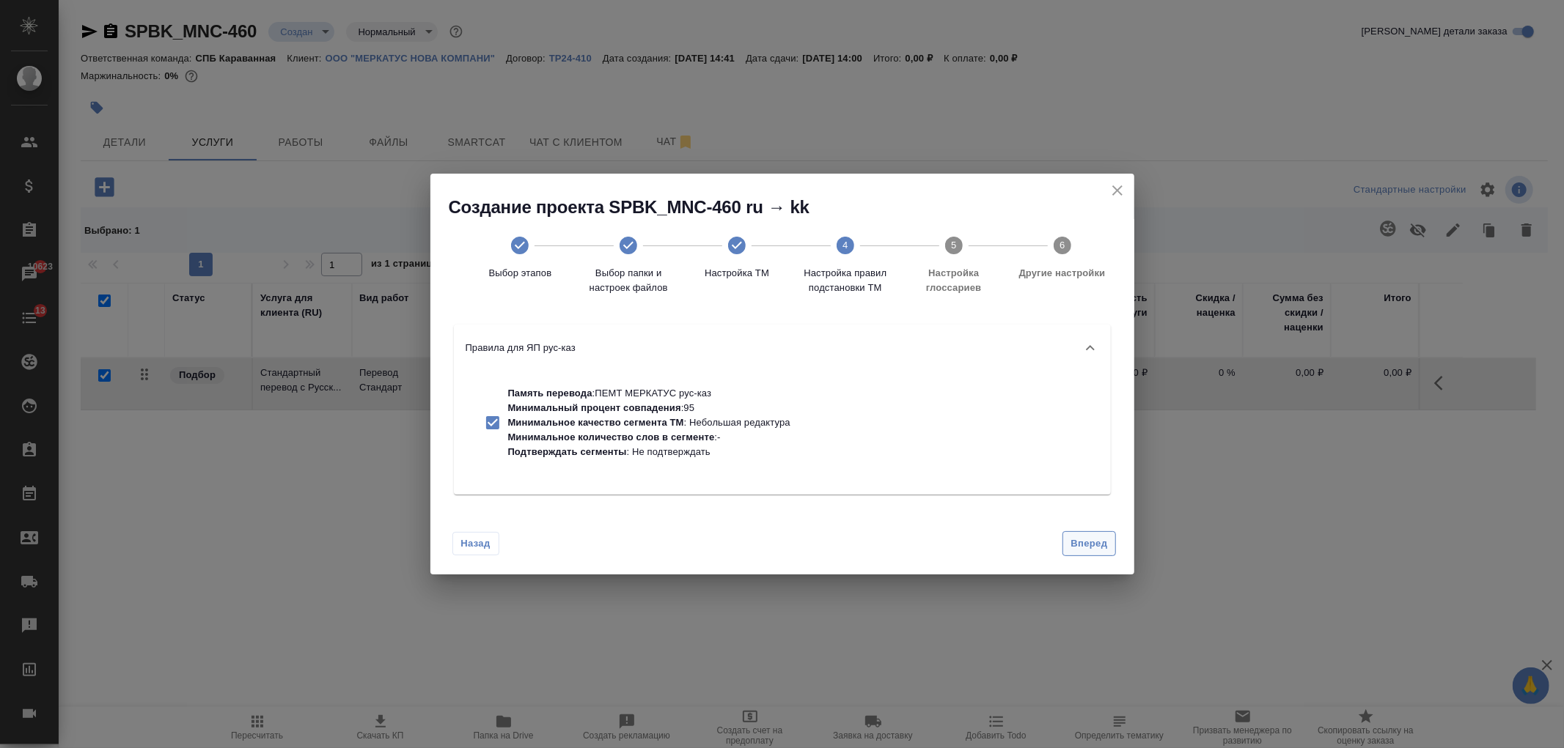
click at [1097, 537] on span "Вперед" at bounding box center [1088, 544] width 37 height 17
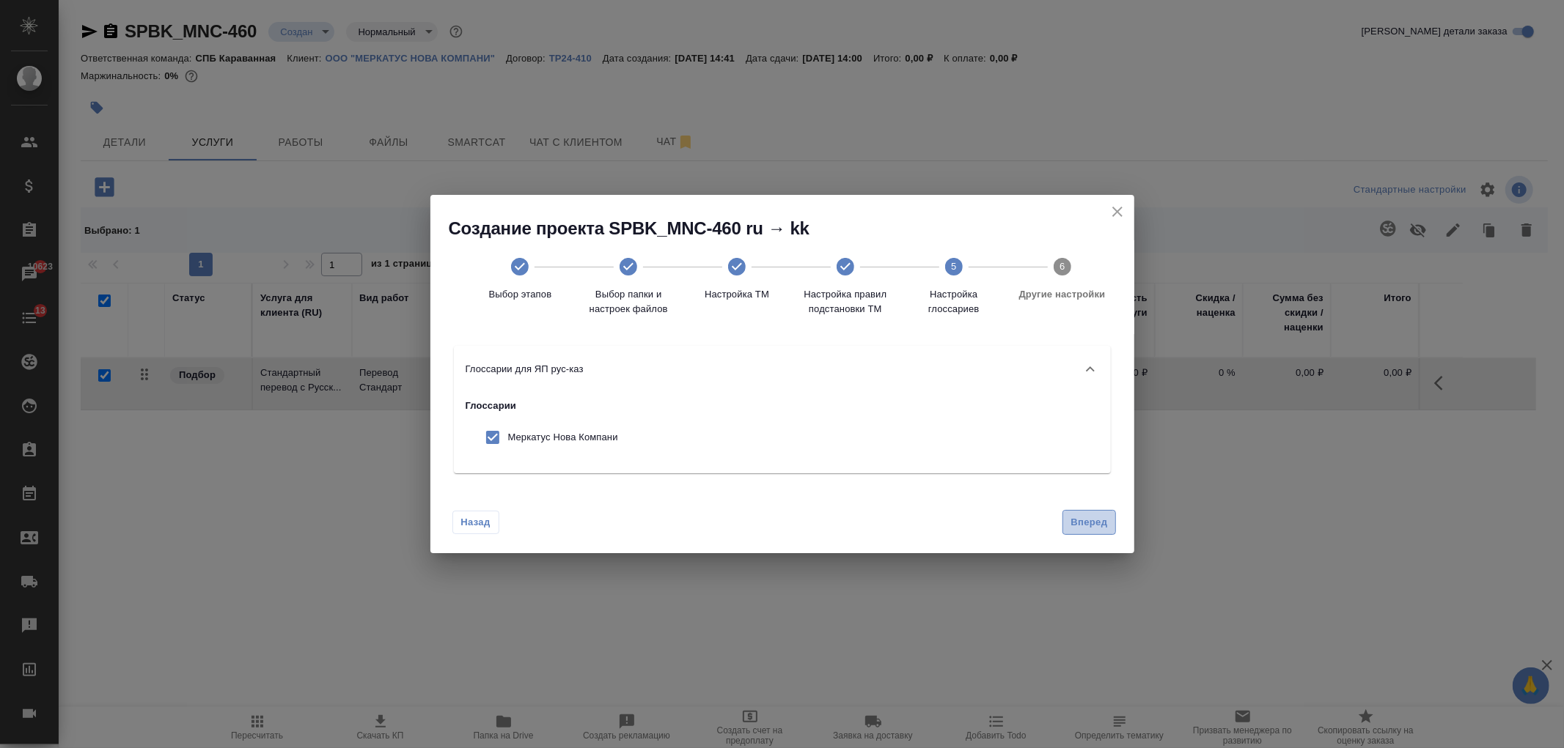
click at [1094, 511] on button "Вперед" at bounding box center [1088, 523] width 53 height 26
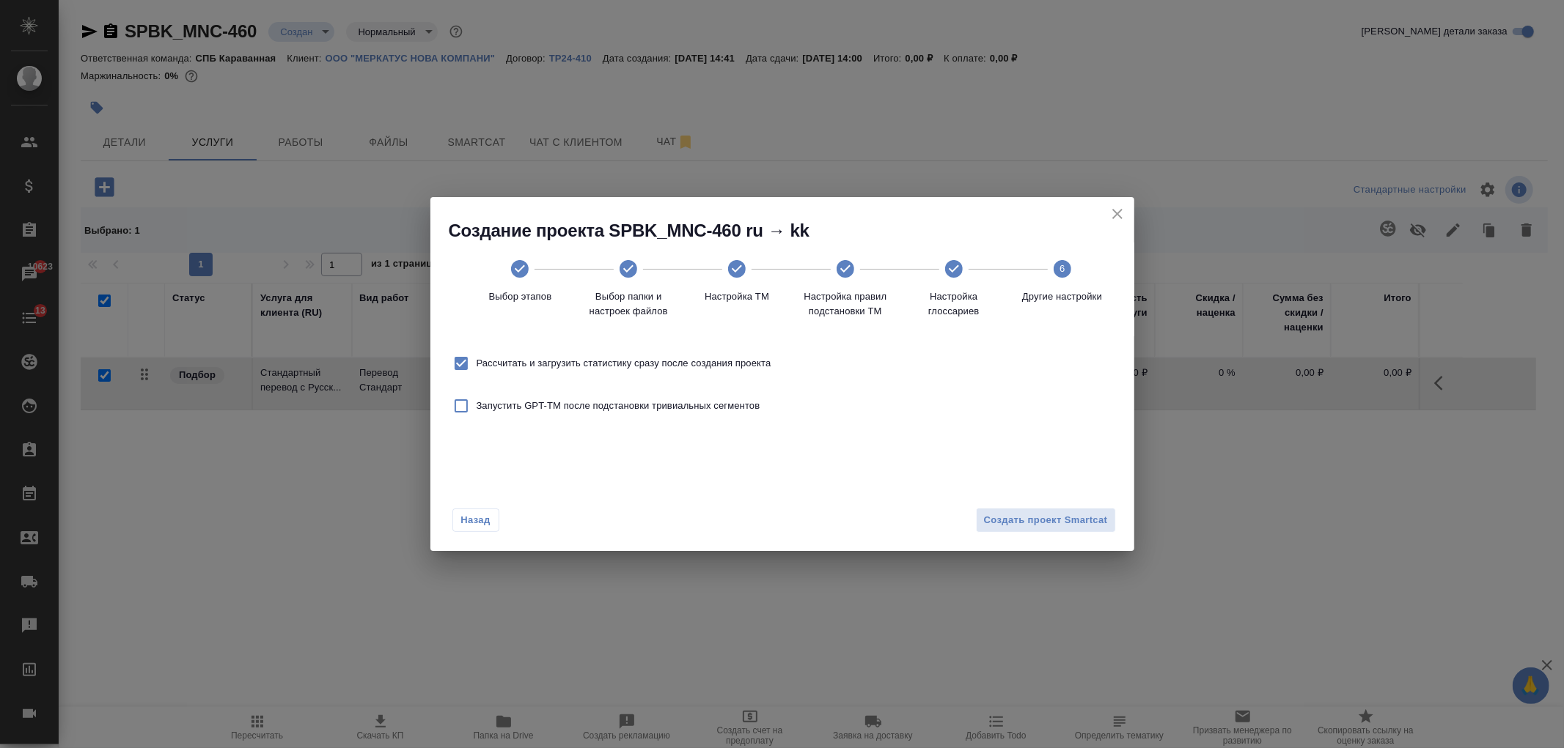
click at [532, 361] on span "Рассчитать и загрузить статистику сразу после создания проекта" at bounding box center [623, 363] width 295 height 15
click at [476, 361] on input "Рассчитать и загрузить статистику сразу после создания проекта" at bounding box center [461, 363] width 31 height 31
checkbox input "false"
click at [977, 521] on button "Создать проект Smartcat" at bounding box center [1046, 521] width 140 height 26
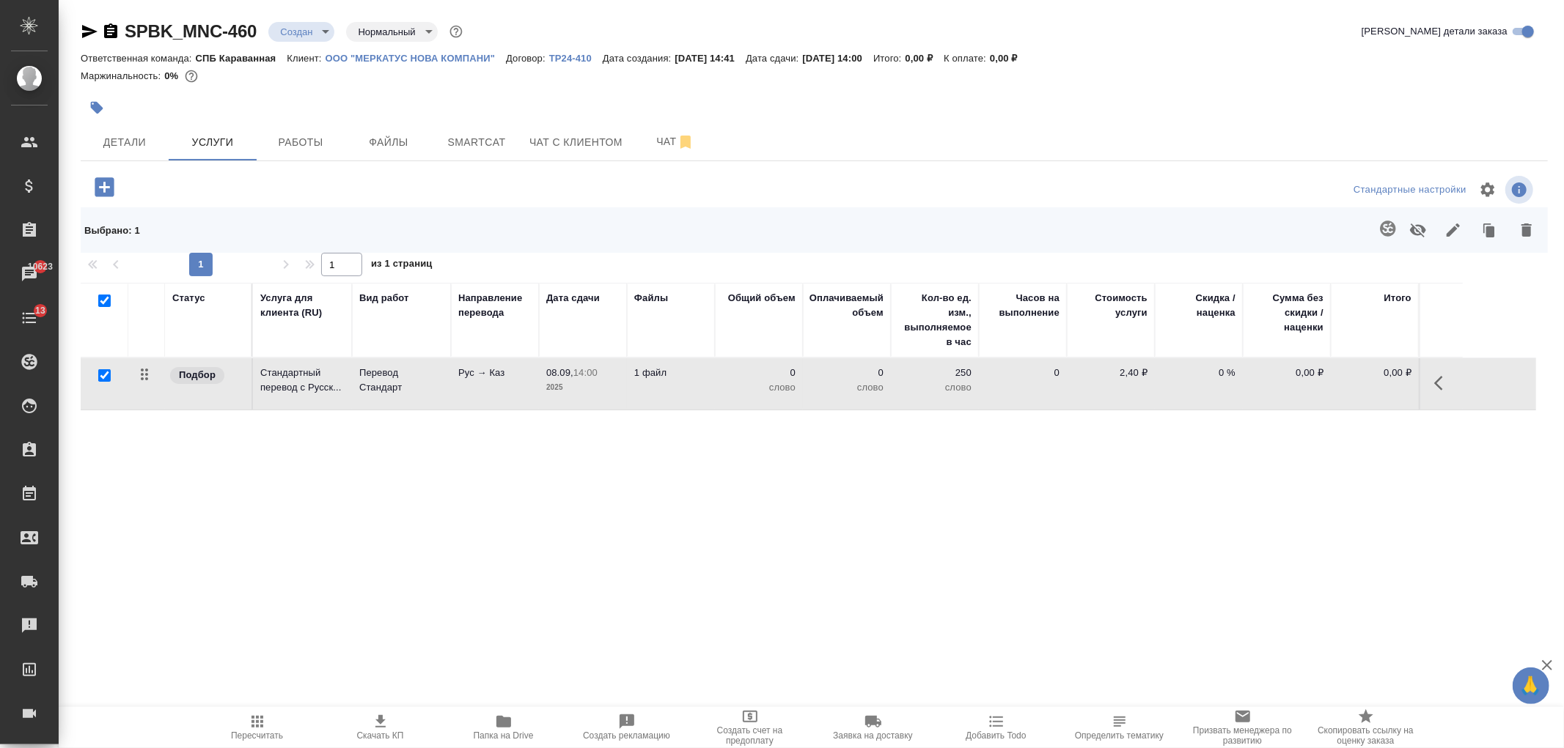
click at [589, 381] on p "2025" at bounding box center [582, 387] width 73 height 15
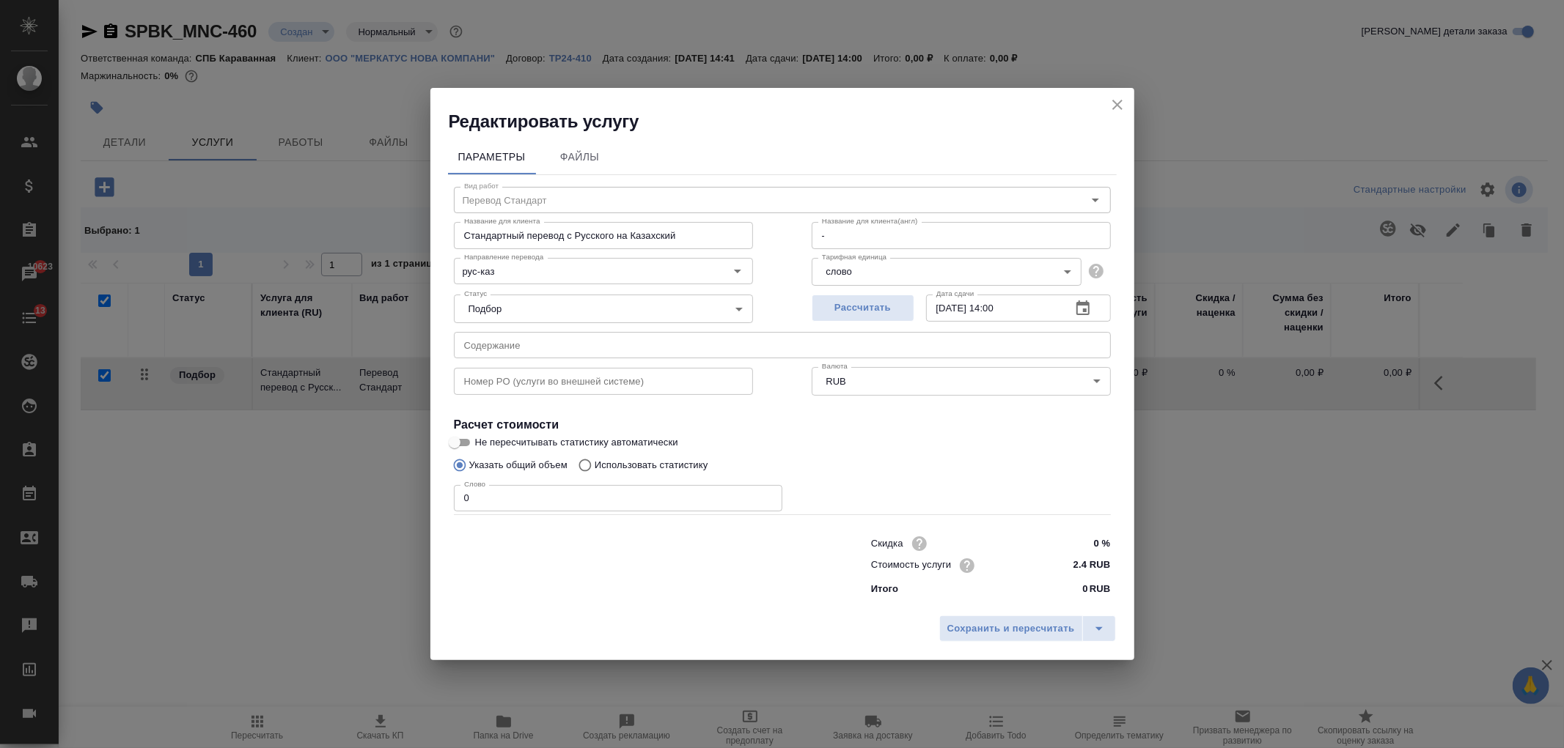
click at [616, 456] on label "Использовать статистику" at bounding box center [639, 466] width 137 height 28
click at [594, 456] on input "Использовать статистику" at bounding box center [582, 466] width 23 height 28
radio input "true"
radio input "false"
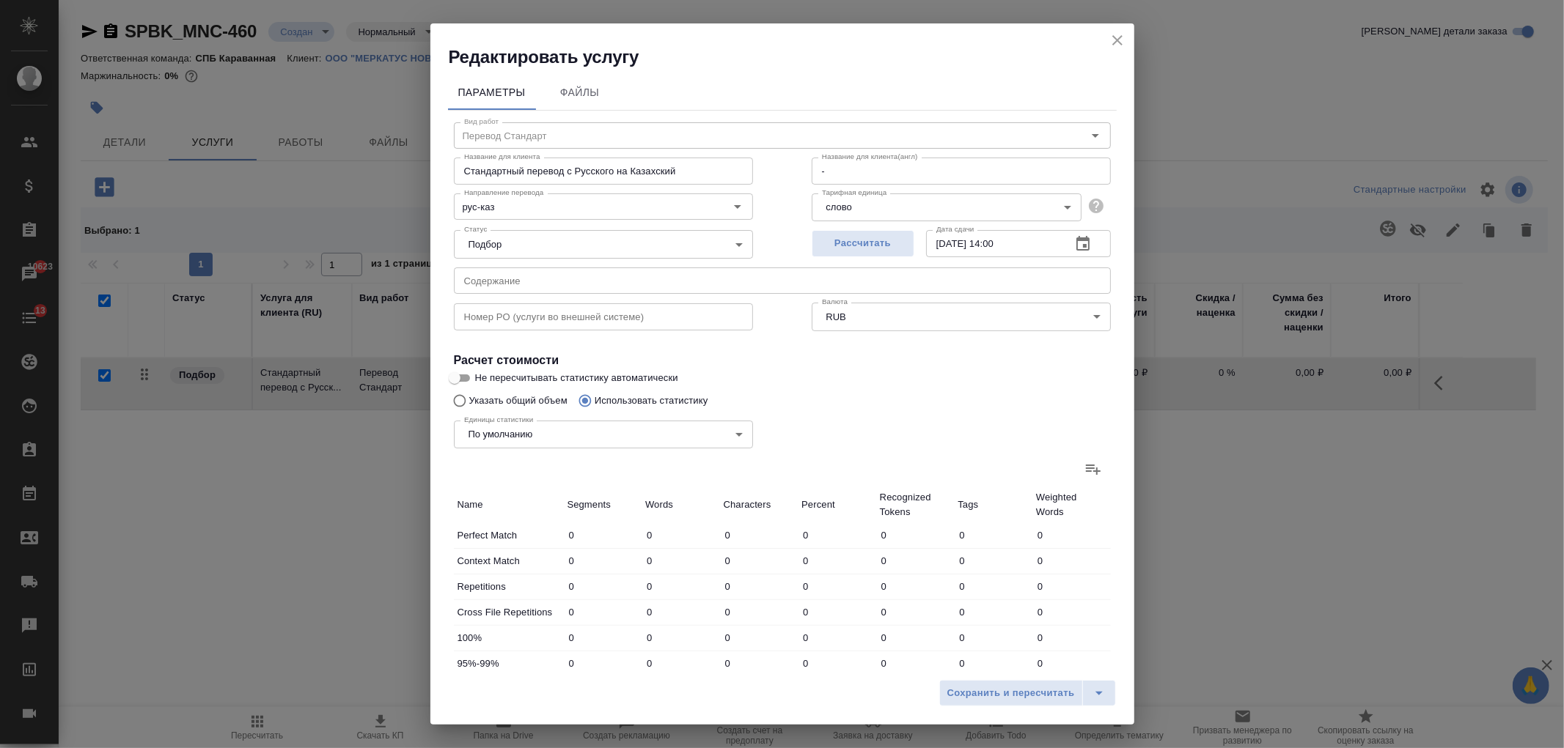
click at [1084, 462] on icon at bounding box center [1093, 469] width 18 height 18
click at [0, 0] on input "file" at bounding box center [0, 0] width 0 height 0
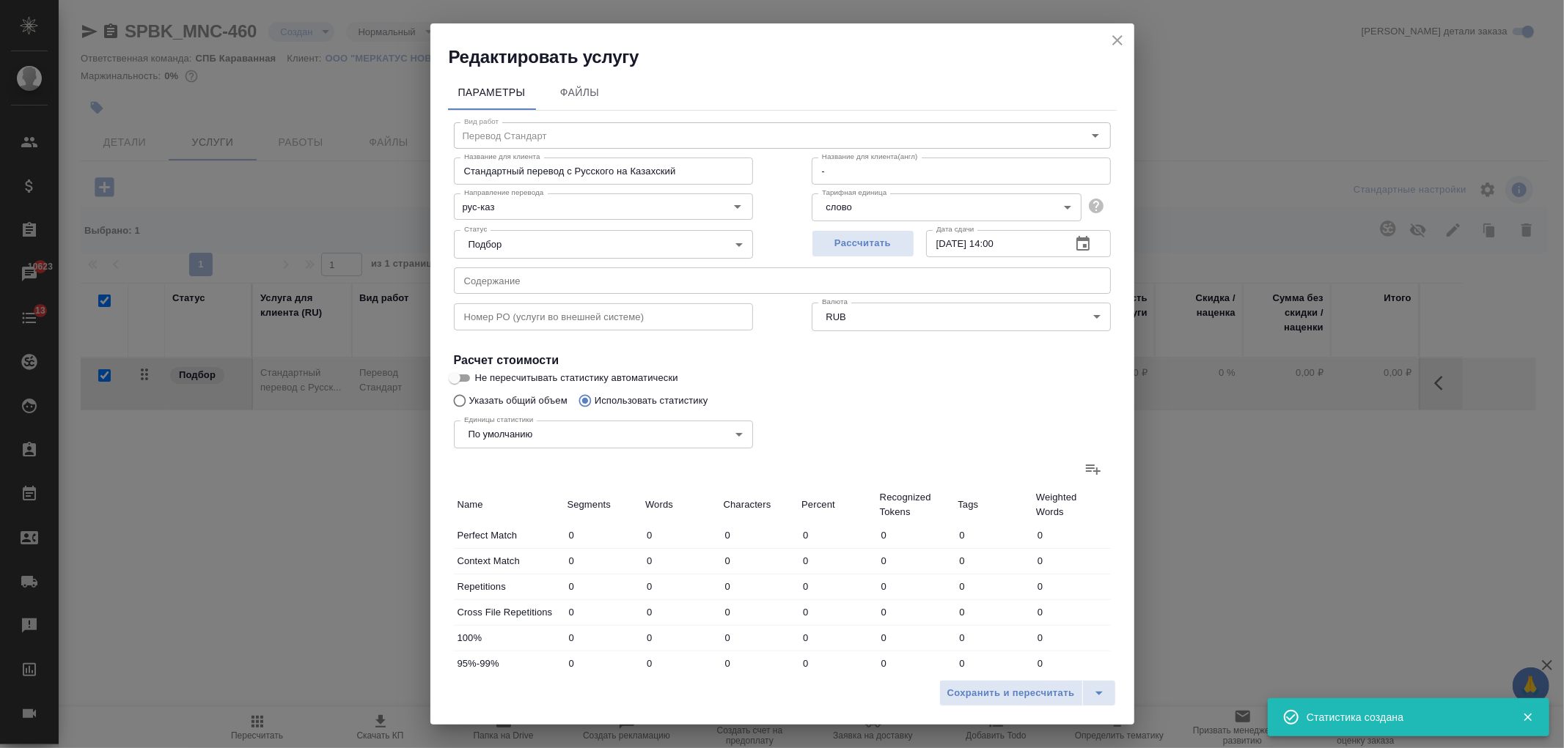
type input "2"
type input "4"
type input "29"
type input "4"
type input "15"
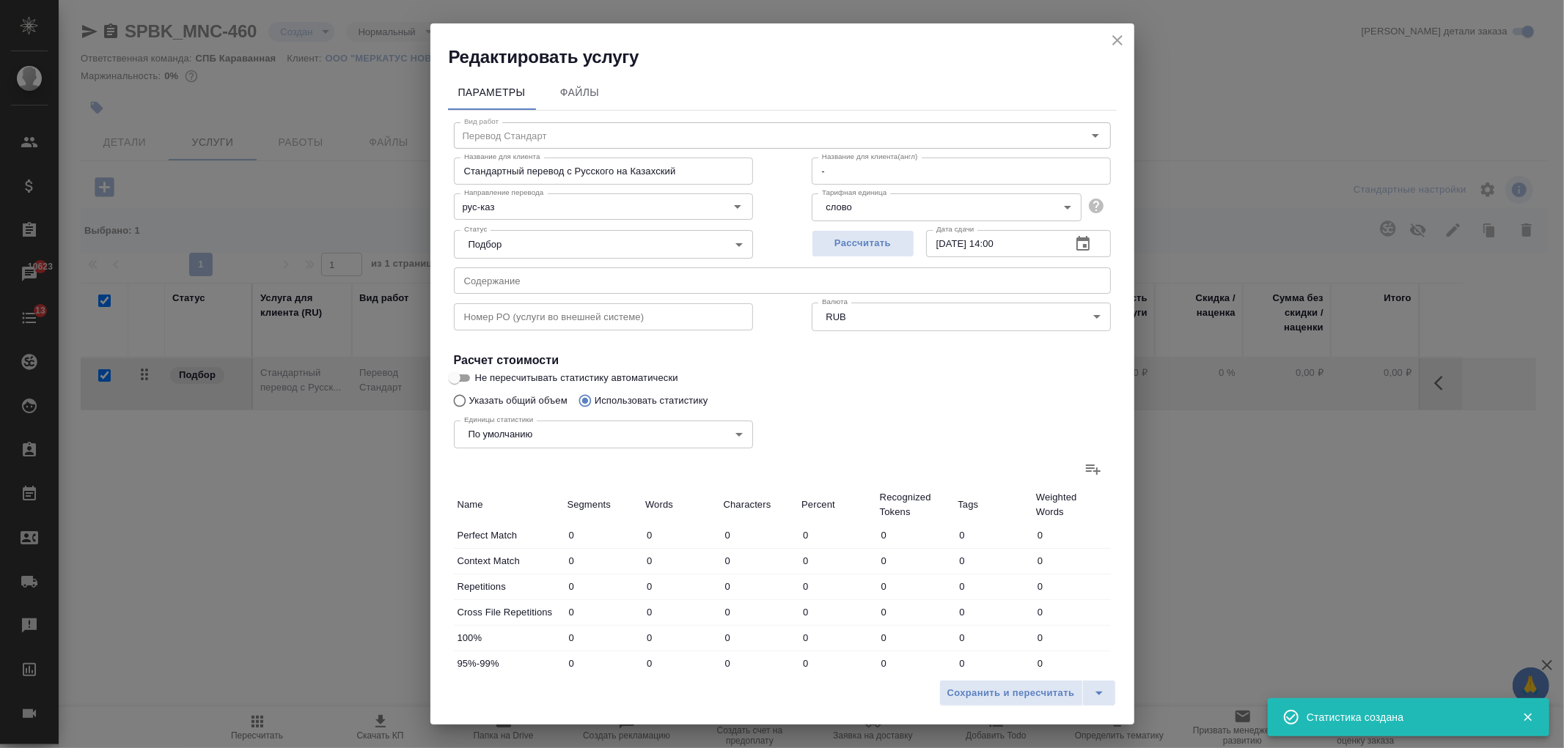
type input "118"
type input "4"
type input "60"
type input "502"
type input "1"
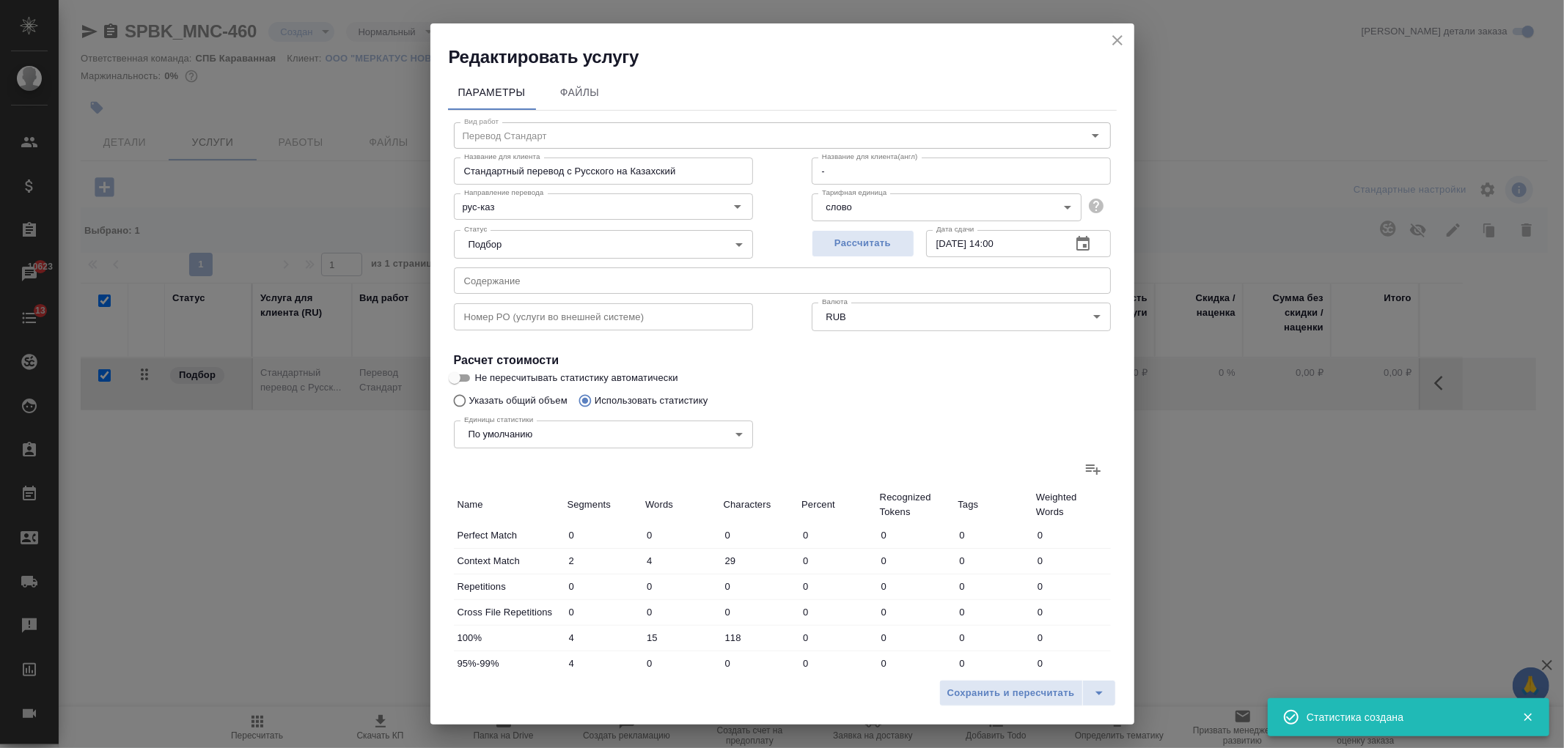
type input "13"
type input "91"
type input "2"
type input "50"
type input "355"
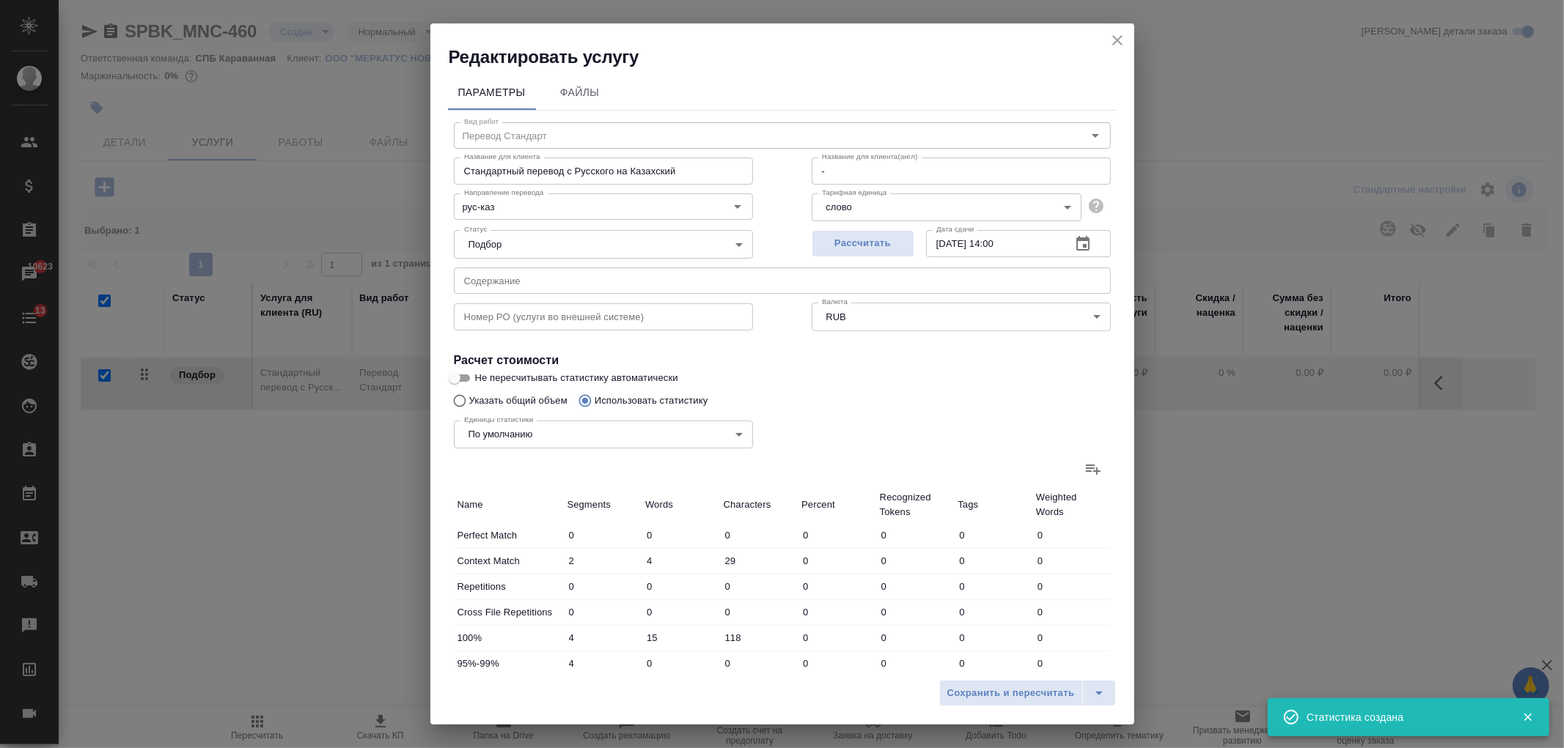
type input "9"
type input "128"
type input "1029"
type input "22"
type input "270"
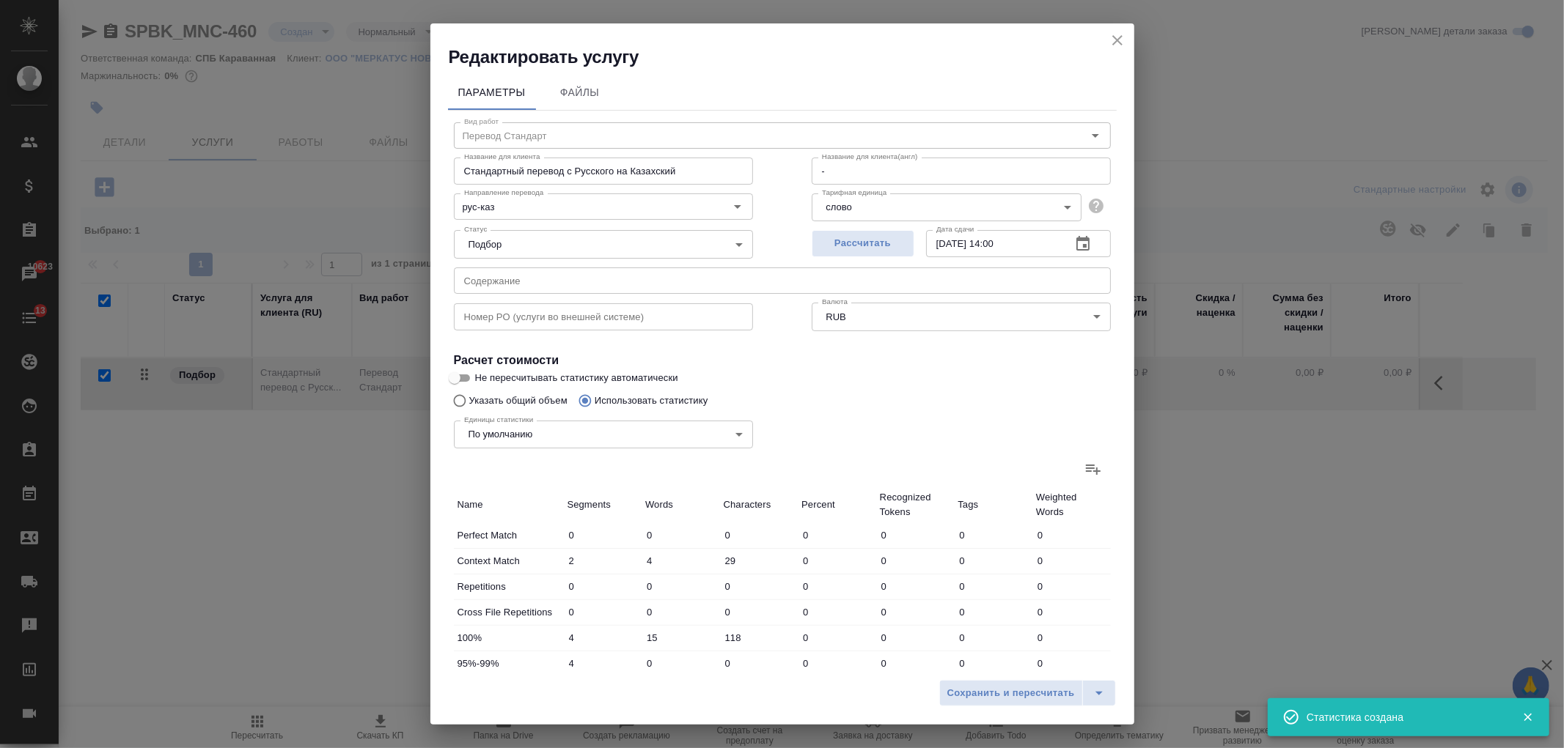
type input "2124"
type input "22"
type input "270"
type input "2124"
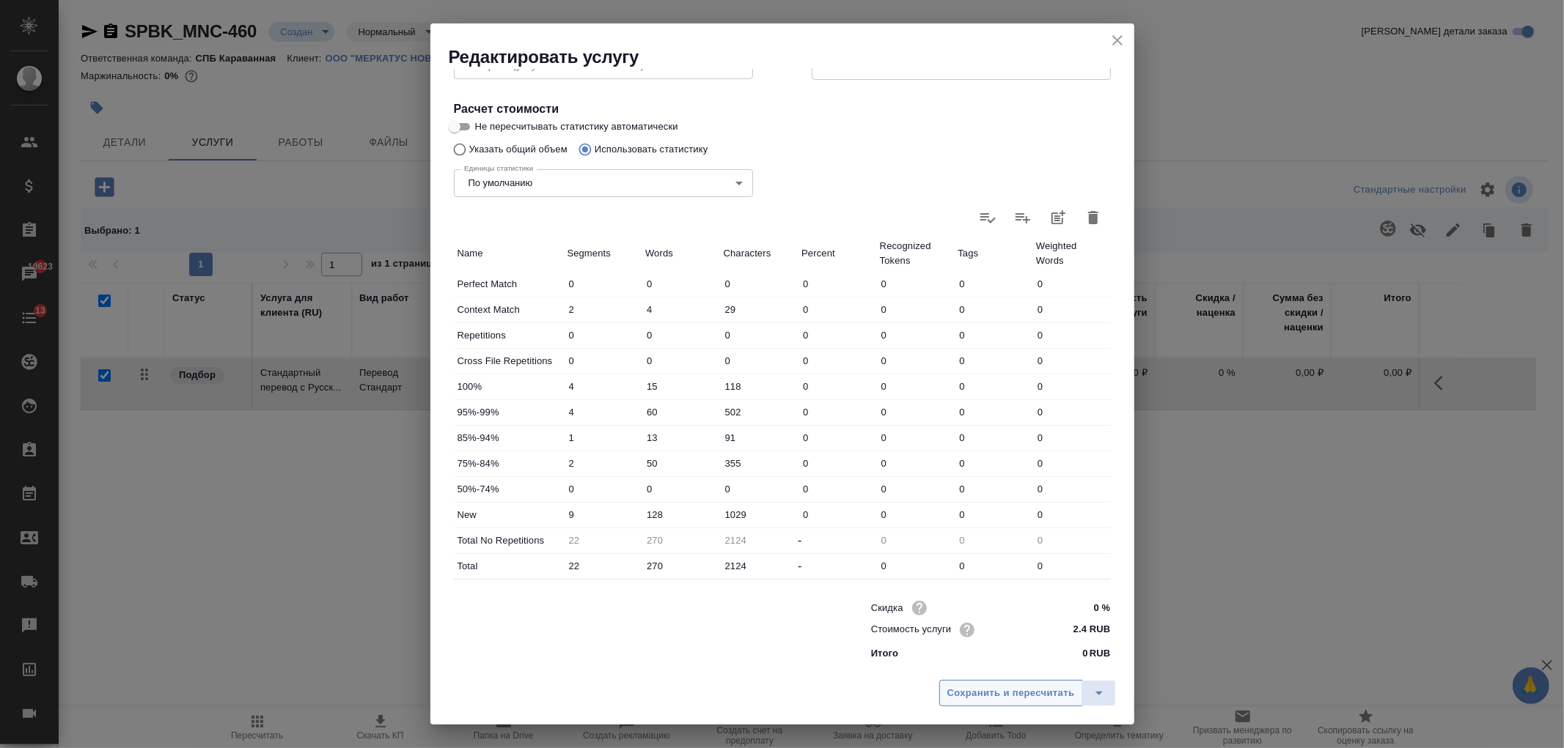
click at [1014, 696] on span "Сохранить и пересчитать" at bounding box center [1011, 693] width 128 height 17
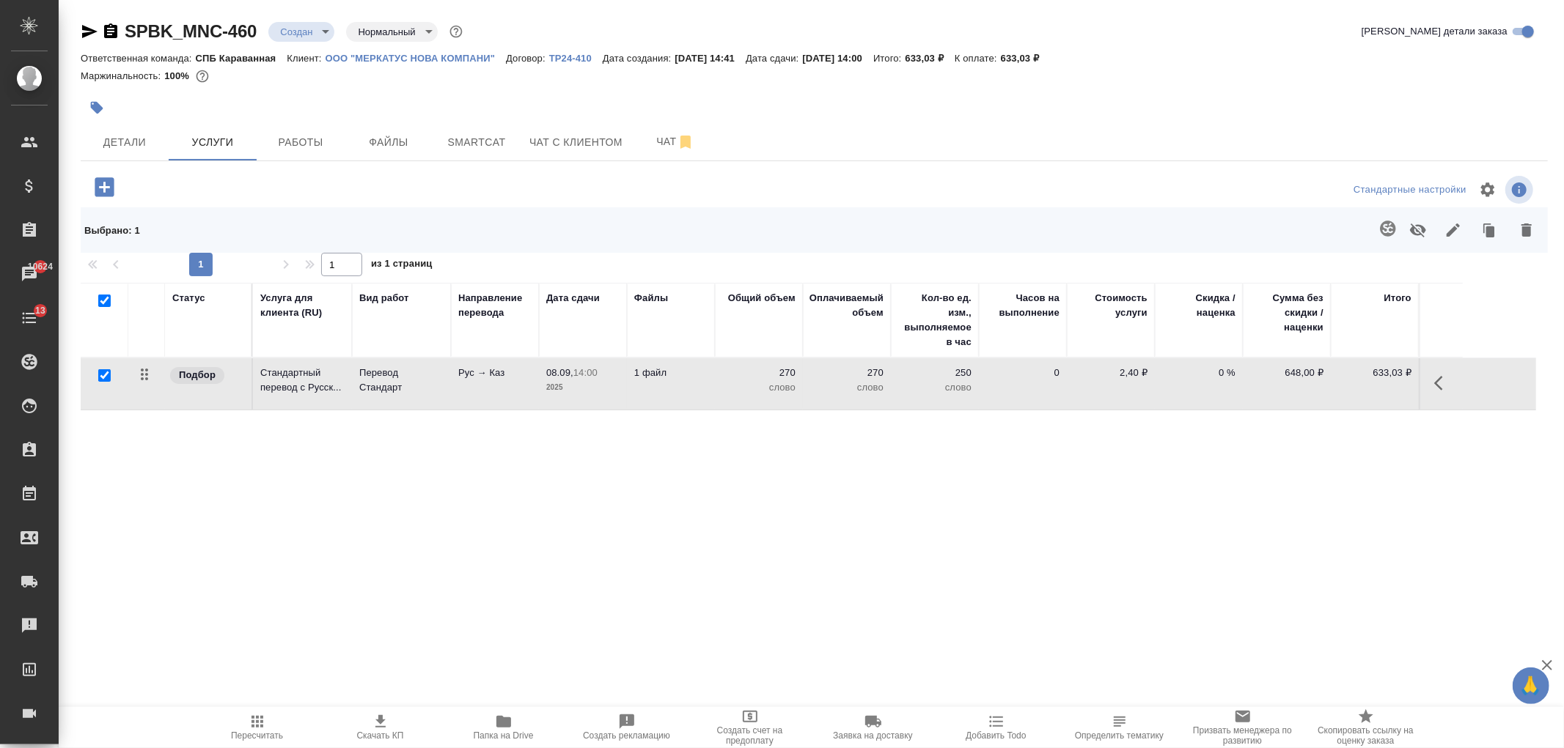
click at [664, 557] on div "Статус Услуга для клиента (RU) Вид работ Направление перевода Дата сдачи Файлы …" at bounding box center [808, 440] width 1455 height 315
click at [396, 732] on span "Скачать КП" at bounding box center [380, 736] width 47 height 10
drag, startPoint x: 944, startPoint y: 60, endPoint x: 982, endPoint y: 57, distance: 38.2
click at [955, 57] on p "633,03 ₽" at bounding box center [930, 58] width 50 height 11
copy p "633,03 ₽"
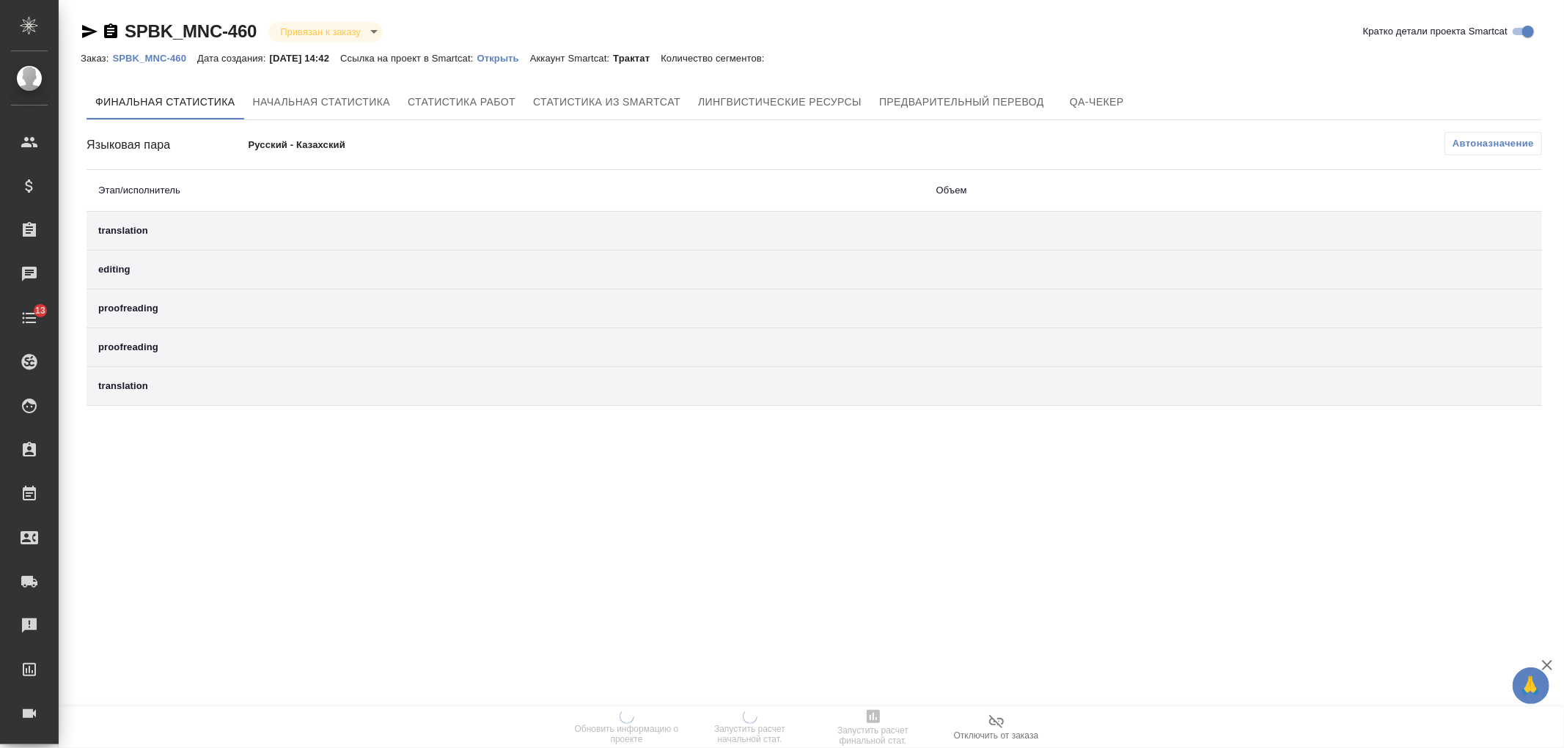
click at [526, 54] on p "Открыть" at bounding box center [503, 58] width 53 height 11
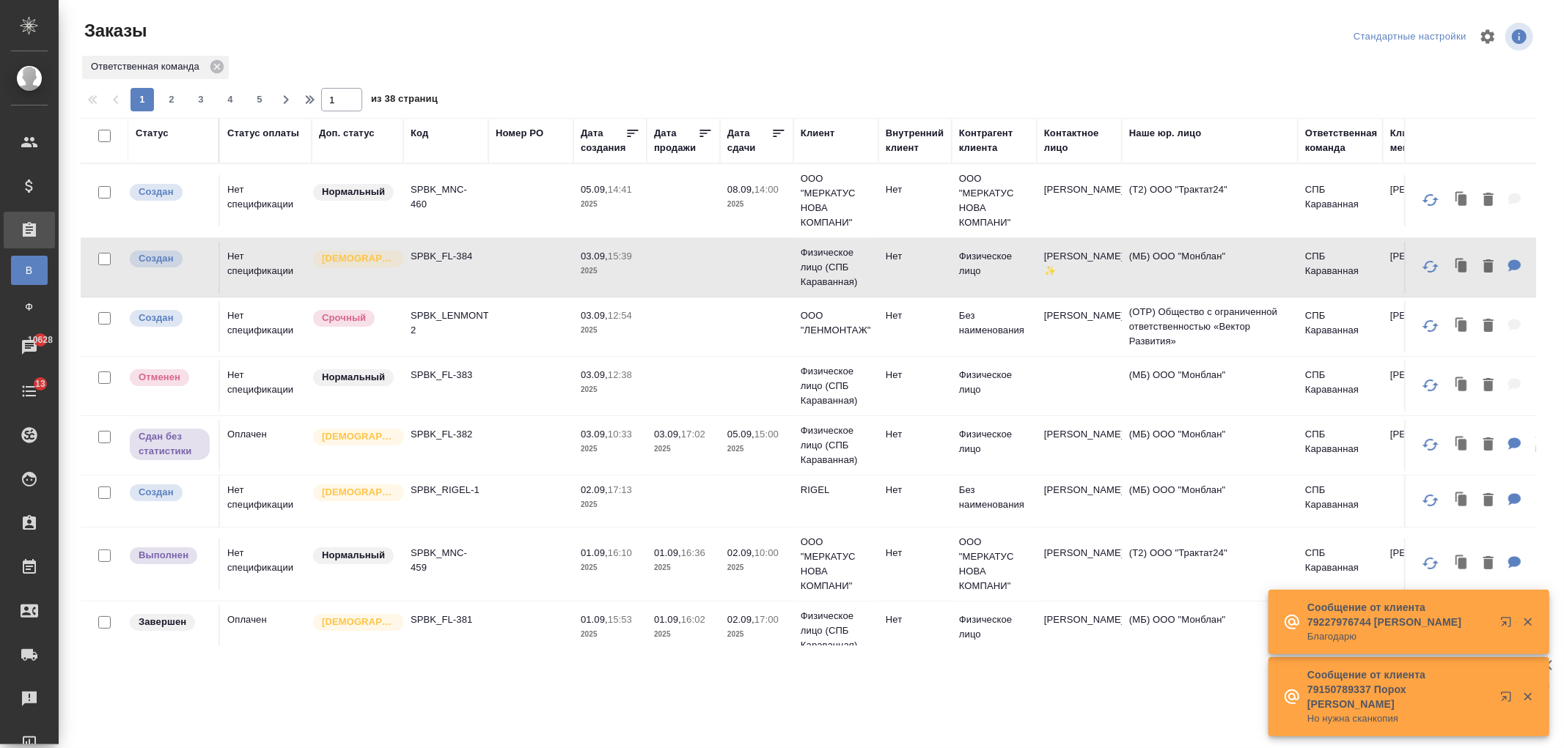
click at [526, 440] on td at bounding box center [530, 445] width 85 height 51
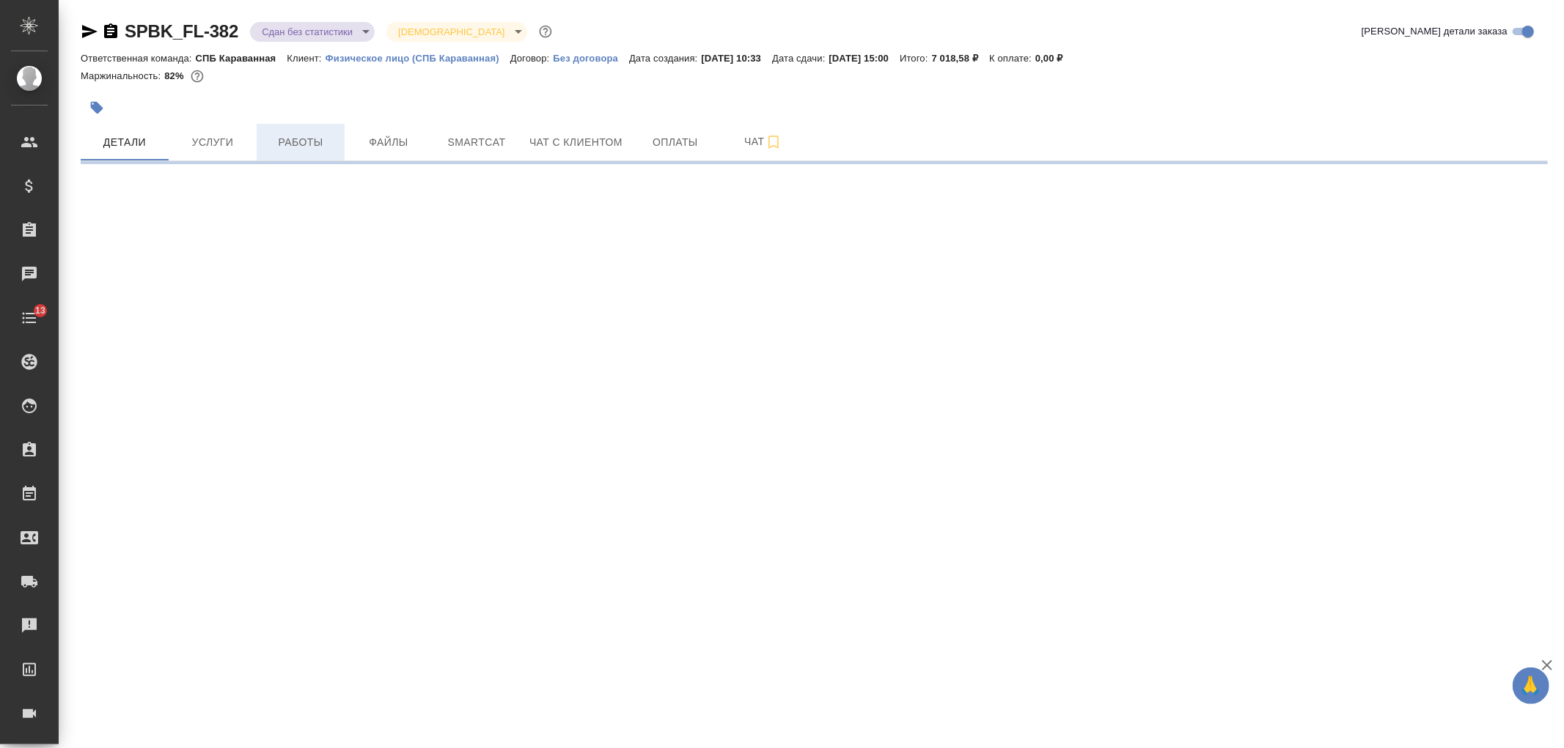
select select "RU"
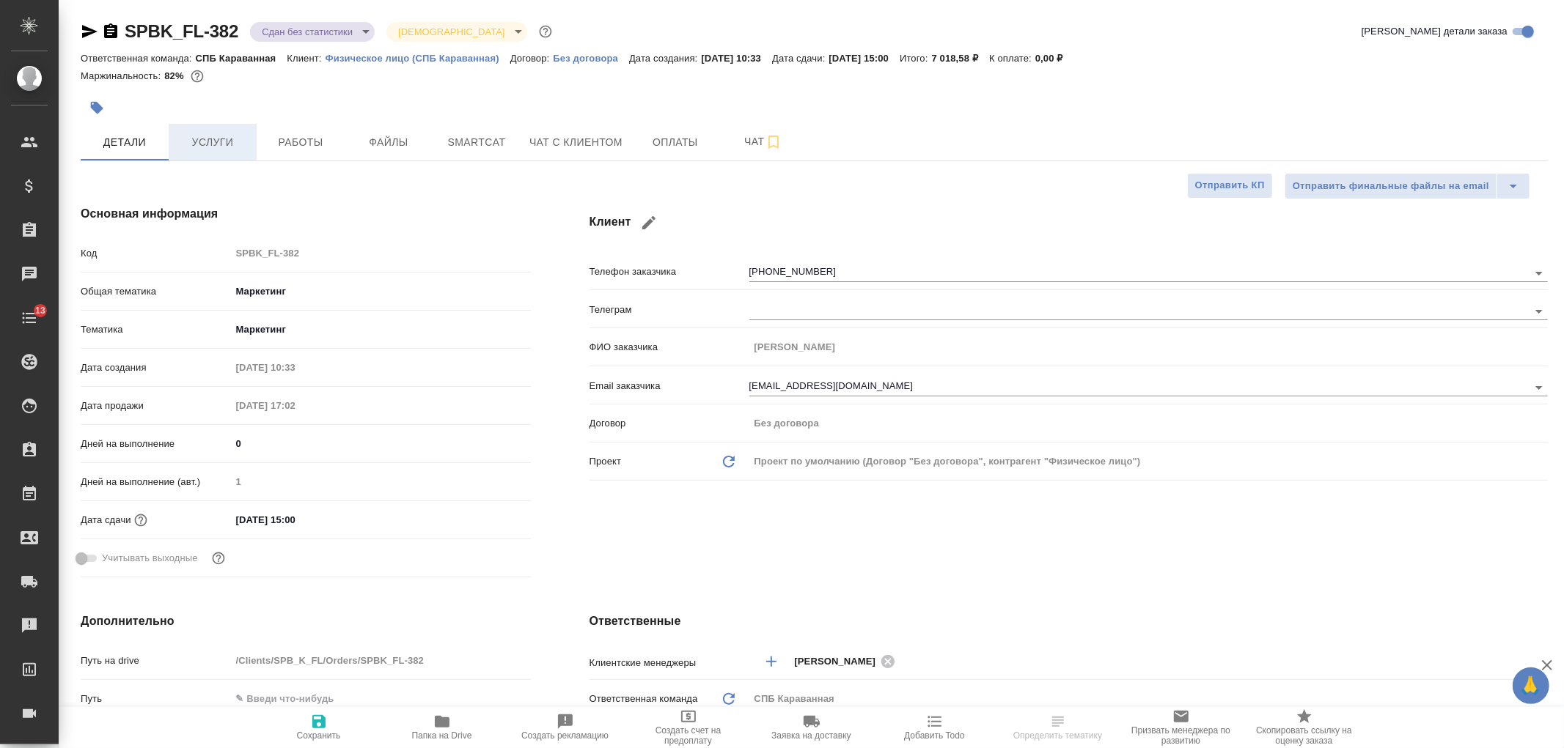
type textarea "x"
click at [244, 152] on button "Услуги" at bounding box center [213, 142] width 88 height 37
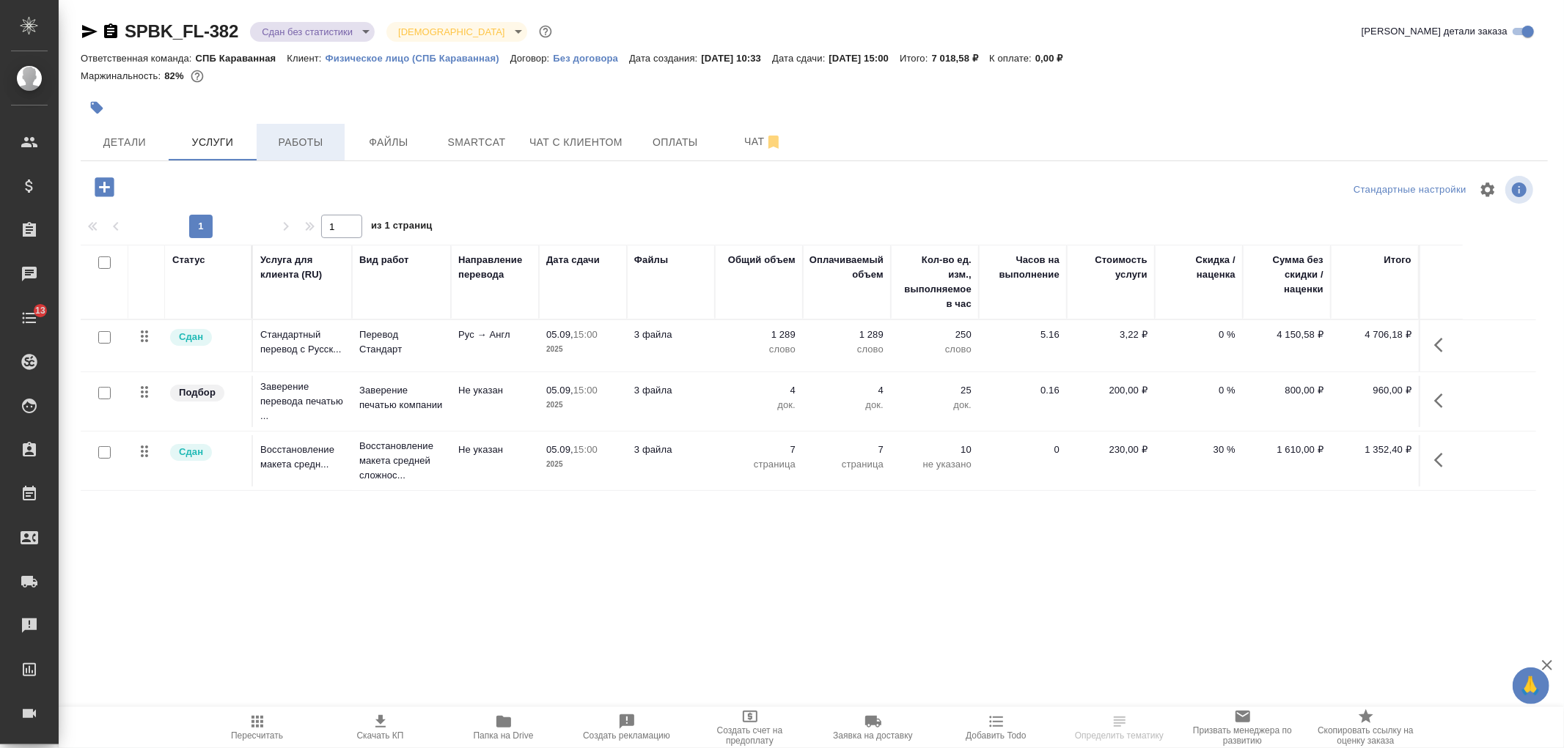
click at [282, 159] on button "Работы" at bounding box center [301, 142] width 88 height 37
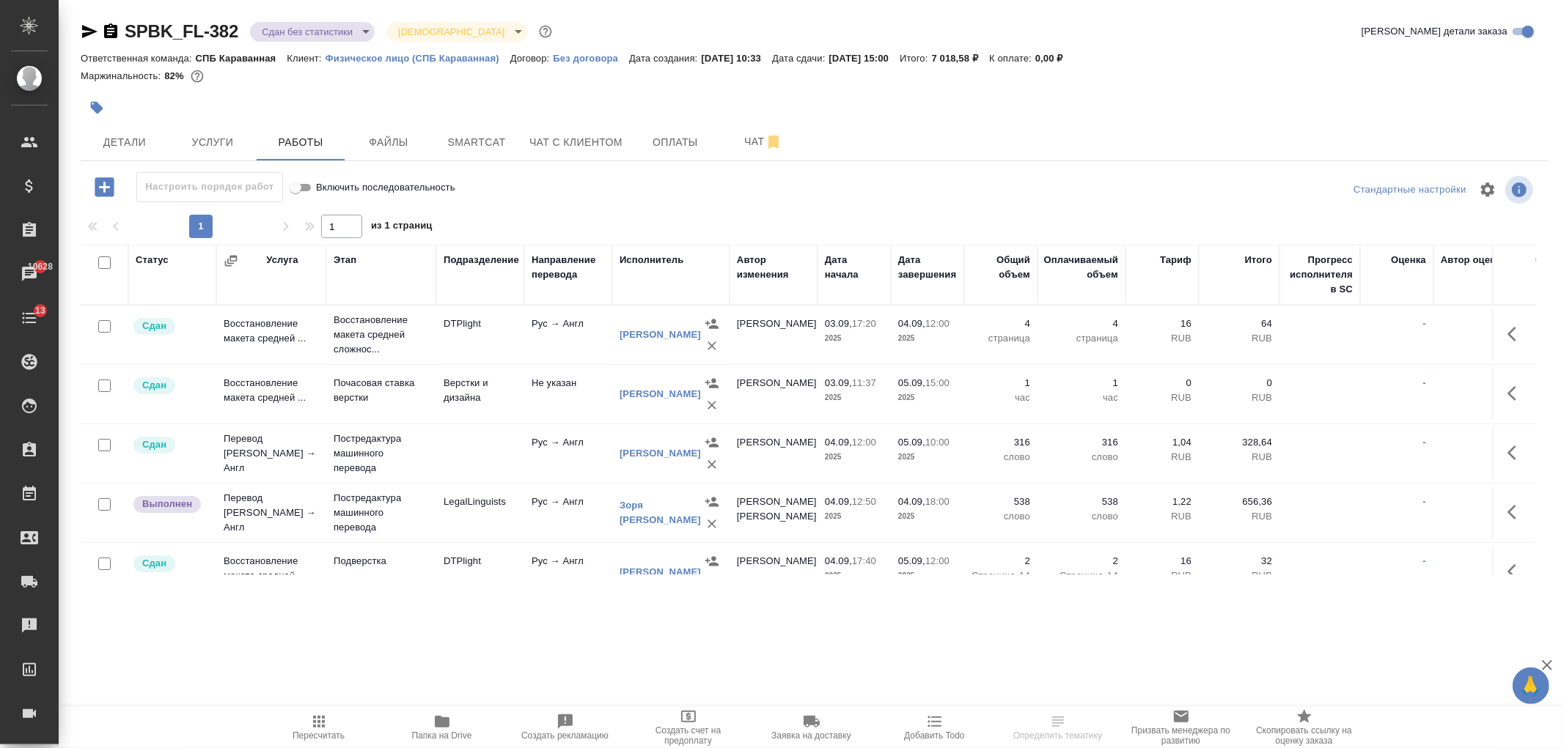
scroll to position [92, 0]
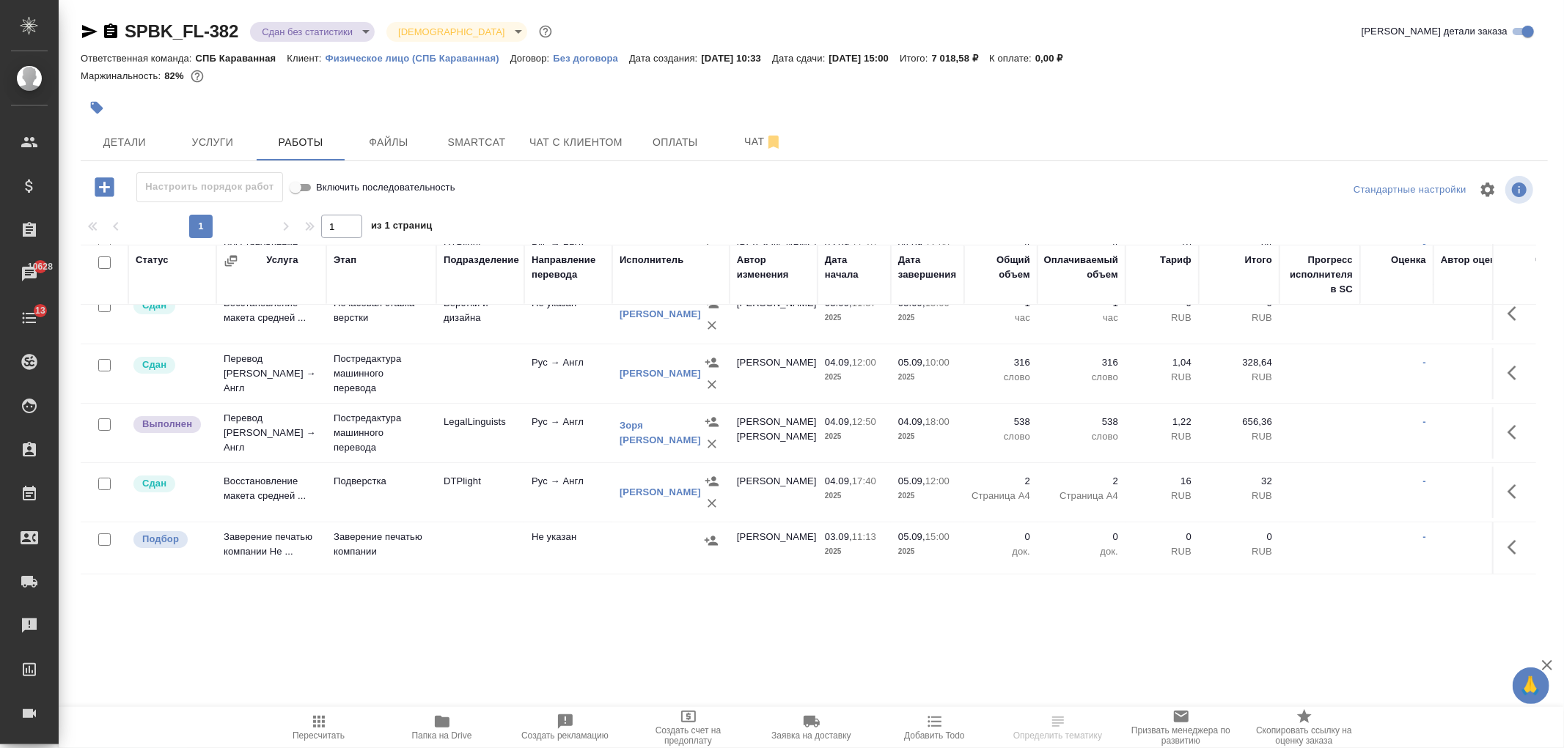
click at [98, 534] on input "checkbox" at bounding box center [104, 540] width 12 height 12
checkbox input "true"
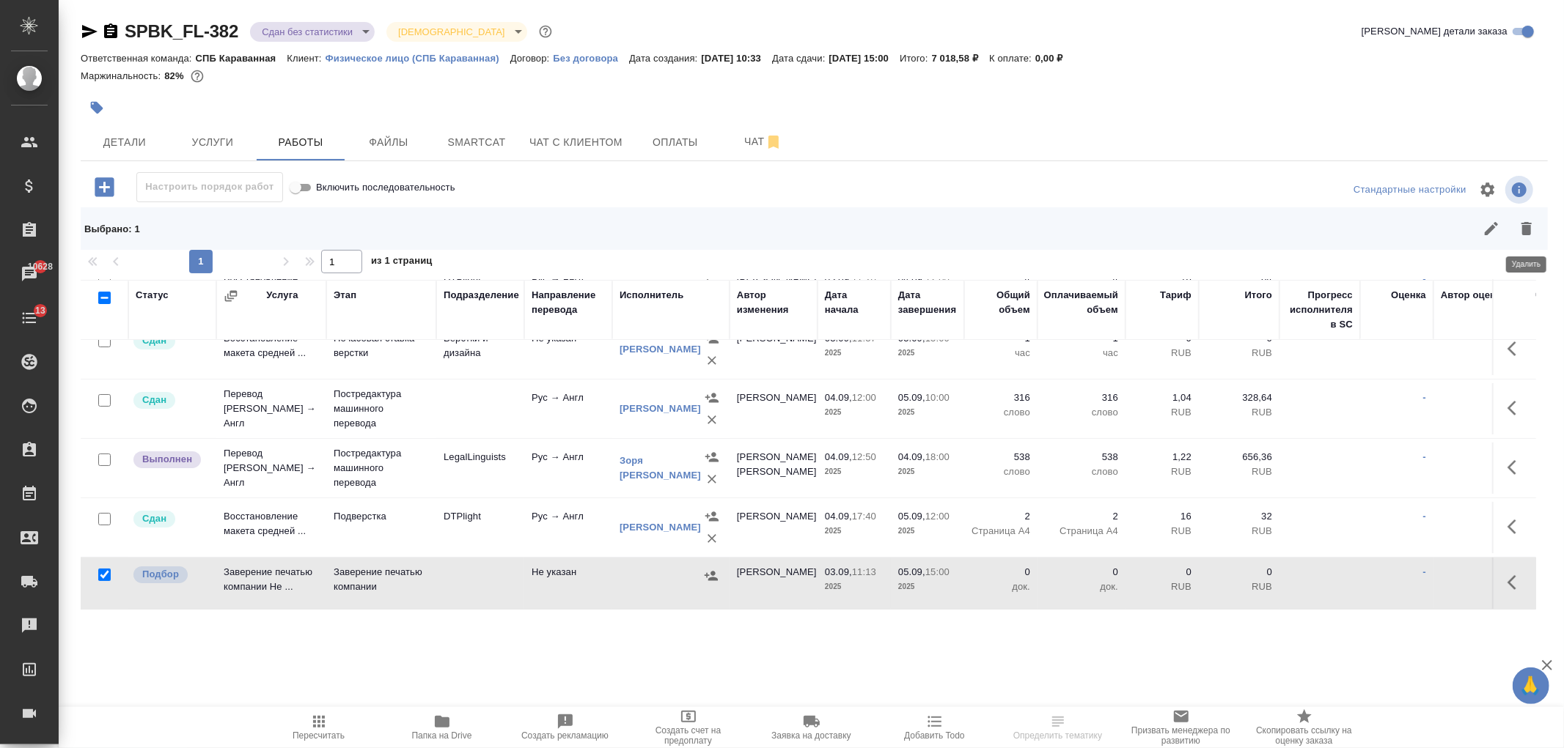
click at [1533, 229] on icon "button" at bounding box center [1526, 229] width 18 height 18
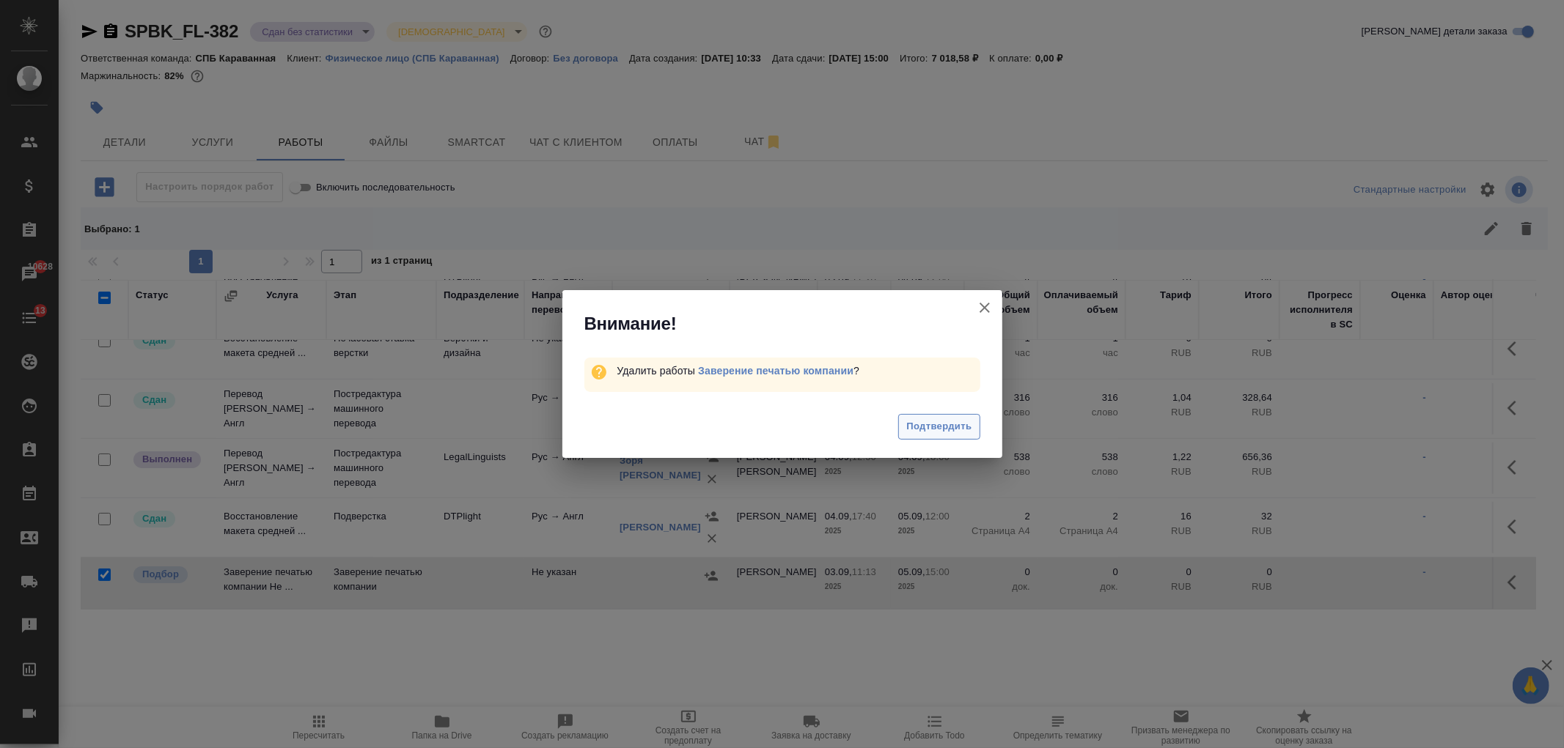
click at [950, 432] on span "Подтвердить" at bounding box center [938, 427] width 65 height 17
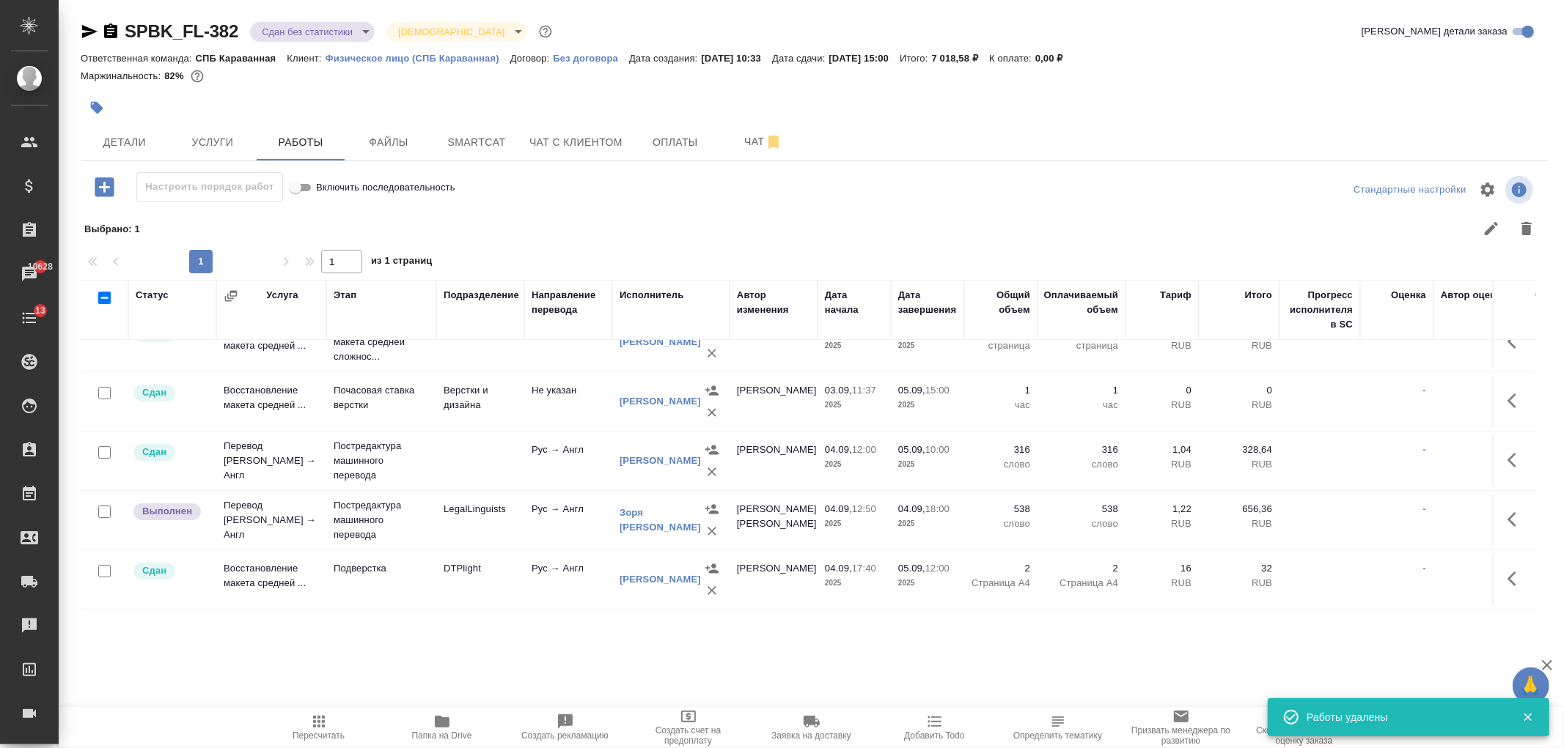
scroll to position [40, 0]
click at [217, 149] on span "Услуги" at bounding box center [212, 142] width 70 height 18
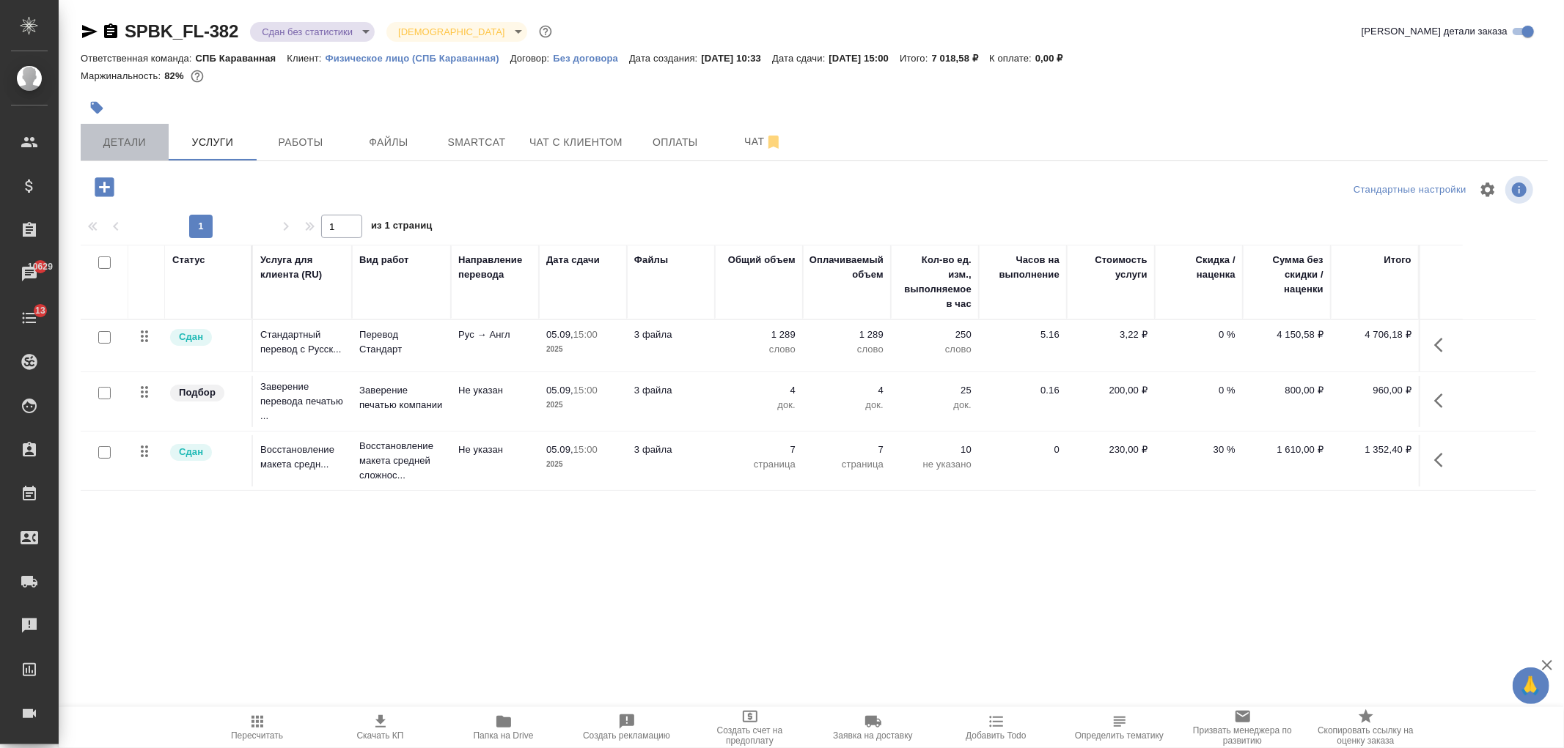
click at [123, 147] on span "Детали" at bounding box center [124, 142] width 70 height 18
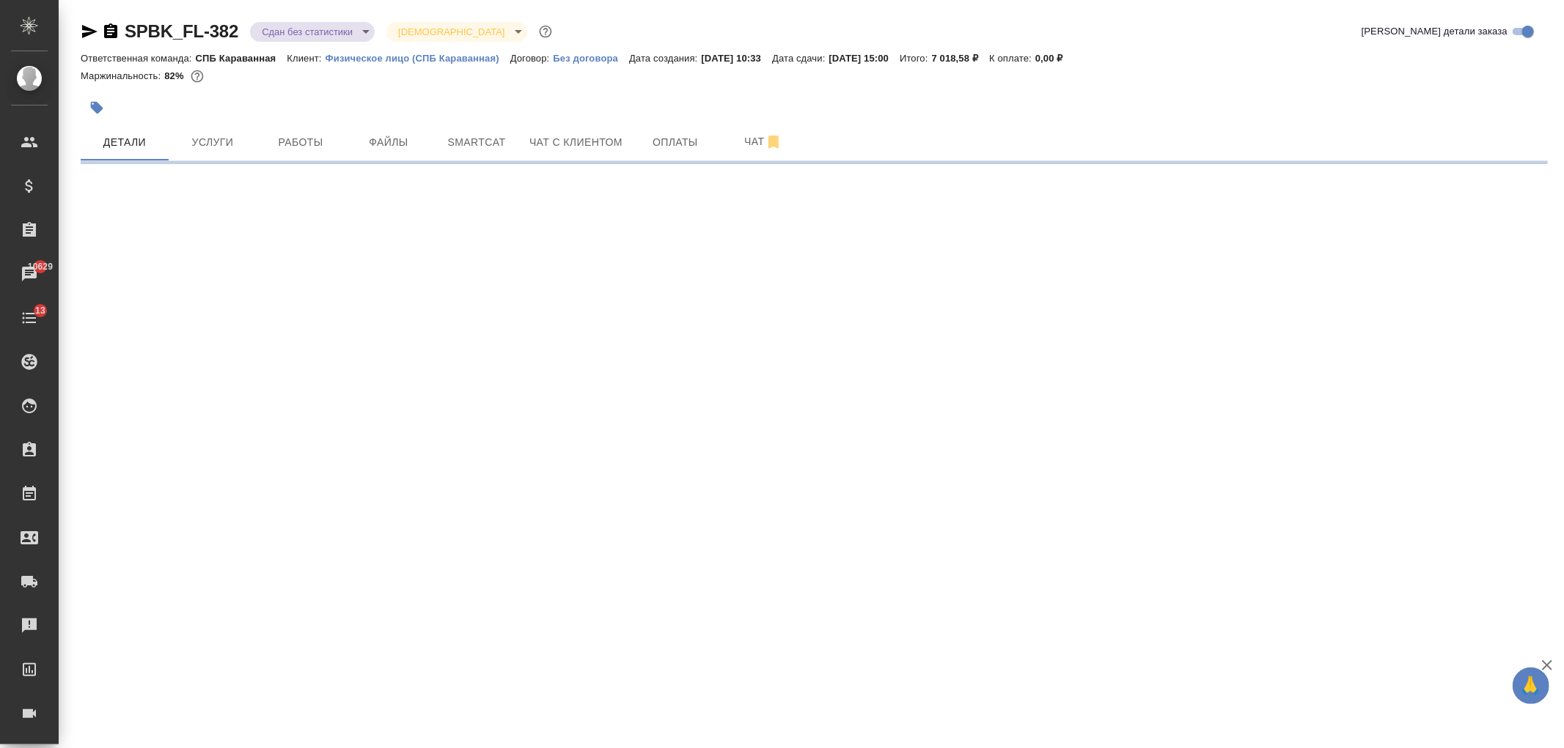
select select "RU"
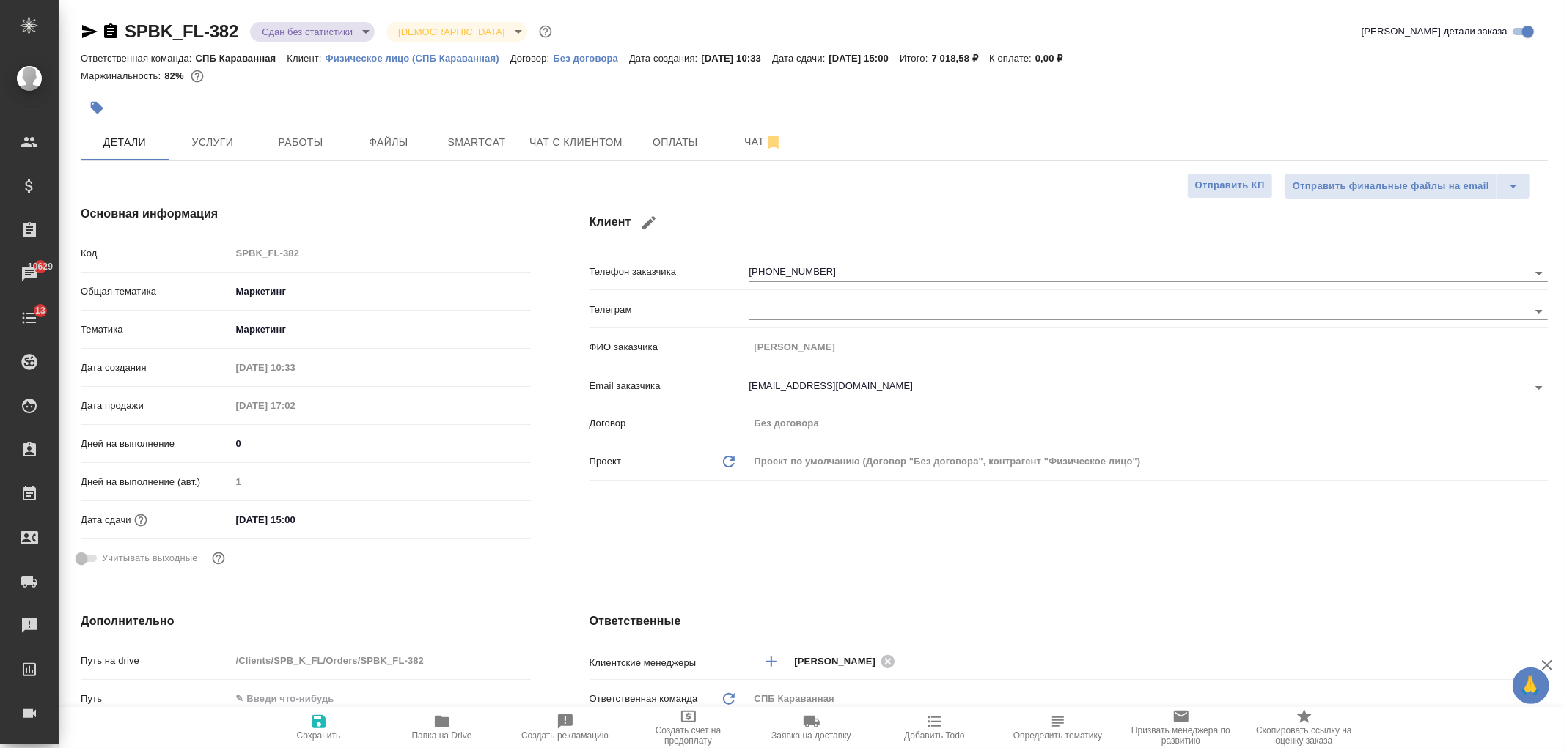
type textarea "x"
click at [976, 567] on div "Клиент Телефон заказчика [PHONE_NUMBER] Телеграм ФИО заказчика [PERSON_NAME] Em…" at bounding box center [1068, 394] width 1017 height 437
drag, startPoint x: 1556, startPoint y: 462, endPoint x: 1219, endPoint y: 123, distance: 477.9
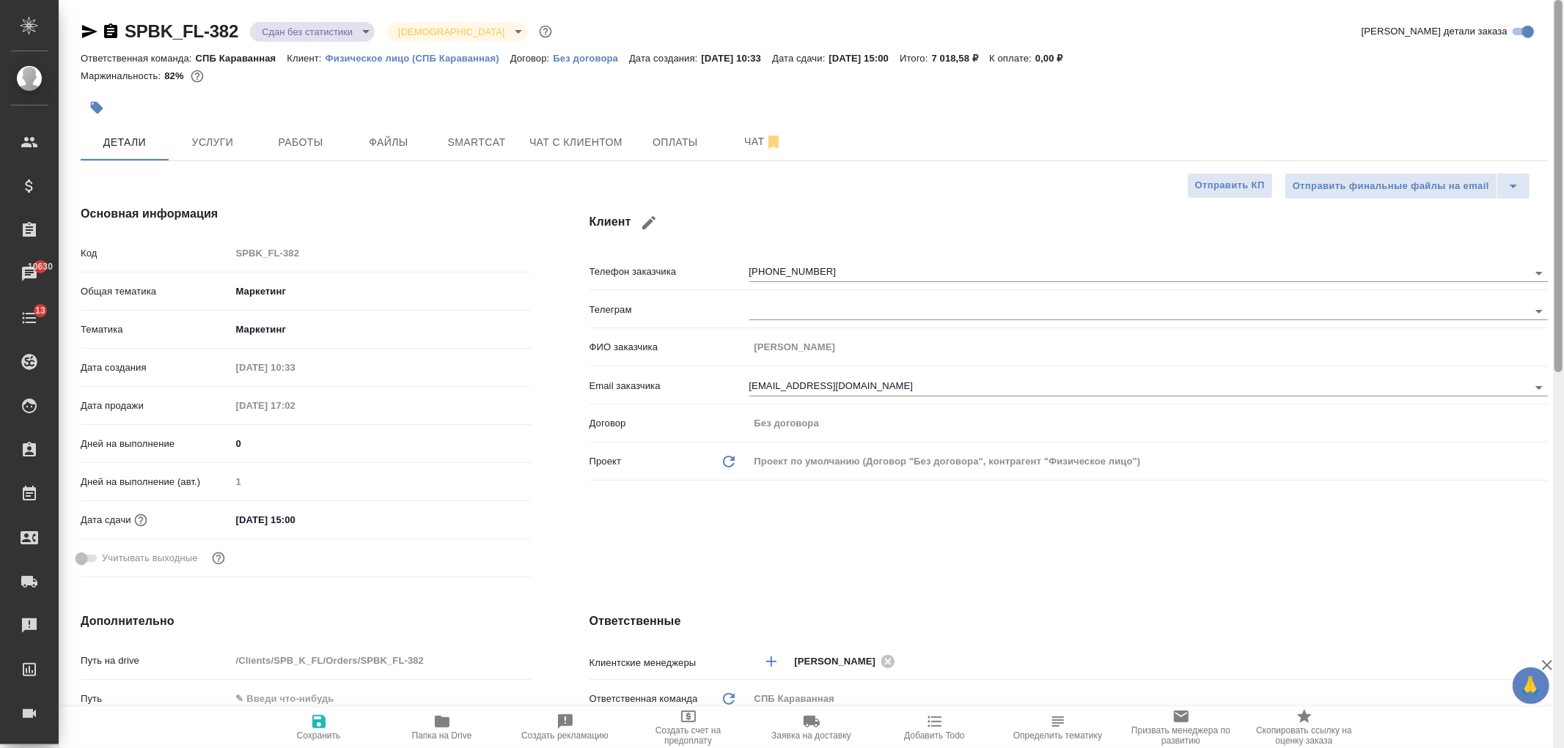
click at [1551, 138] on div "SPBK_FL-382 Сдан без статистики distributed Святая троица holyTrinity Кратко де…" at bounding box center [811, 374] width 1505 height 748
click at [245, 149] on span "Услуги" at bounding box center [212, 142] width 70 height 18
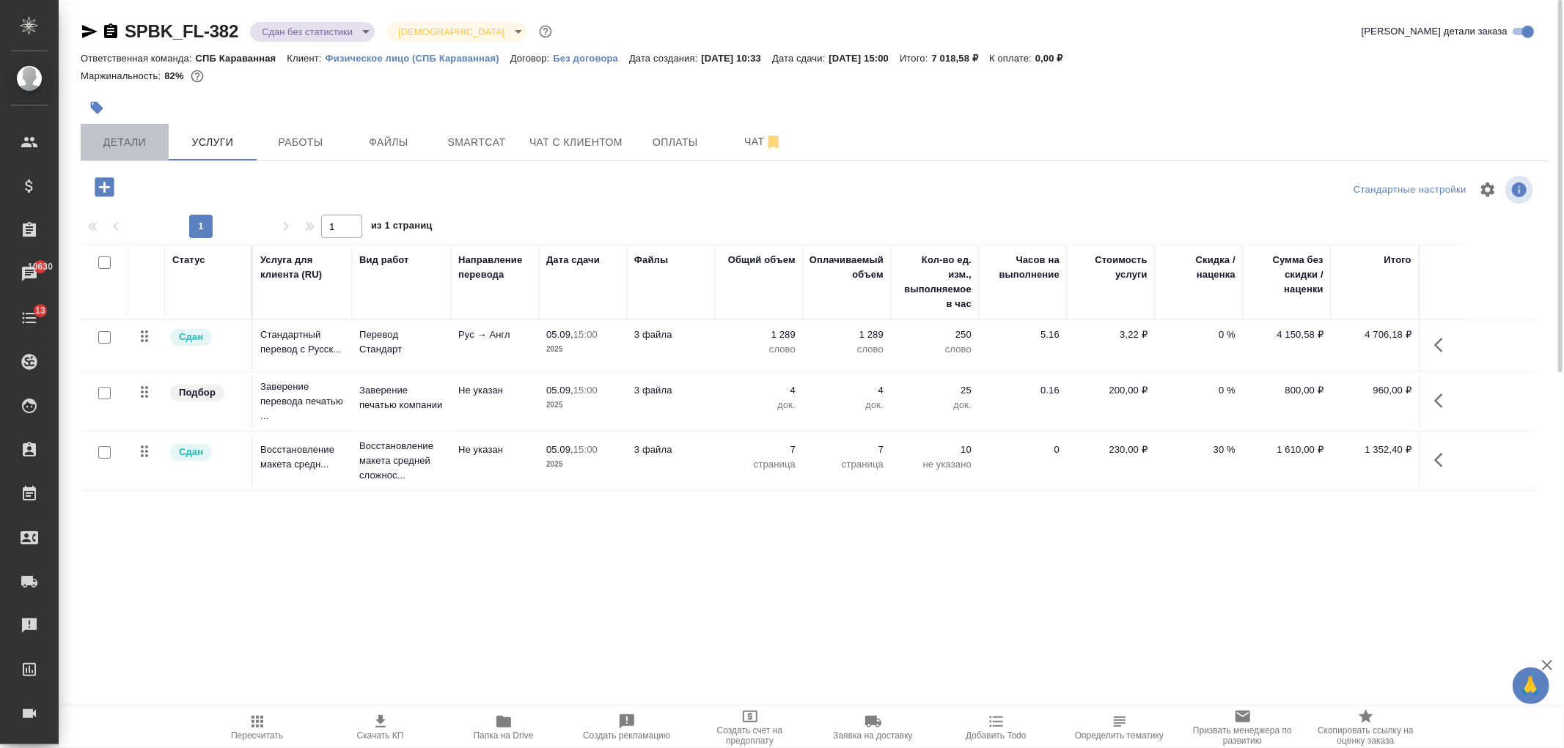
click at [116, 150] on span "Детали" at bounding box center [124, 142] width 70 height 18
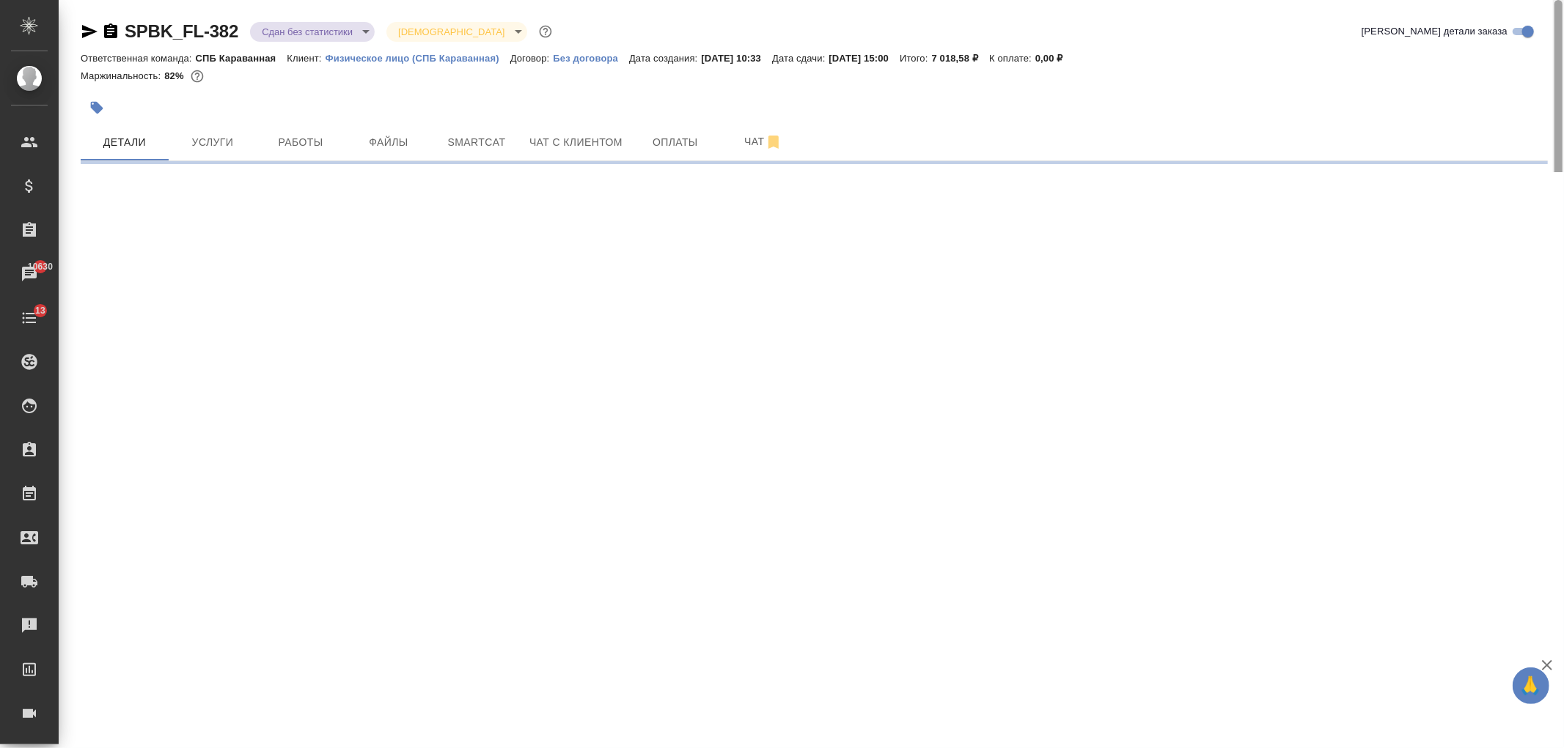
select select "RU"
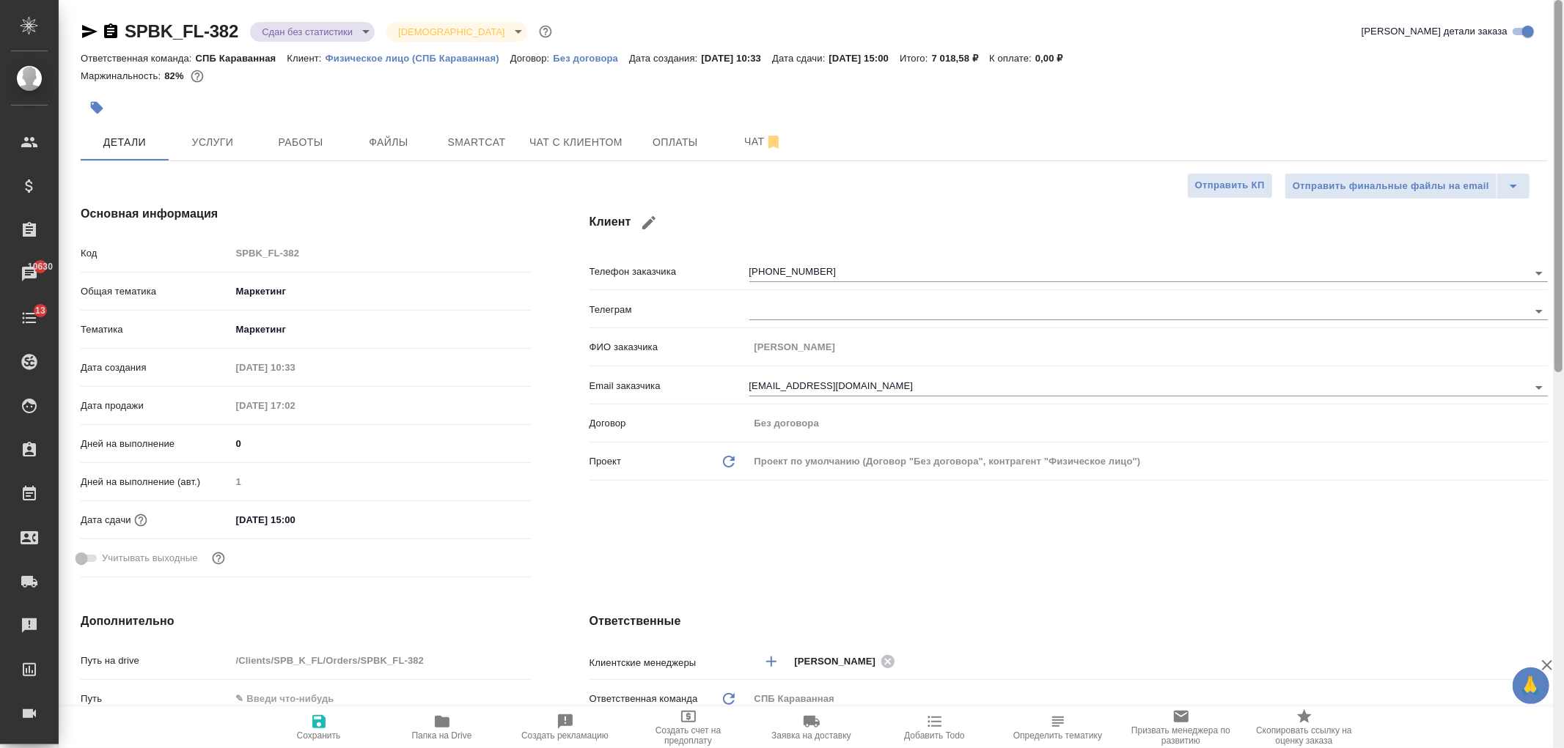
type textarea "x"
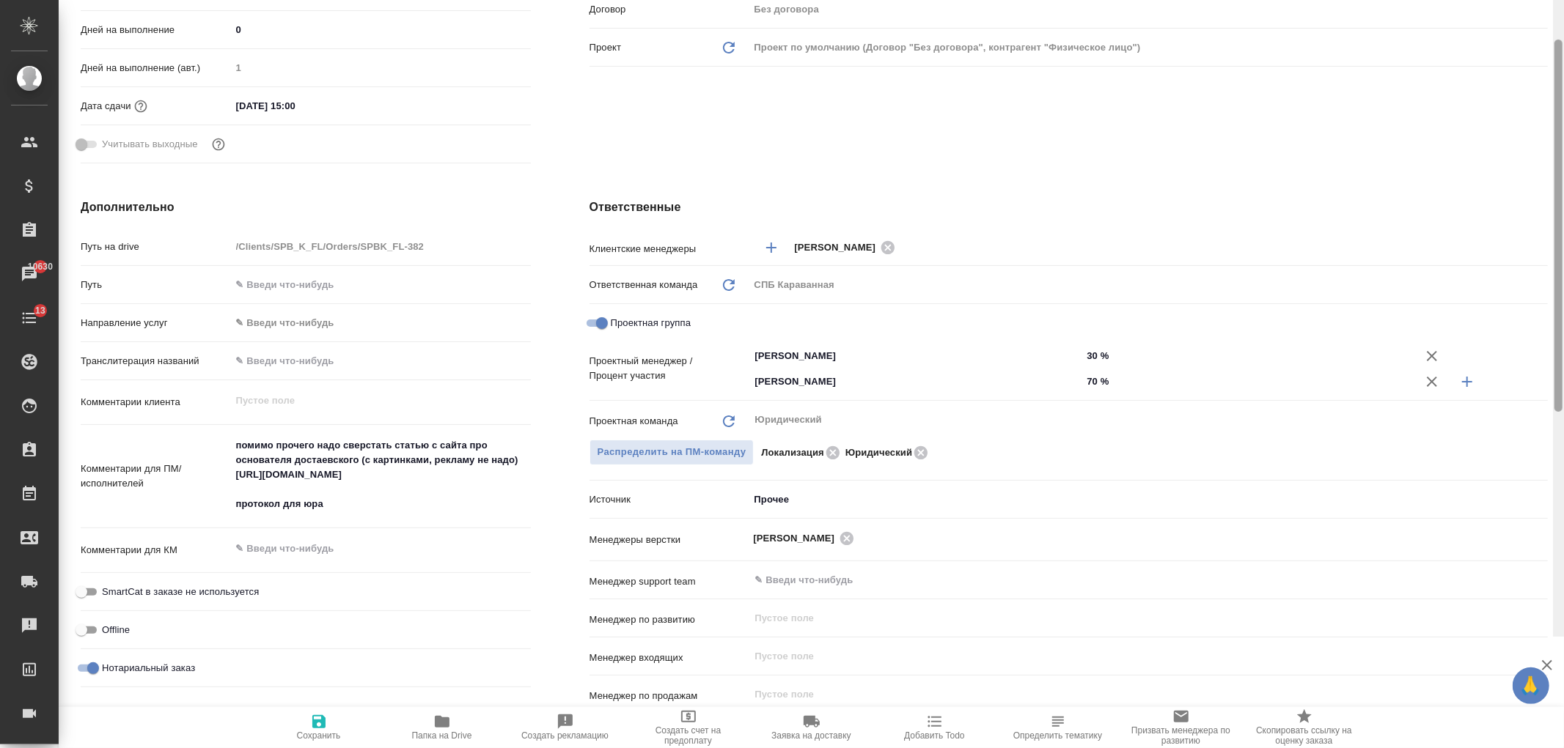
drag, startPoint x: 1557, startPoint y: 167, endPoint x: 1561, endPoint y: 375, distance: 207.5
click at [1561, 375] on div at bounding box center [1558, 226] width 8 height 372
type textarea "x"
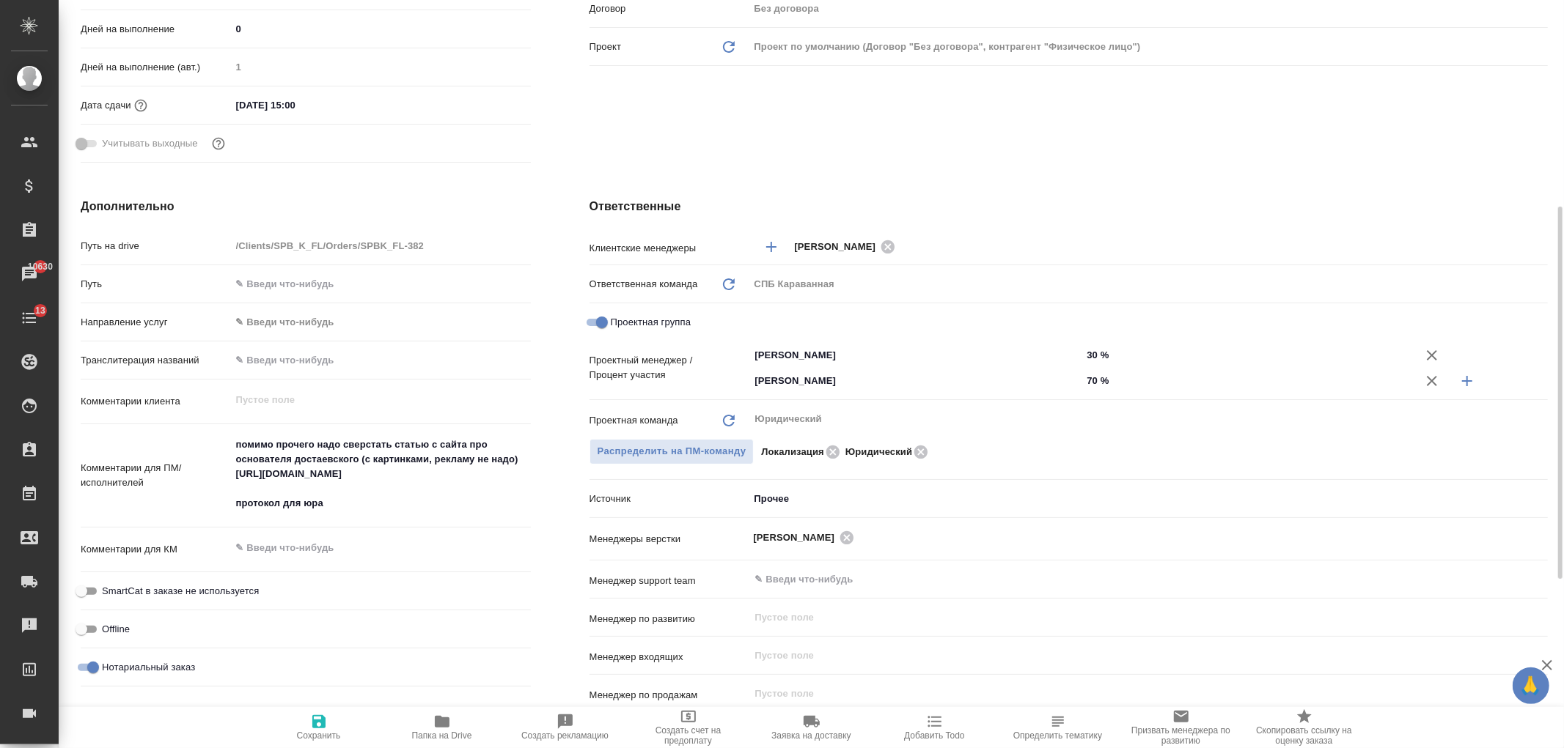
type textarea "x"
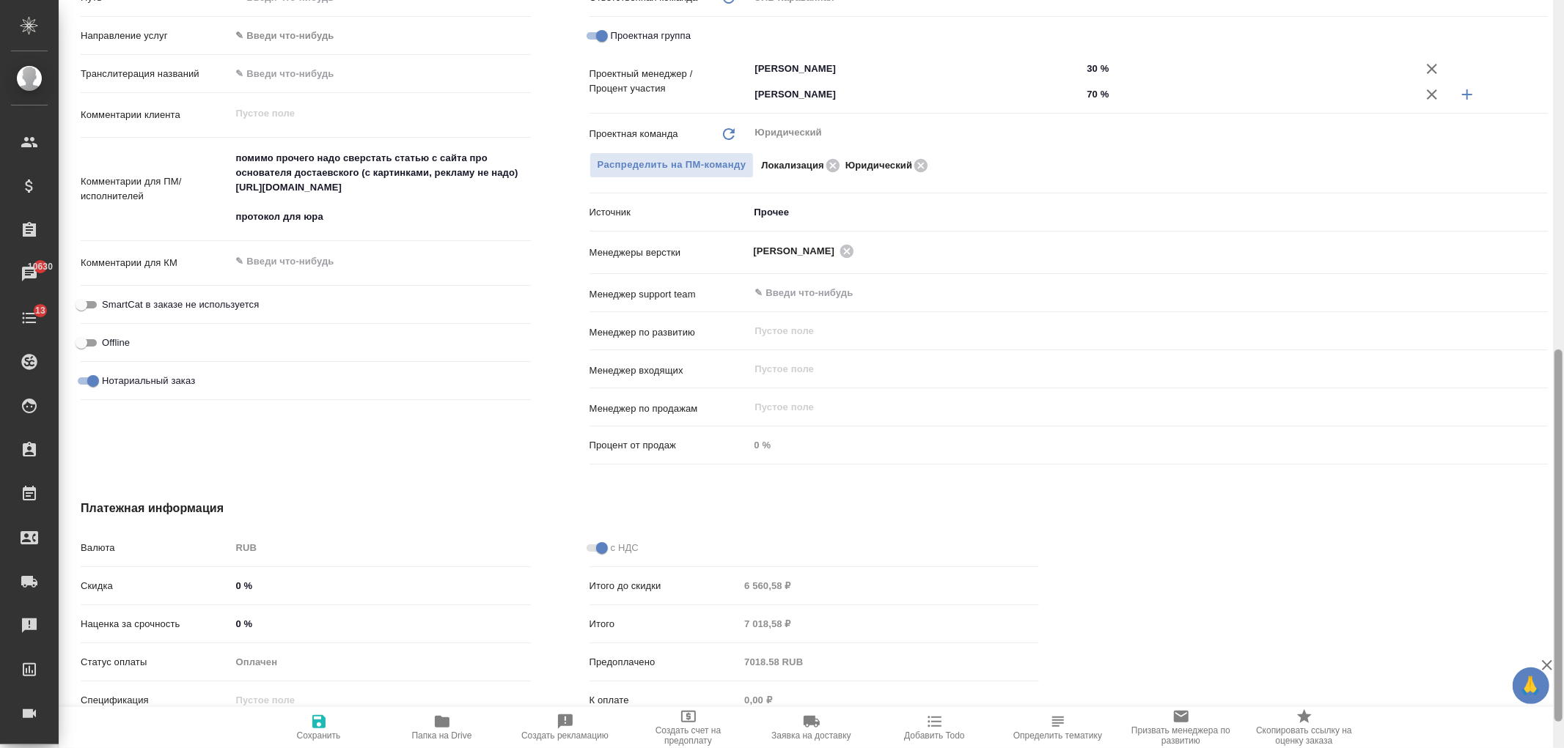
scroll to position [753, 0]
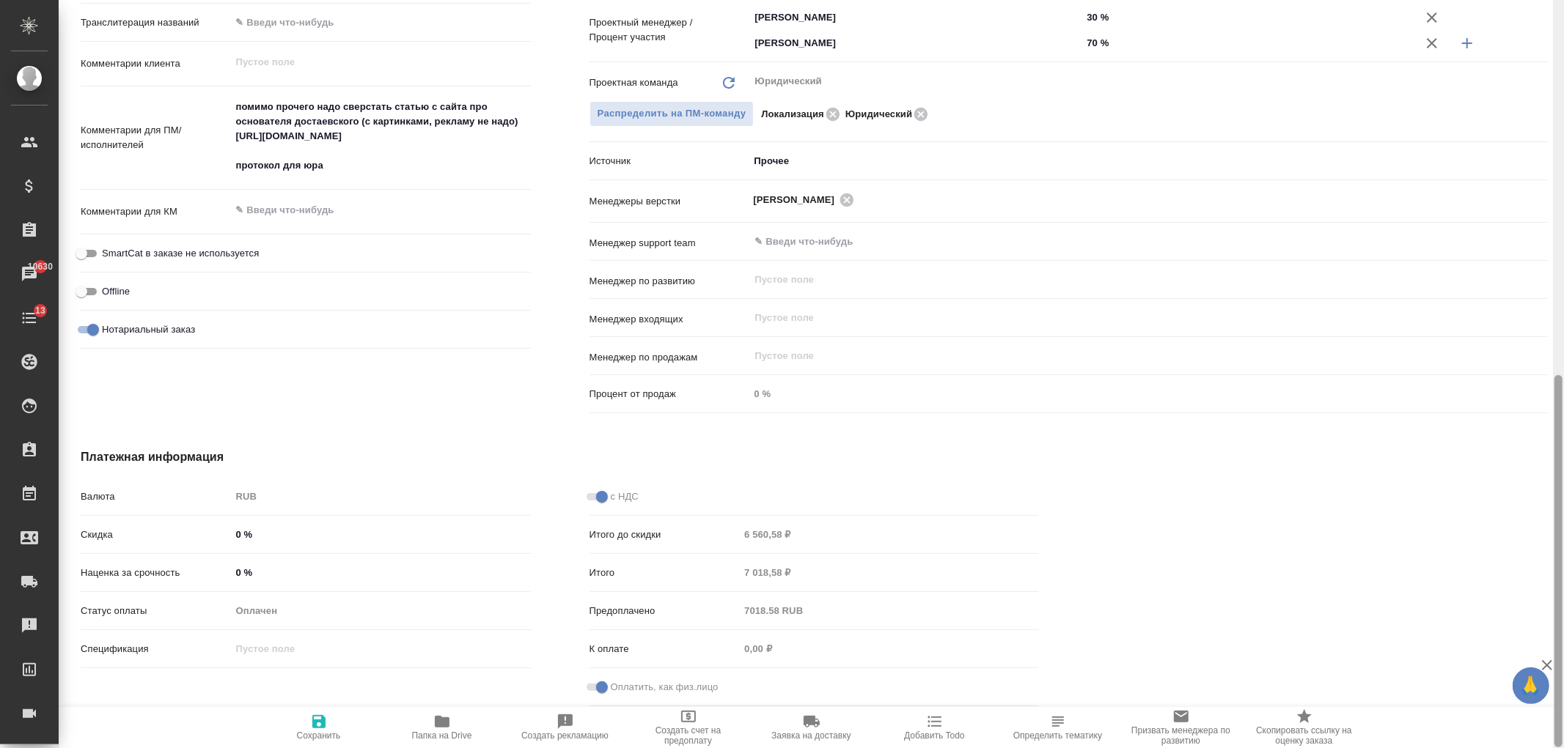
drag, startPoint x: 1558, startPoint y: 535, endPoint x: 1561, endPoint y: 773, distance: 237.5
click at [1561, 748] on html "🙏 .cls-1 fill:#fff; AWATERA [PERSON_NAME] Спецификации Заказы 10630 Чаты 13 Tod…" at bounding box center [782, 374] width 1564 height 748
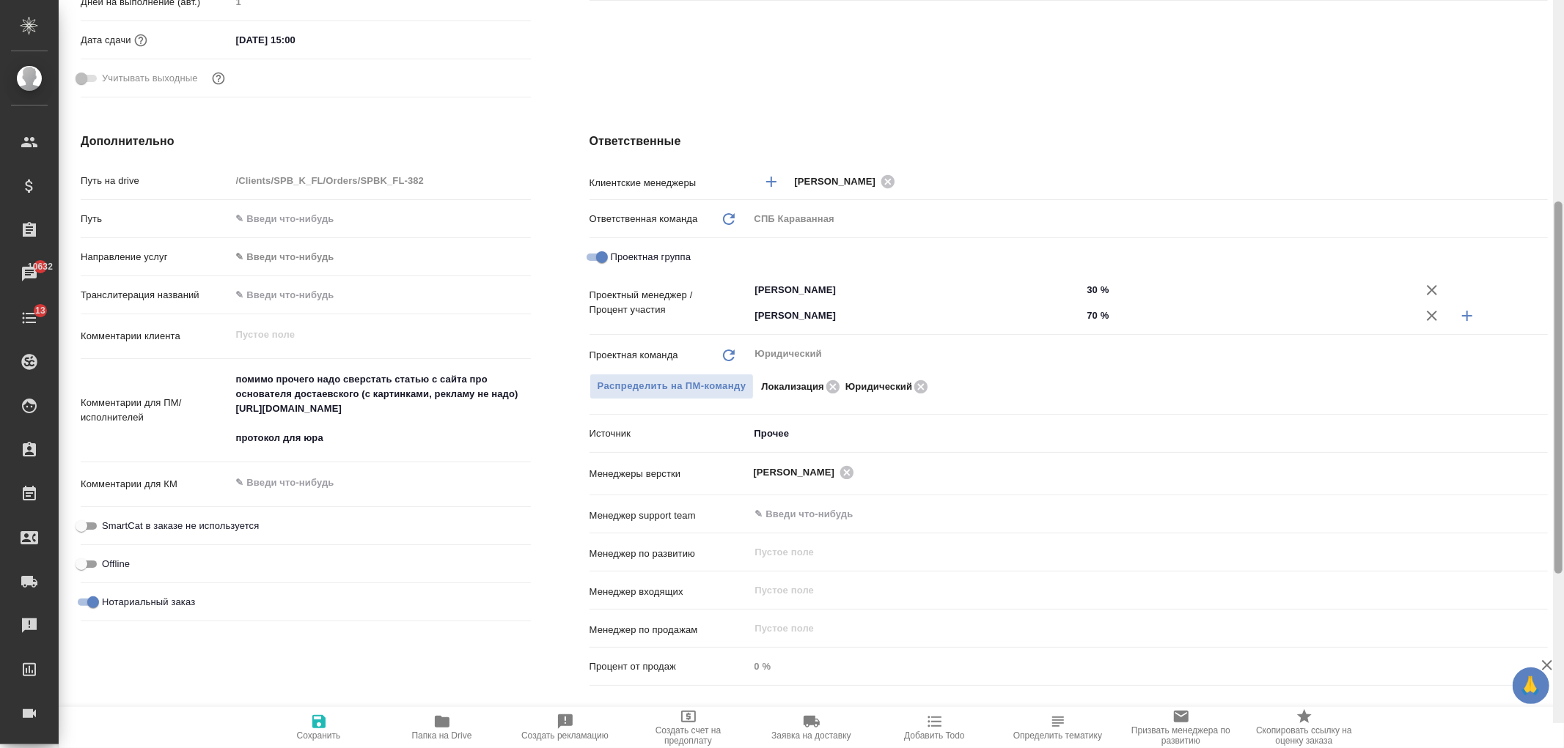
scroll to position [455, 0]
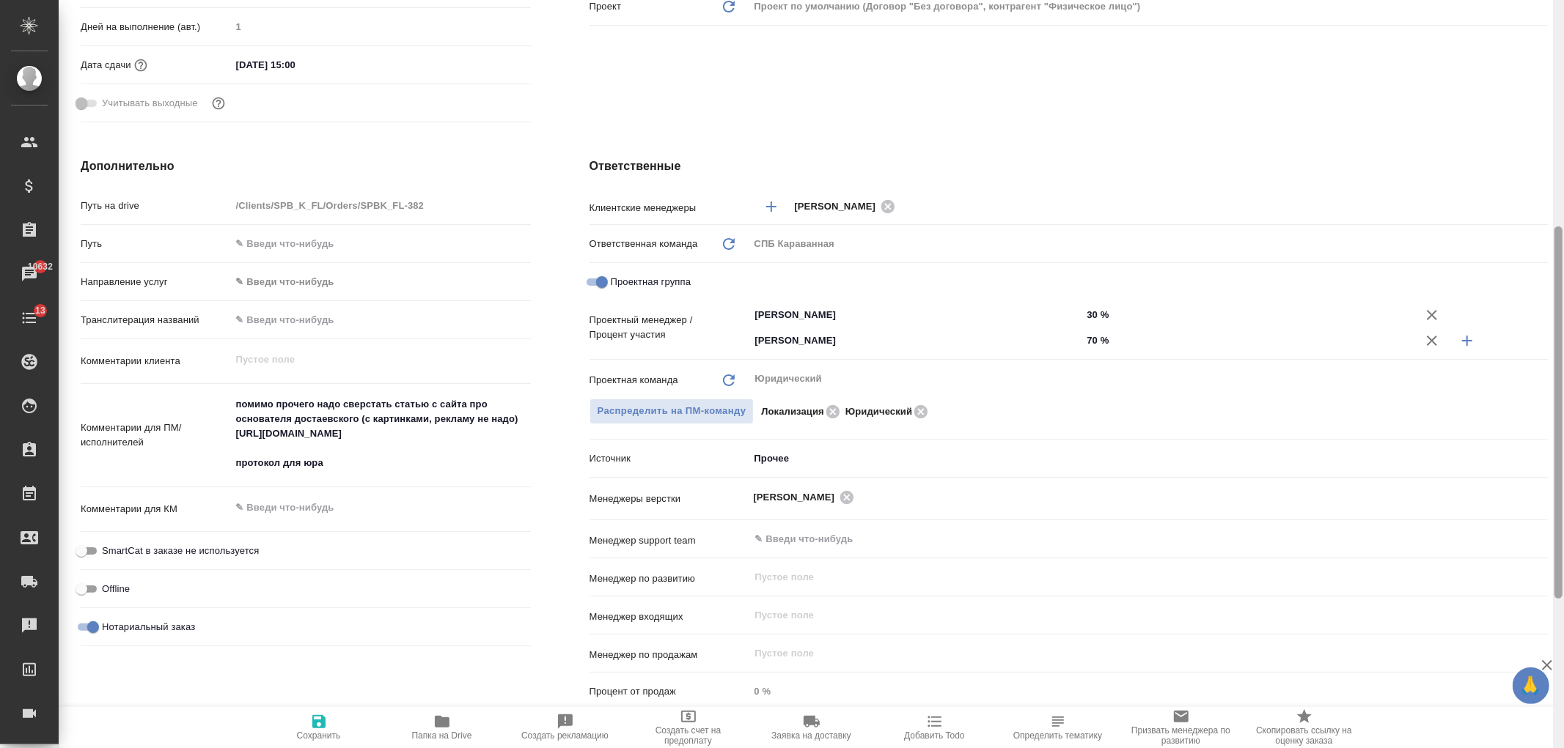
drag, startPoint x: 1554, startPoint y: 490, endPoint x: 1563, endPoint y: 341, distance: 149.1
click at [1563, 341] on div at bounding box center [1558, 374] width 11 height 748
click at [1463, 340] on icon "button" at bounding box center [1467, 341] width 10 height 10
type textarea "x"
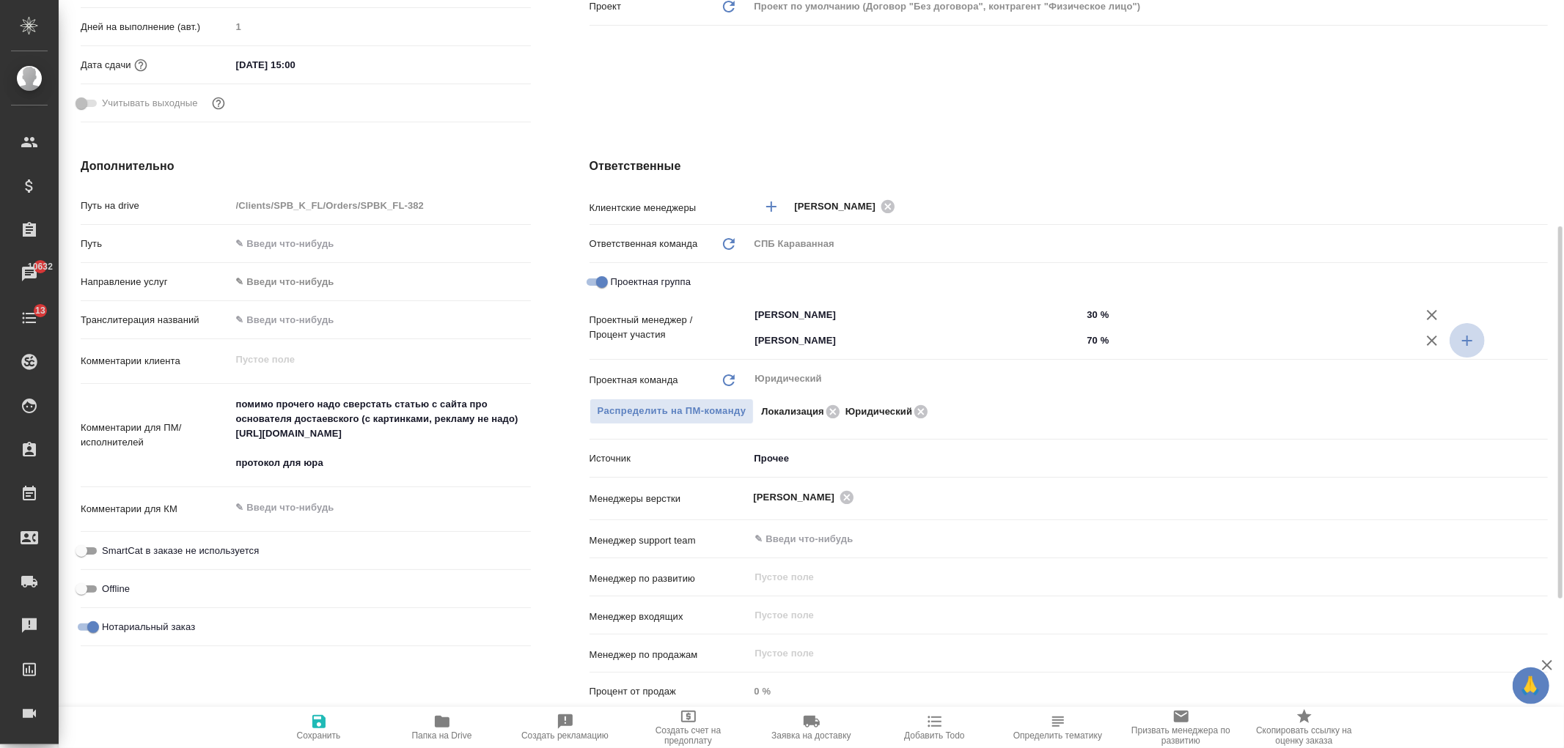
type textarea "x"
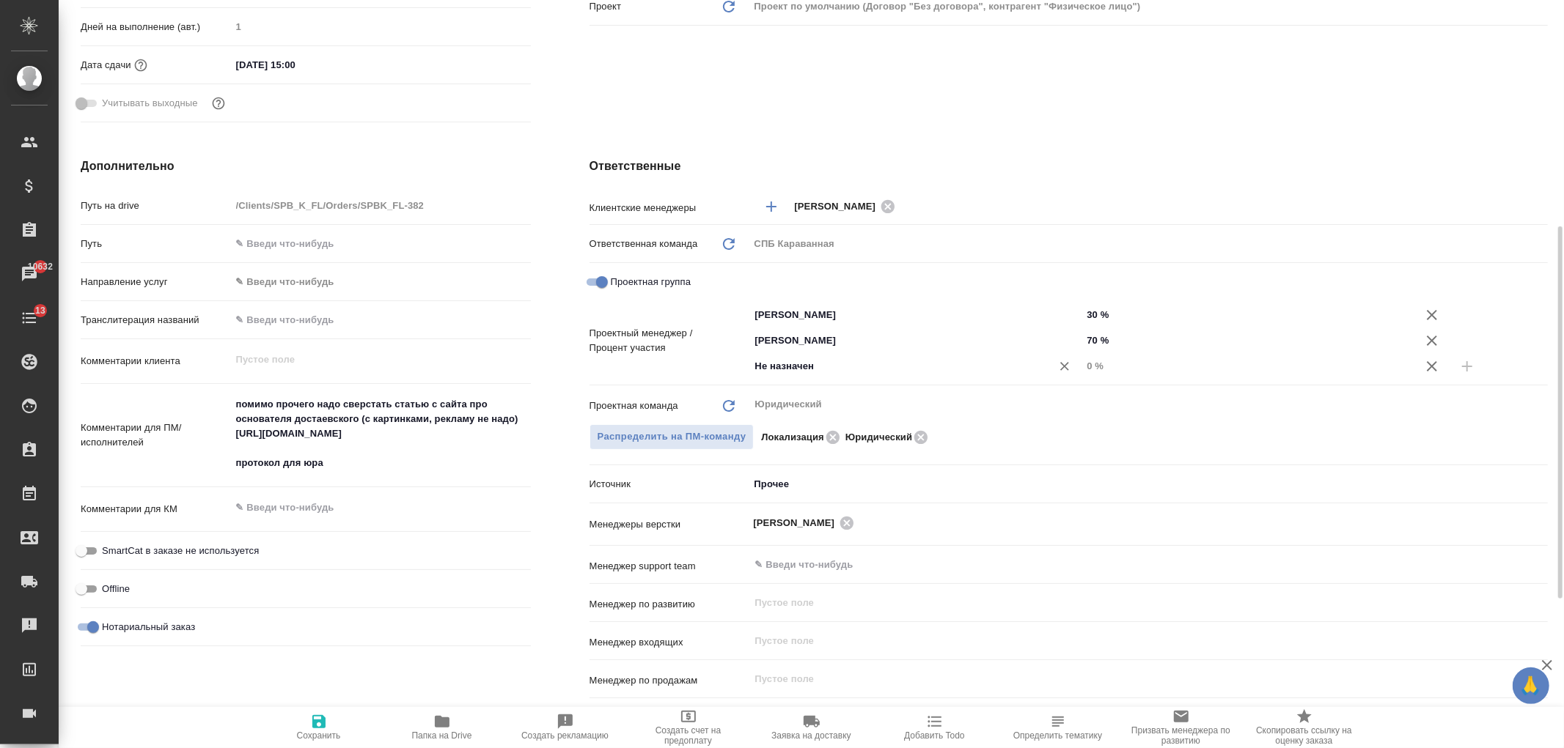
click at [792, 364] on input "Не назначен" at bounding box center [891, 367] width 275 height 18
click at [1097, 316] on input "30 %" at bounding box center [1247, 314] width 331 height 21
type input "3 %"
type textarea "x"
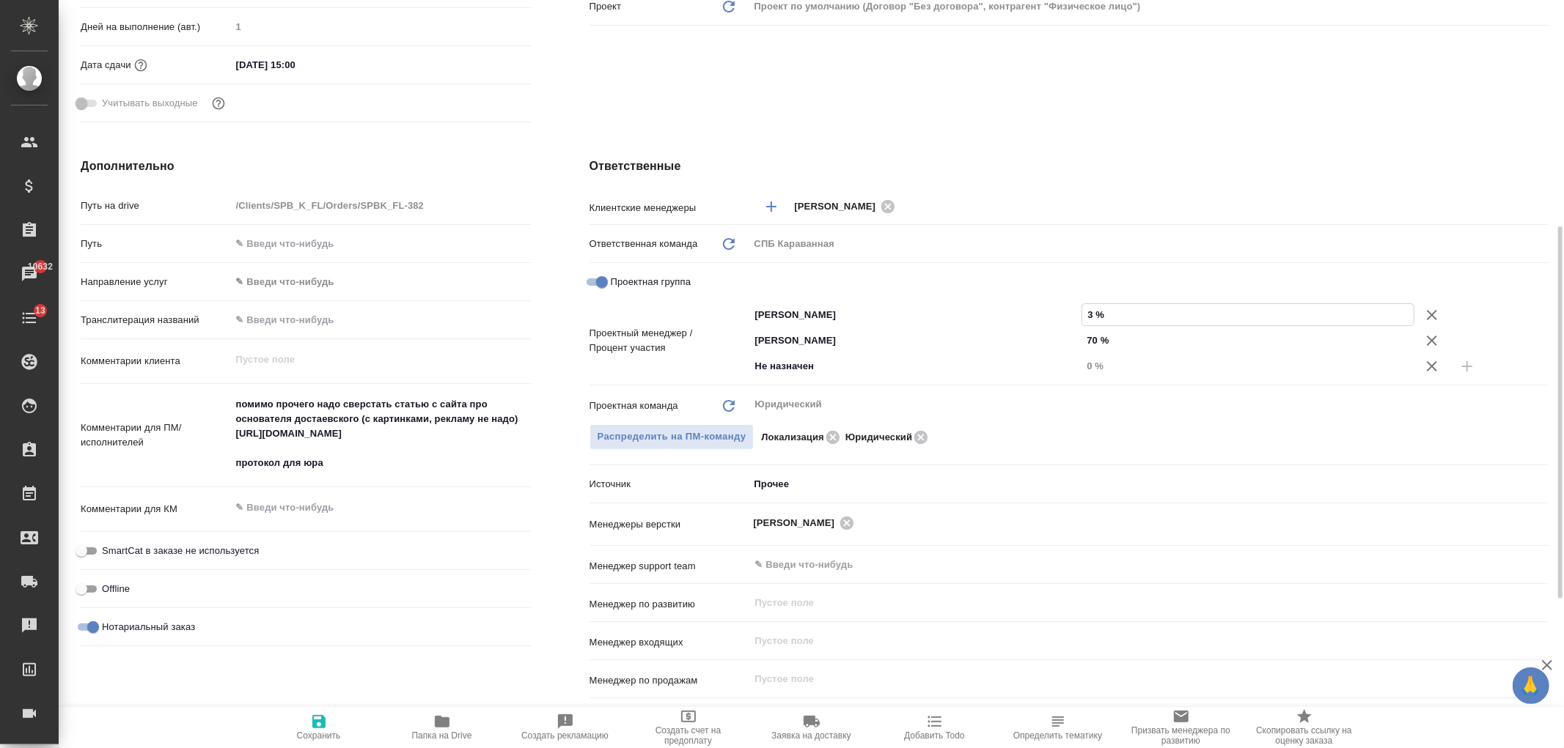
type textarea "x"
type input "2 %"
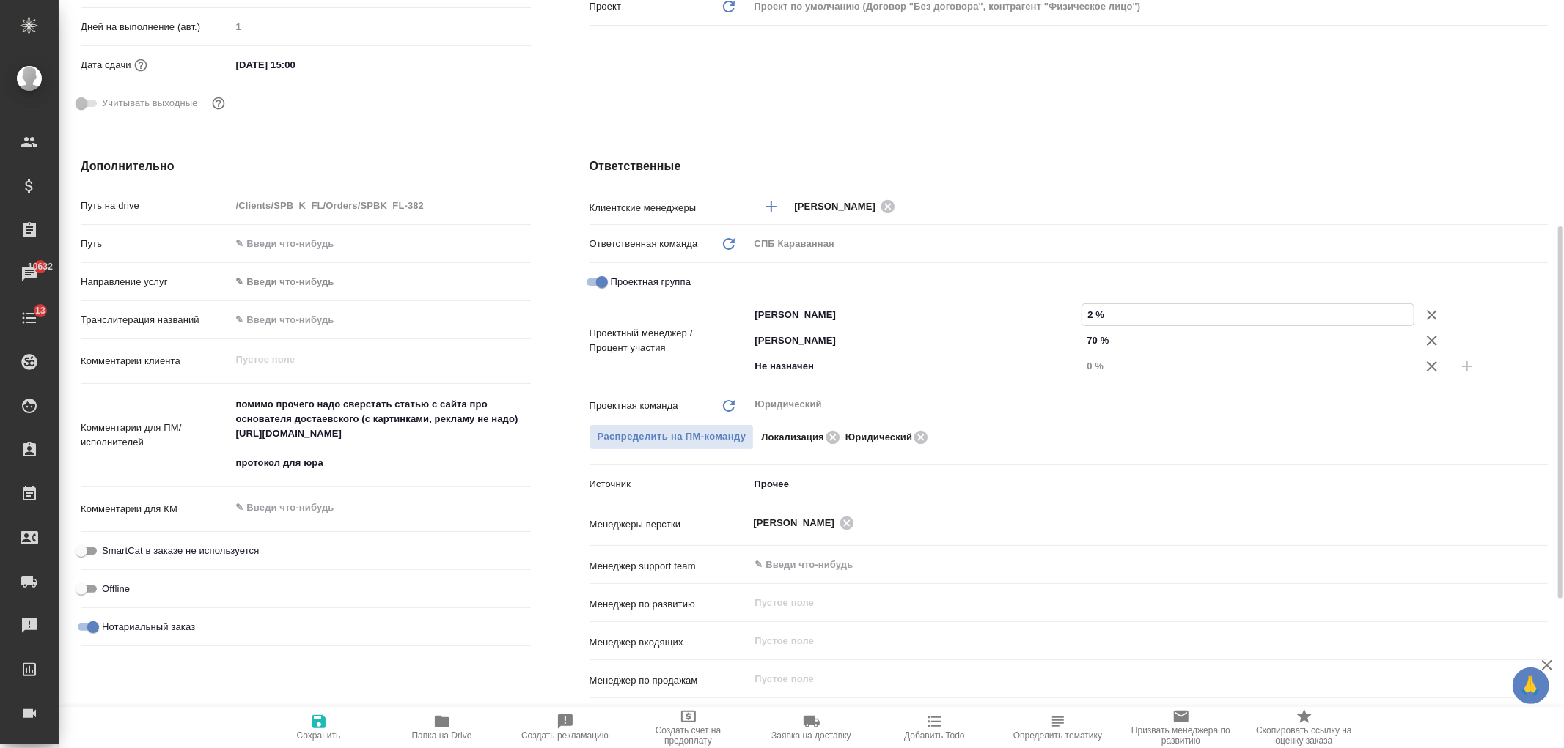
type textarea "x"
type input "26 %"
type textarea "x"
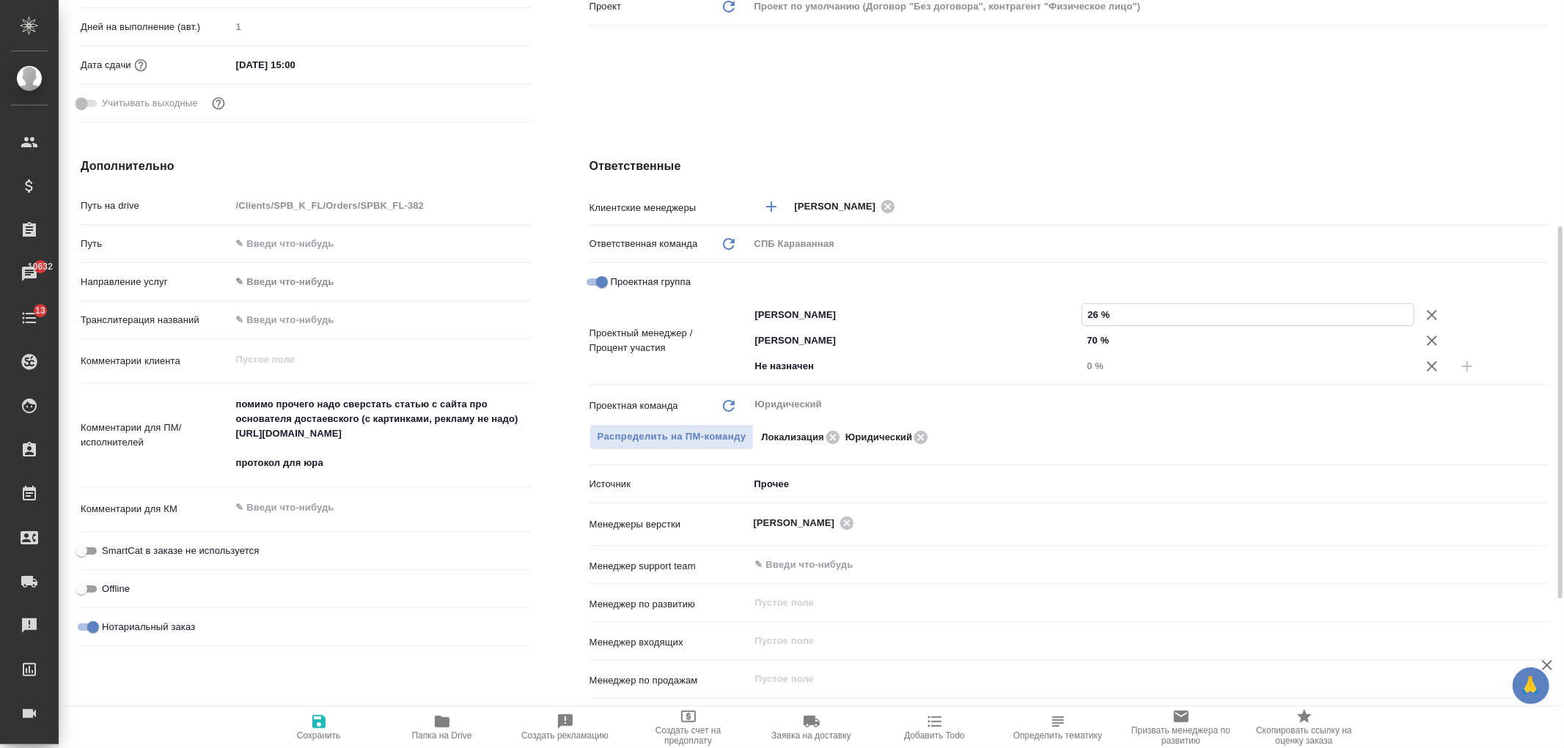
type textarea "x"
type input "26 %"
click at [1096, 336] on input "70 %" at bounding box center [1247, 340] width 333 height 21
type input "7 %"
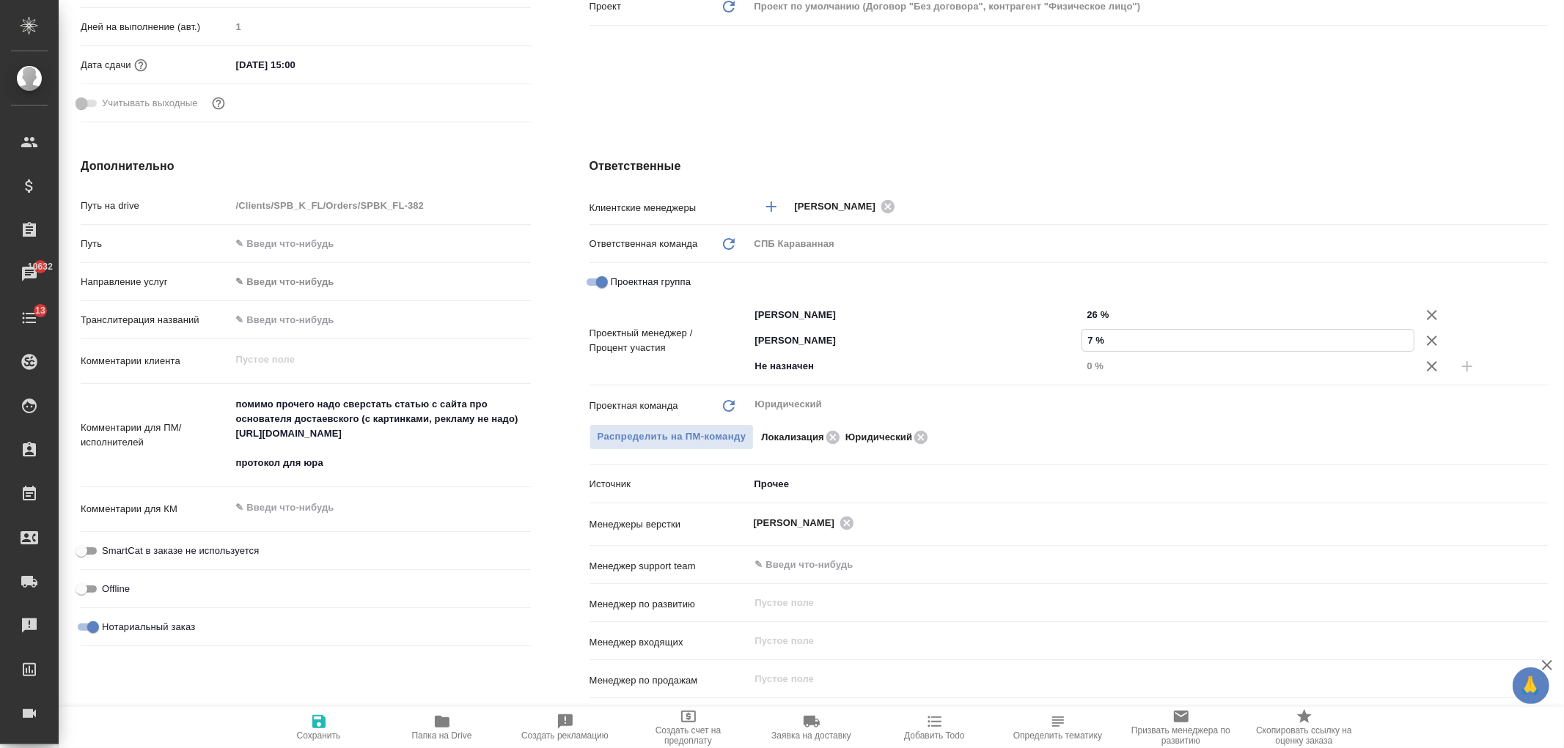
type textarea "x"
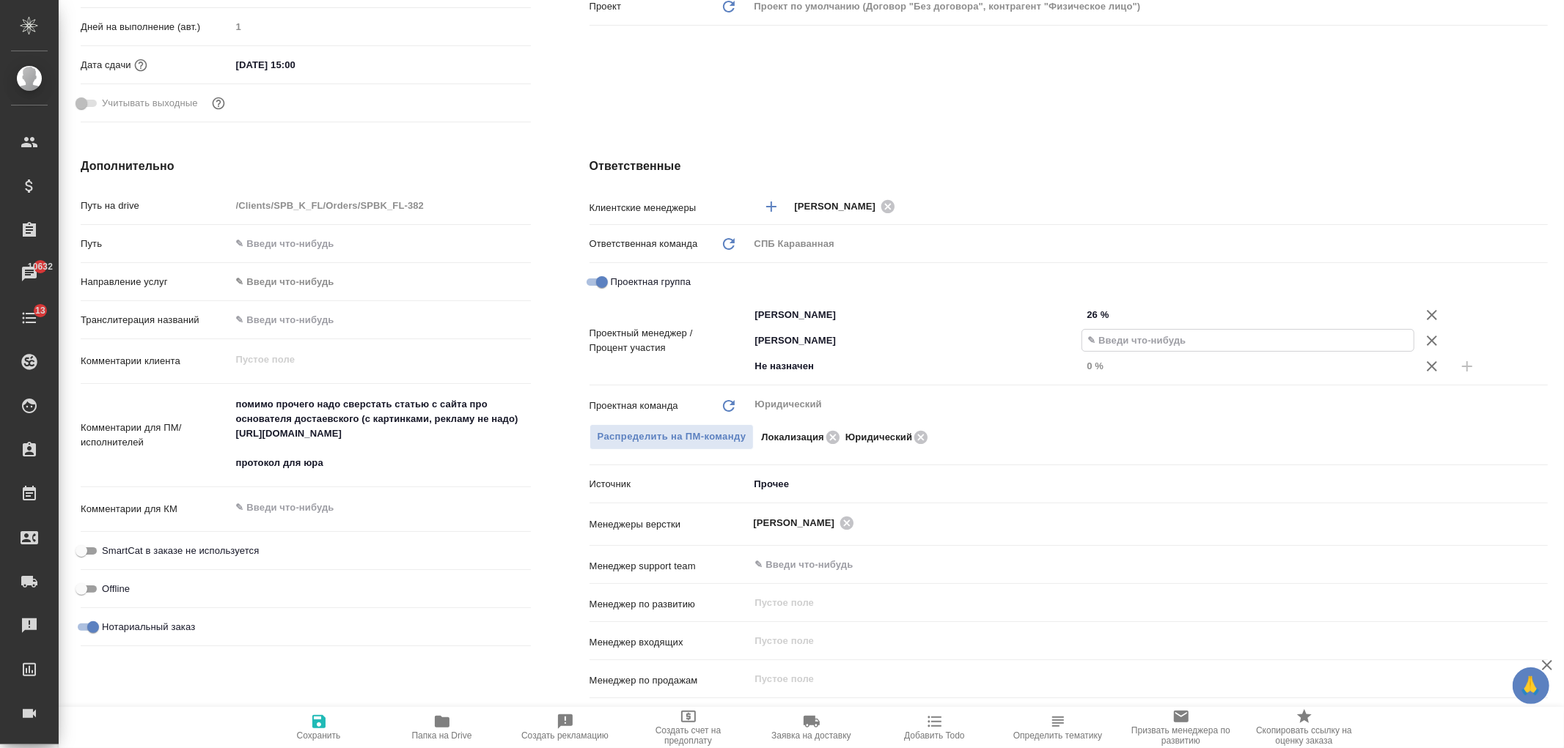
type textarea "x"
type input "6 %"
type textarea "x"
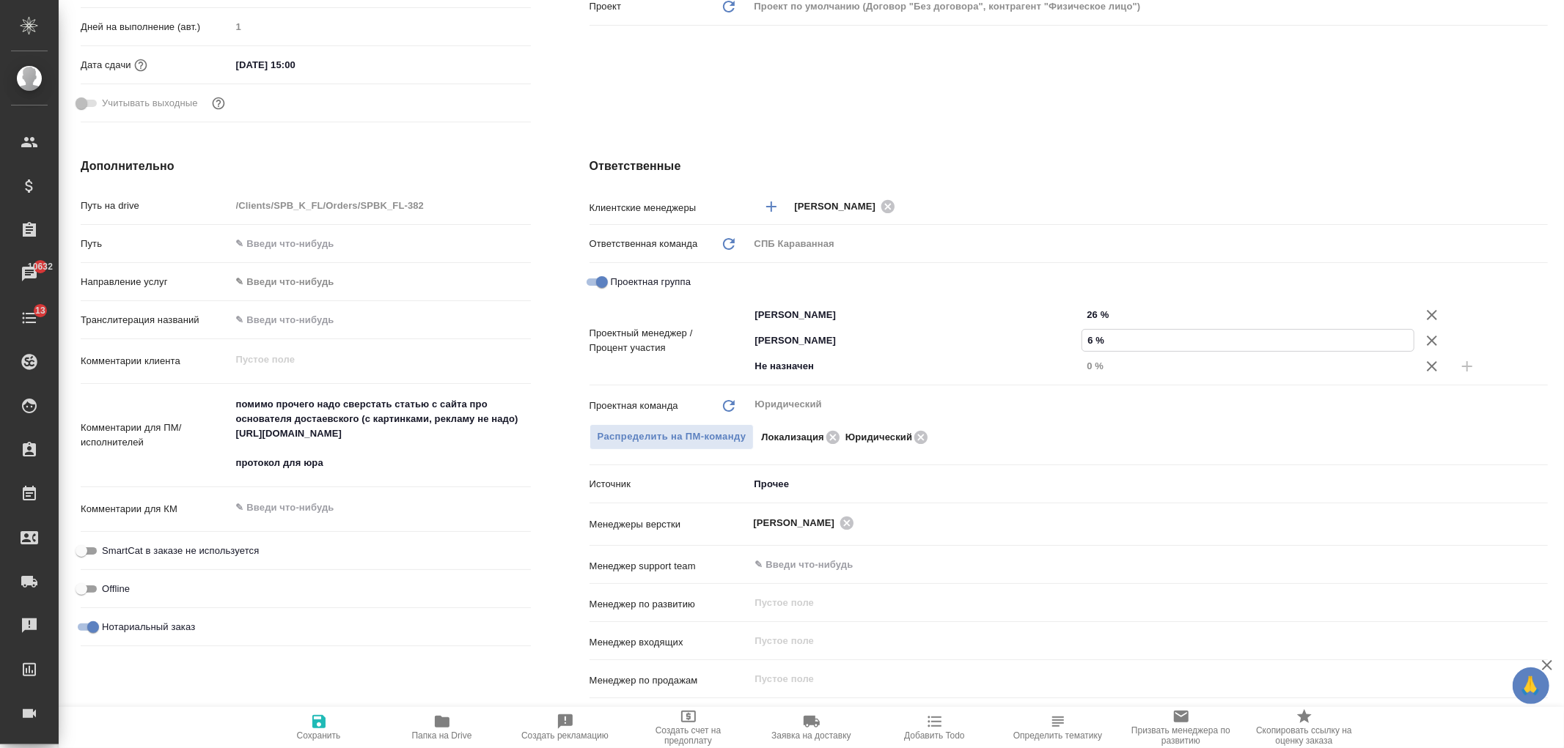
type input "60 %"
type textarea "x"
type input "60 %"
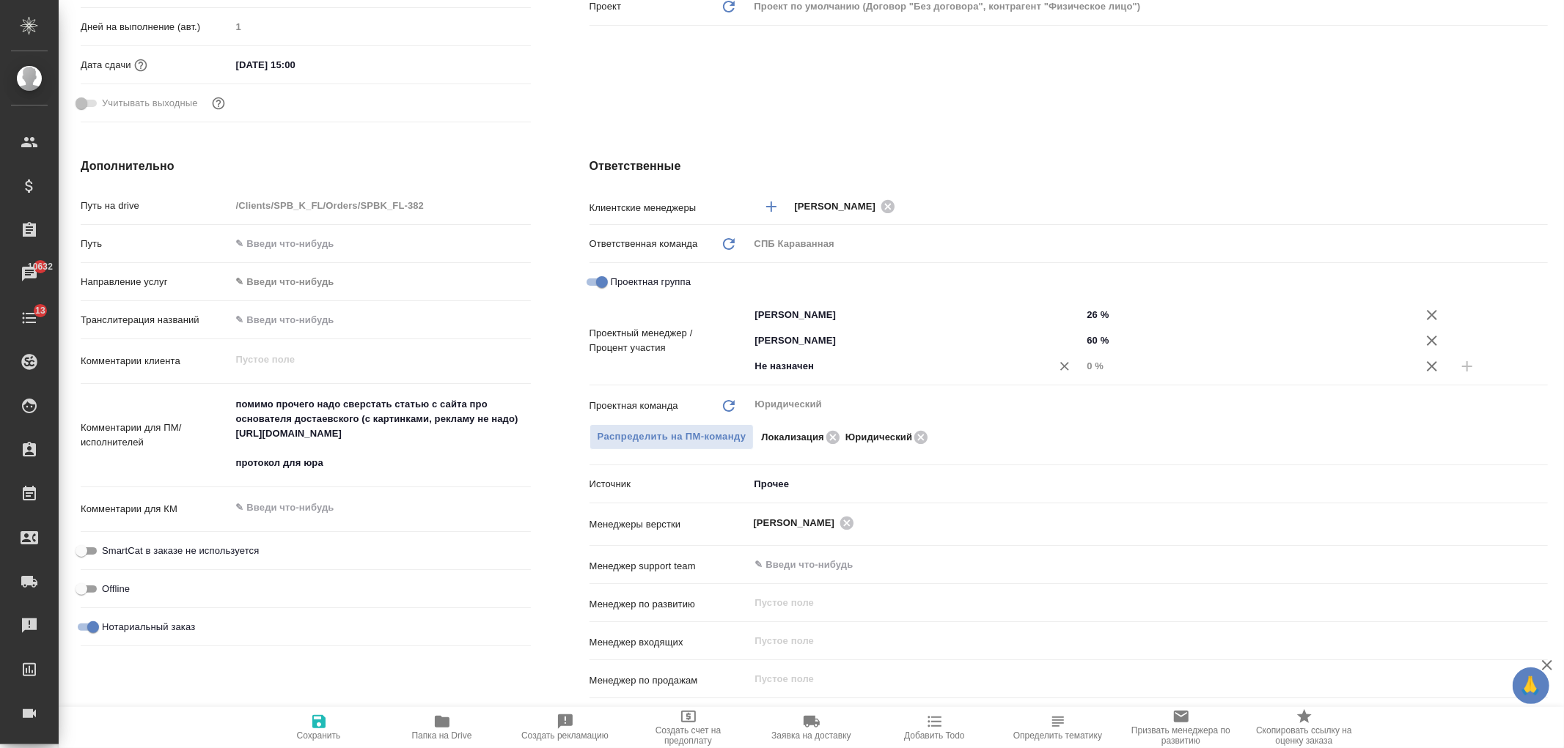
click at [803, 372] on input "Не назначен" at bounding box center [891, 367] width 275 height 18
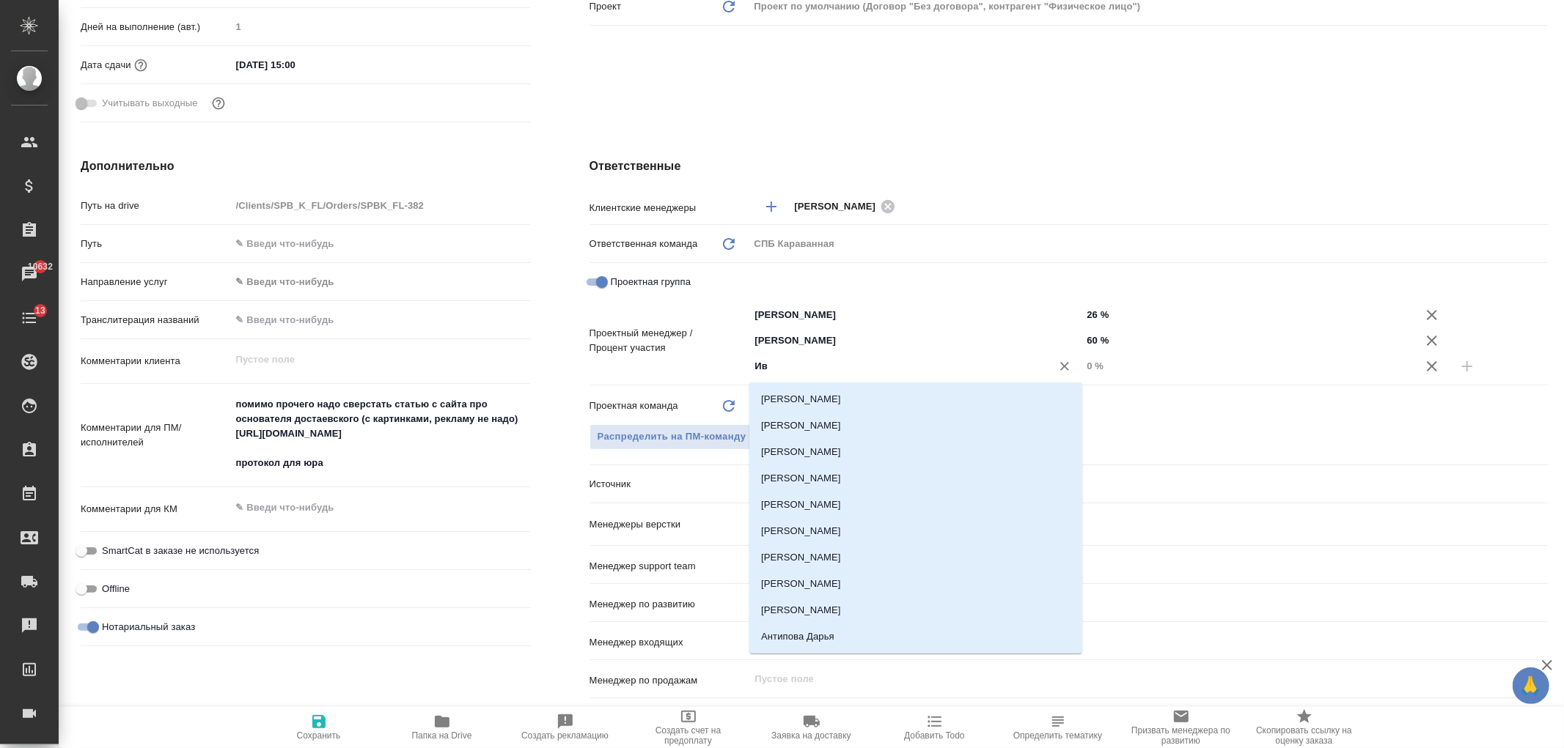
type input "Ива"
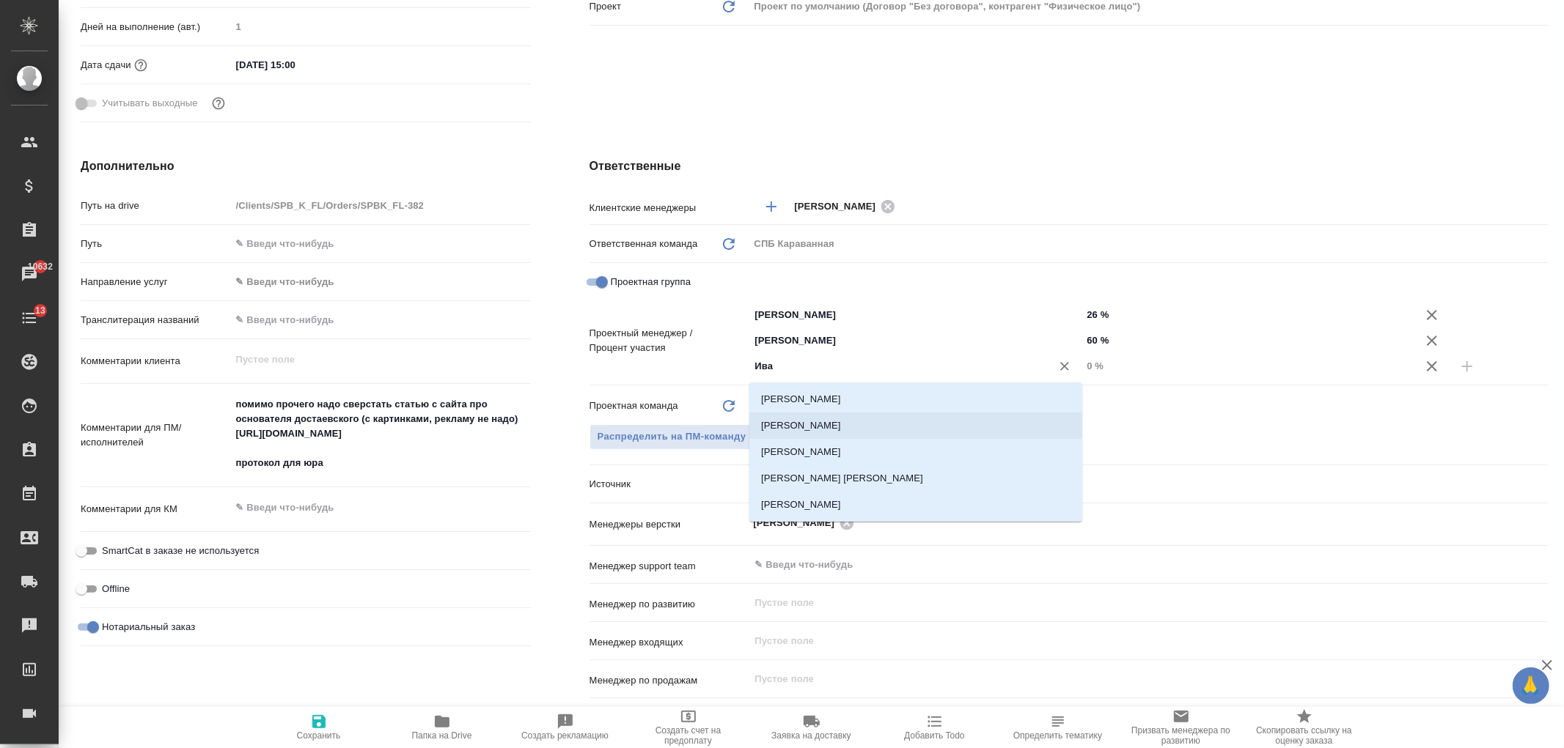
click at [837, 443] on li "[PERSON_NAME]" at bounding box center [915, 452] width 333 height 26
type textarea "x"
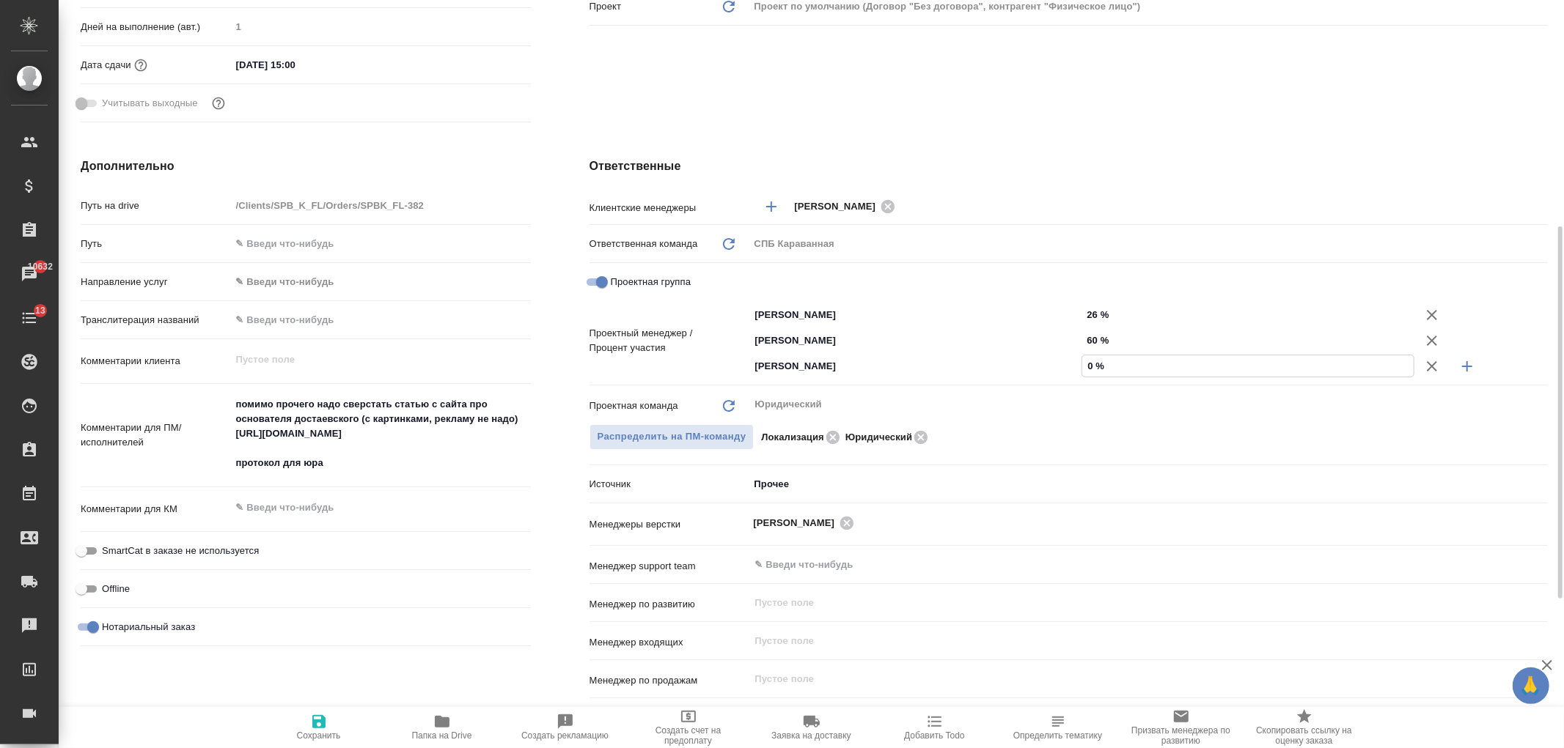
click at [1090, 364] on input "0 %" at bounding box center [1247, 366] width 331 height 21
type textarea "x"
type input "1 %"
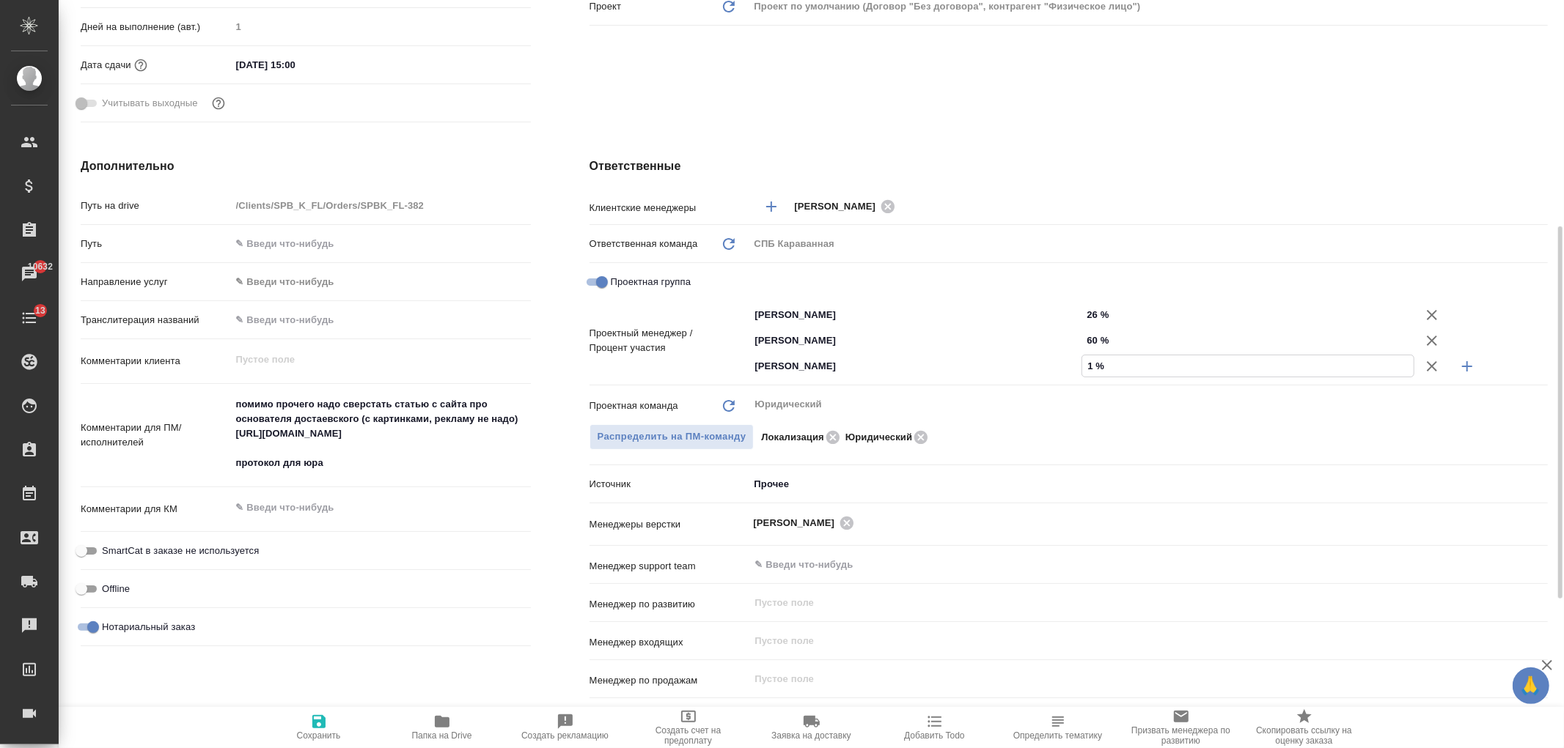
type textarea "x"
type input "14 %"
type textarea "x"
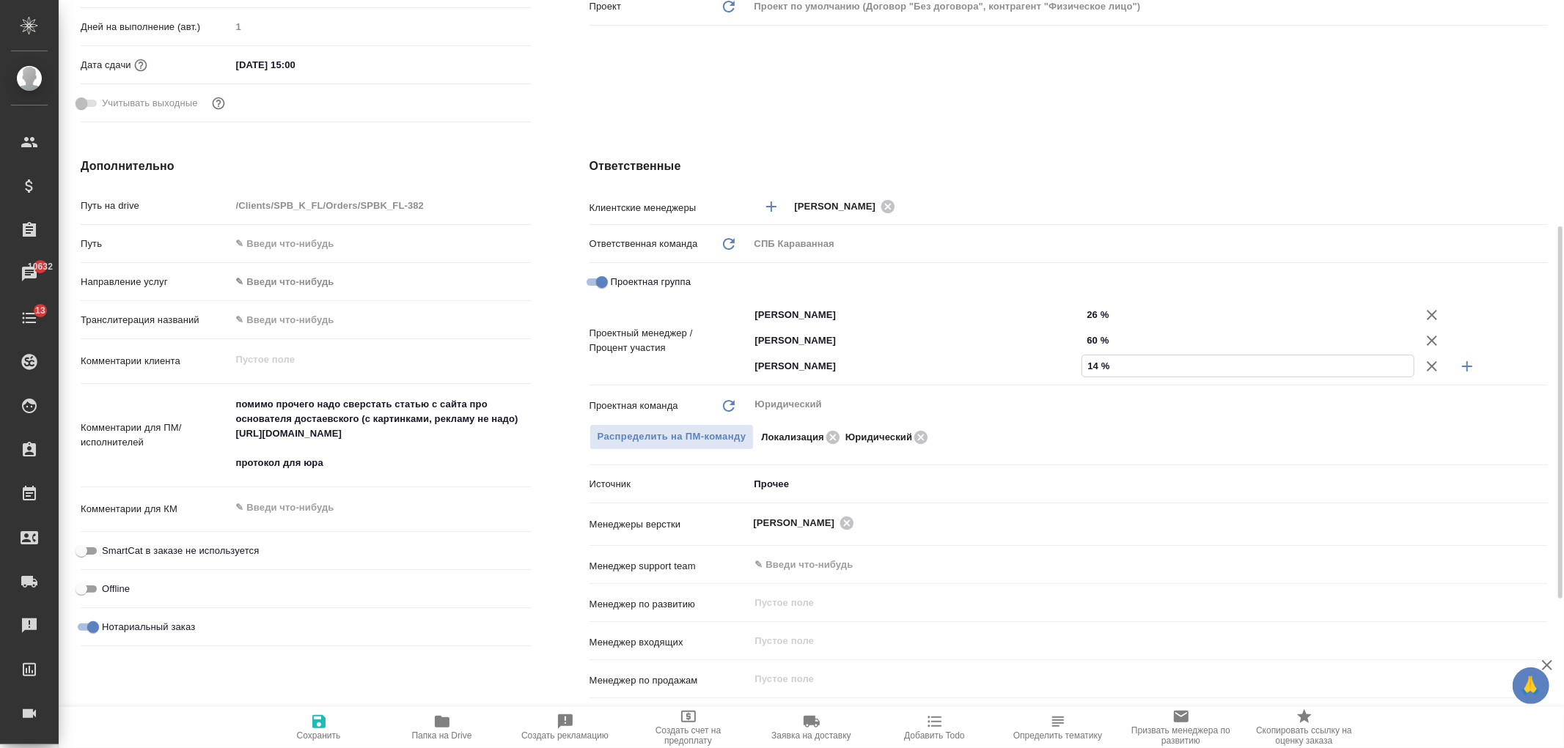
type textarea "x"
type input "14 %"
click at [323, 727] on icon "button" at bounding box center [318, 721] width 13 height 13
type textarea "x"
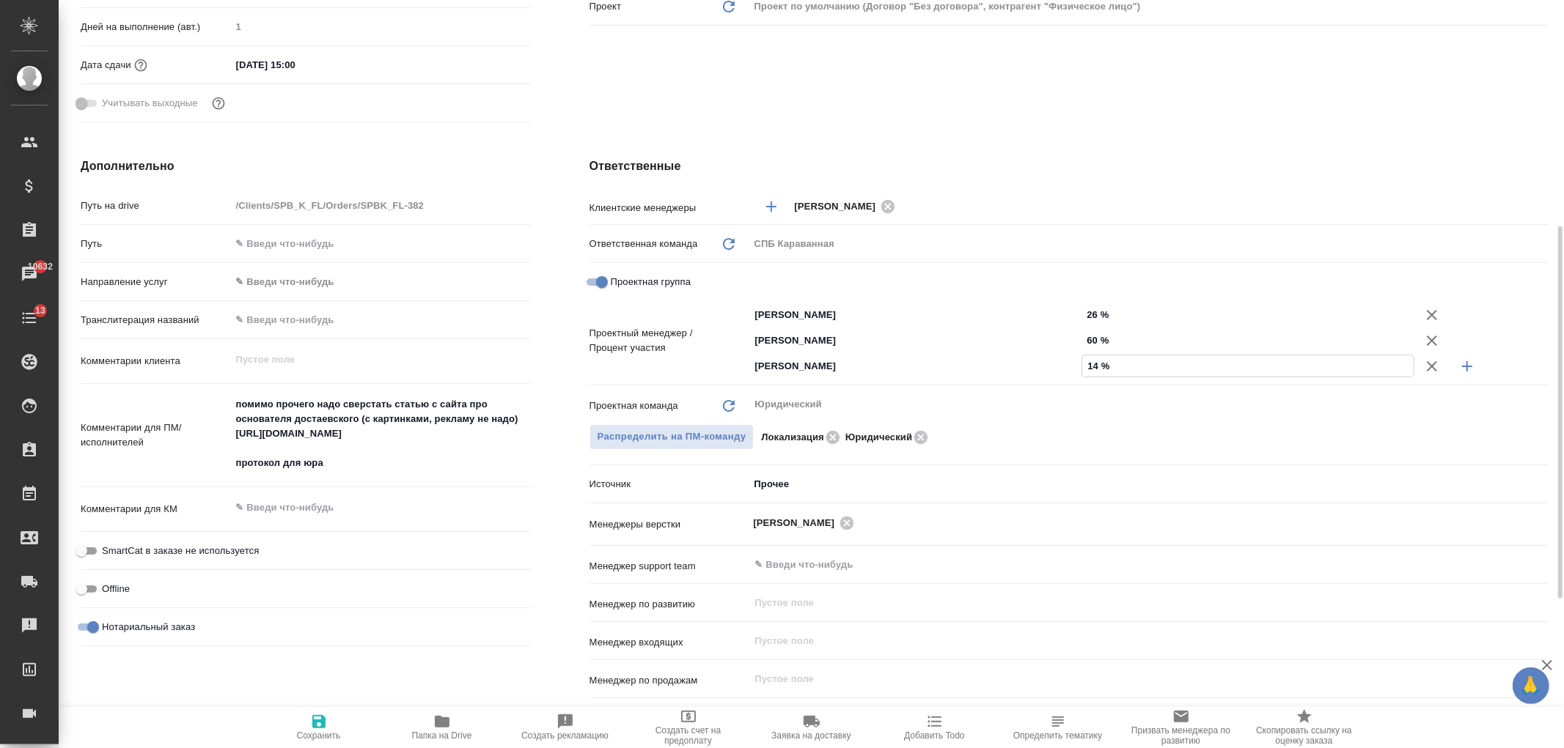
type textarea "x"
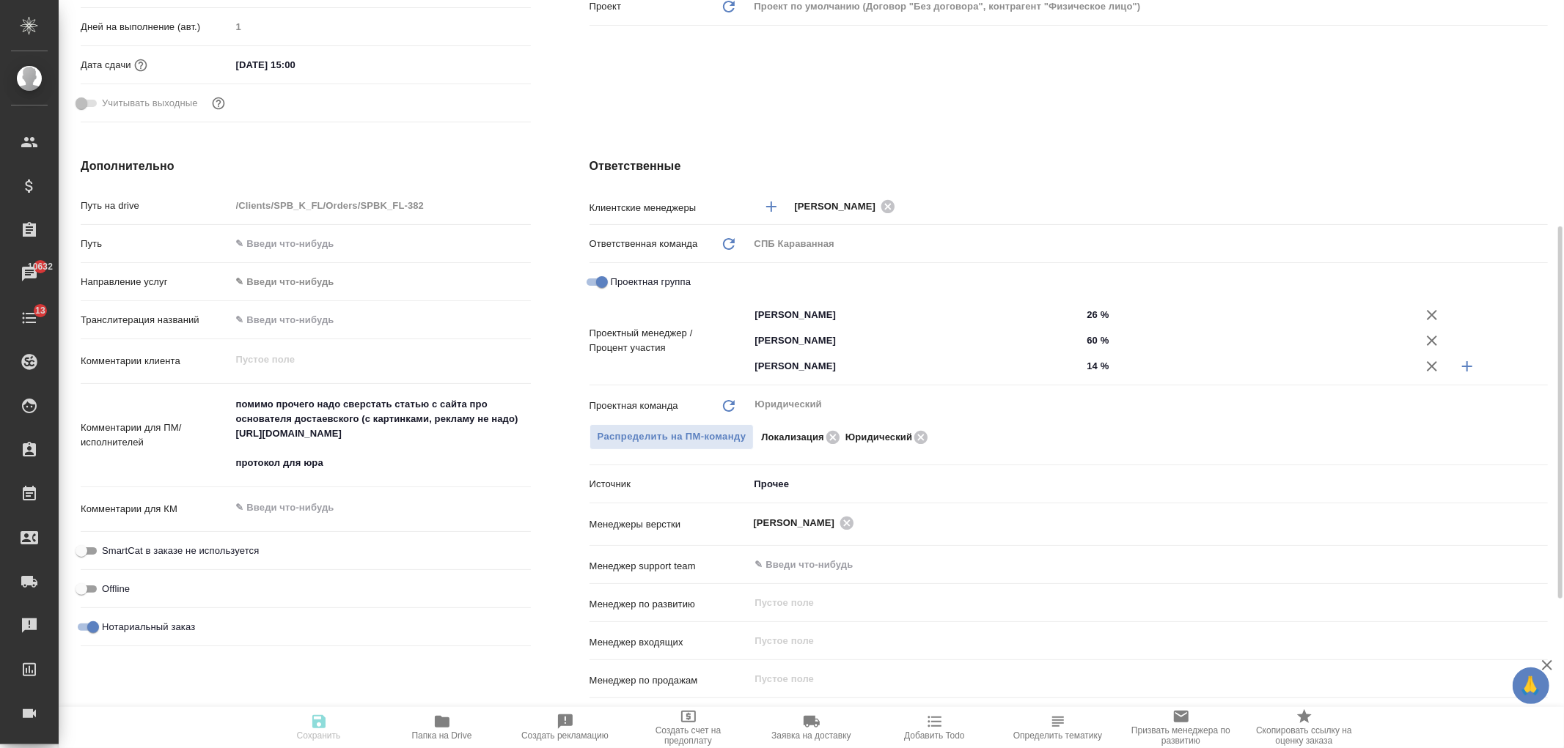
type textarea "x"
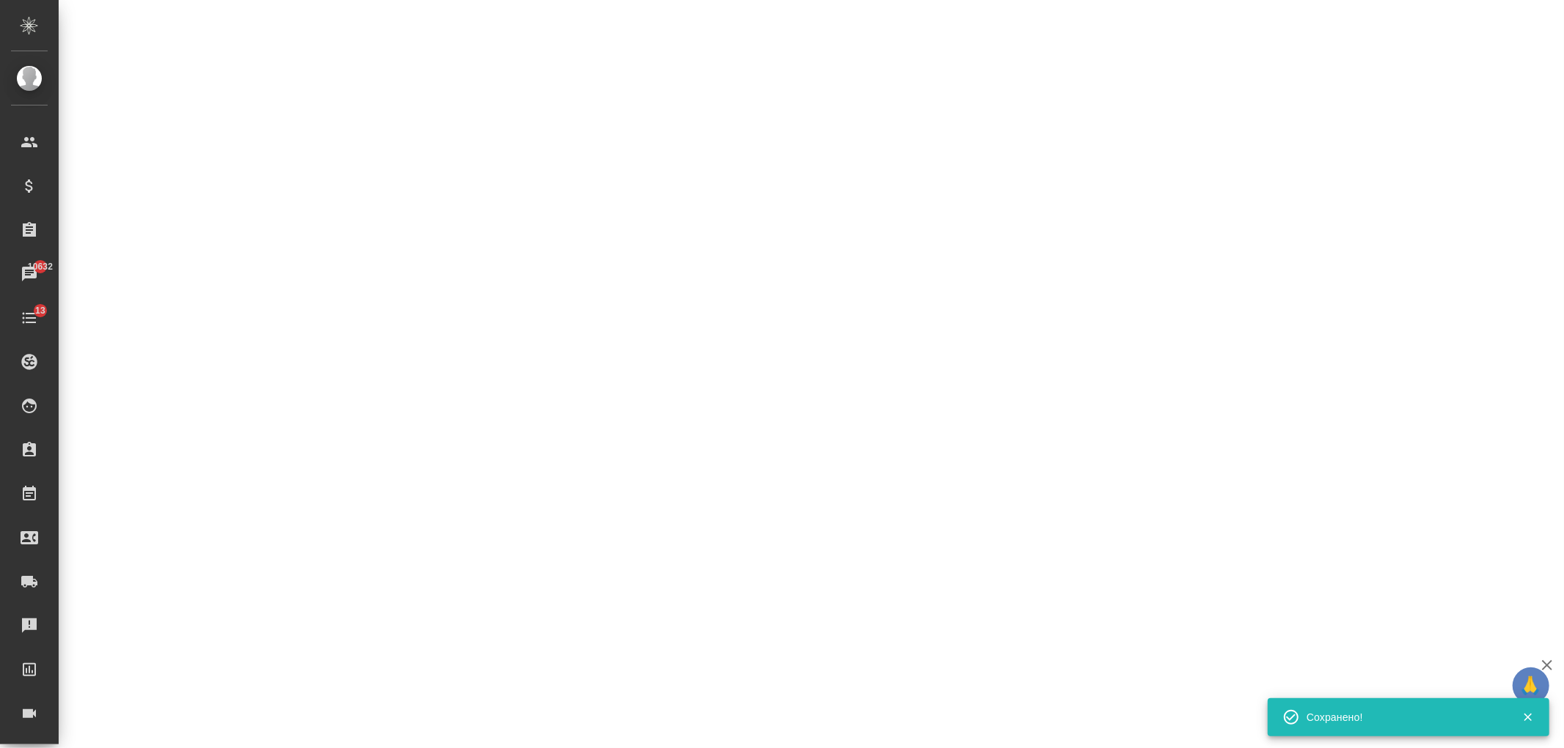
select select "RU"
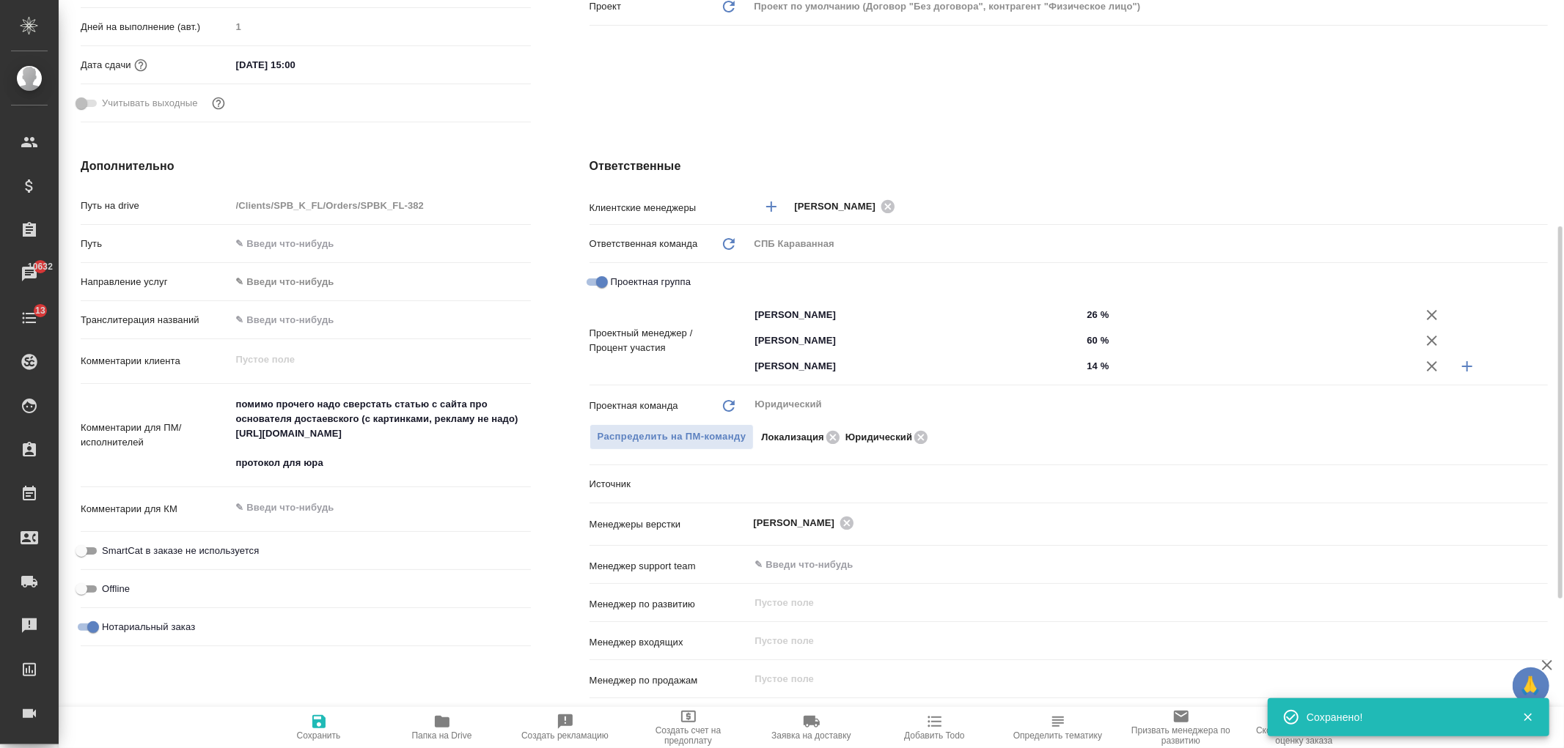
type textarea "x"
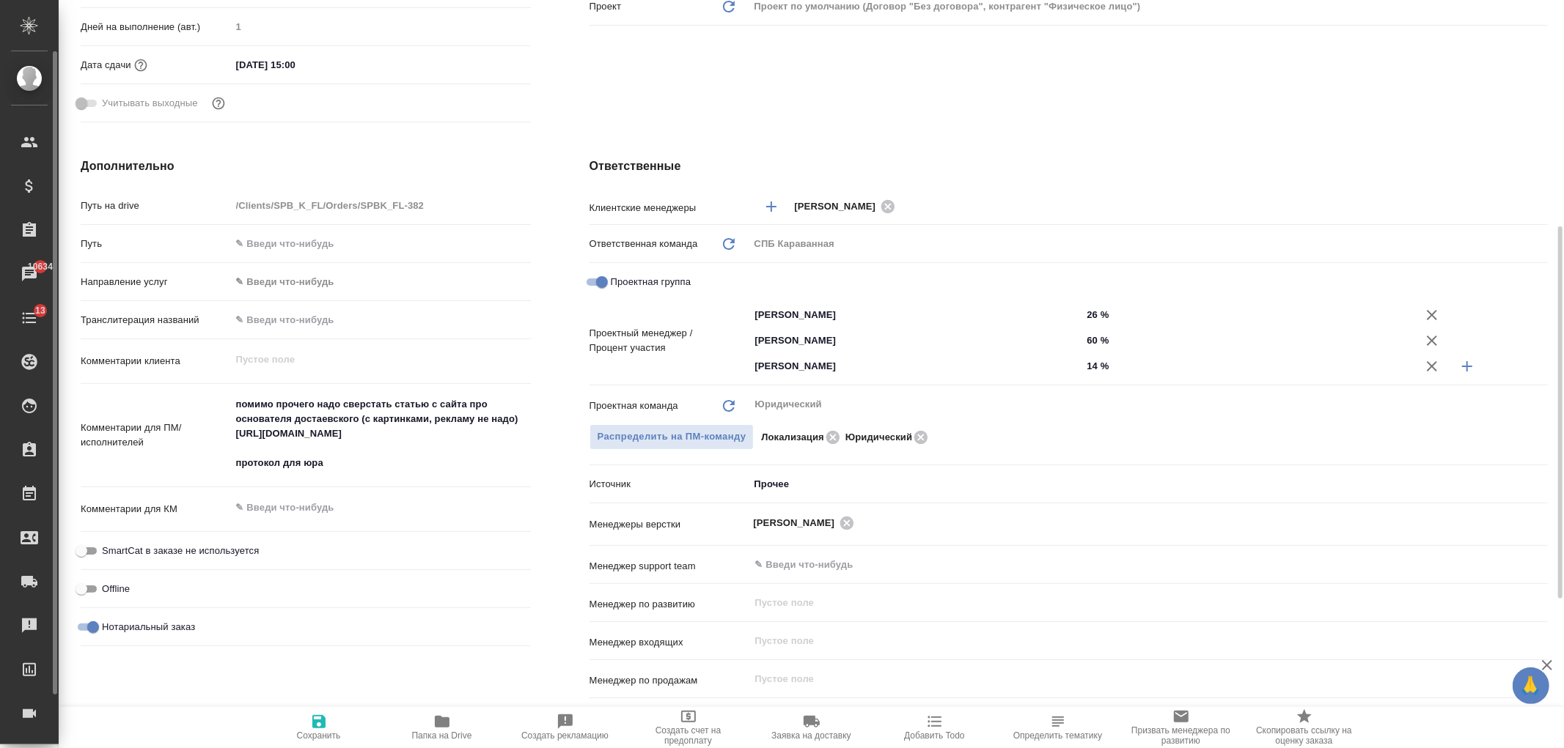
type textarea "x"
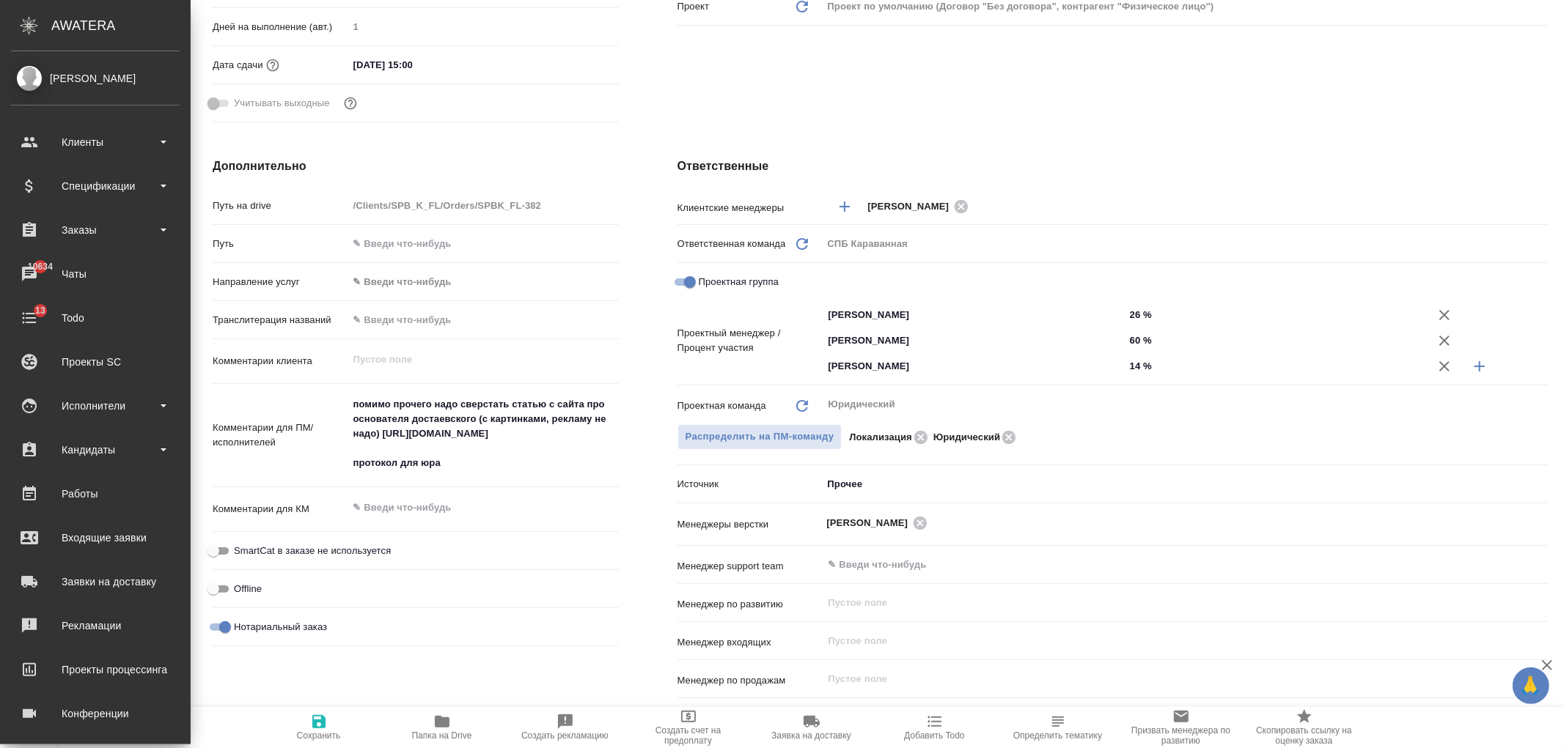
type textarea "x"
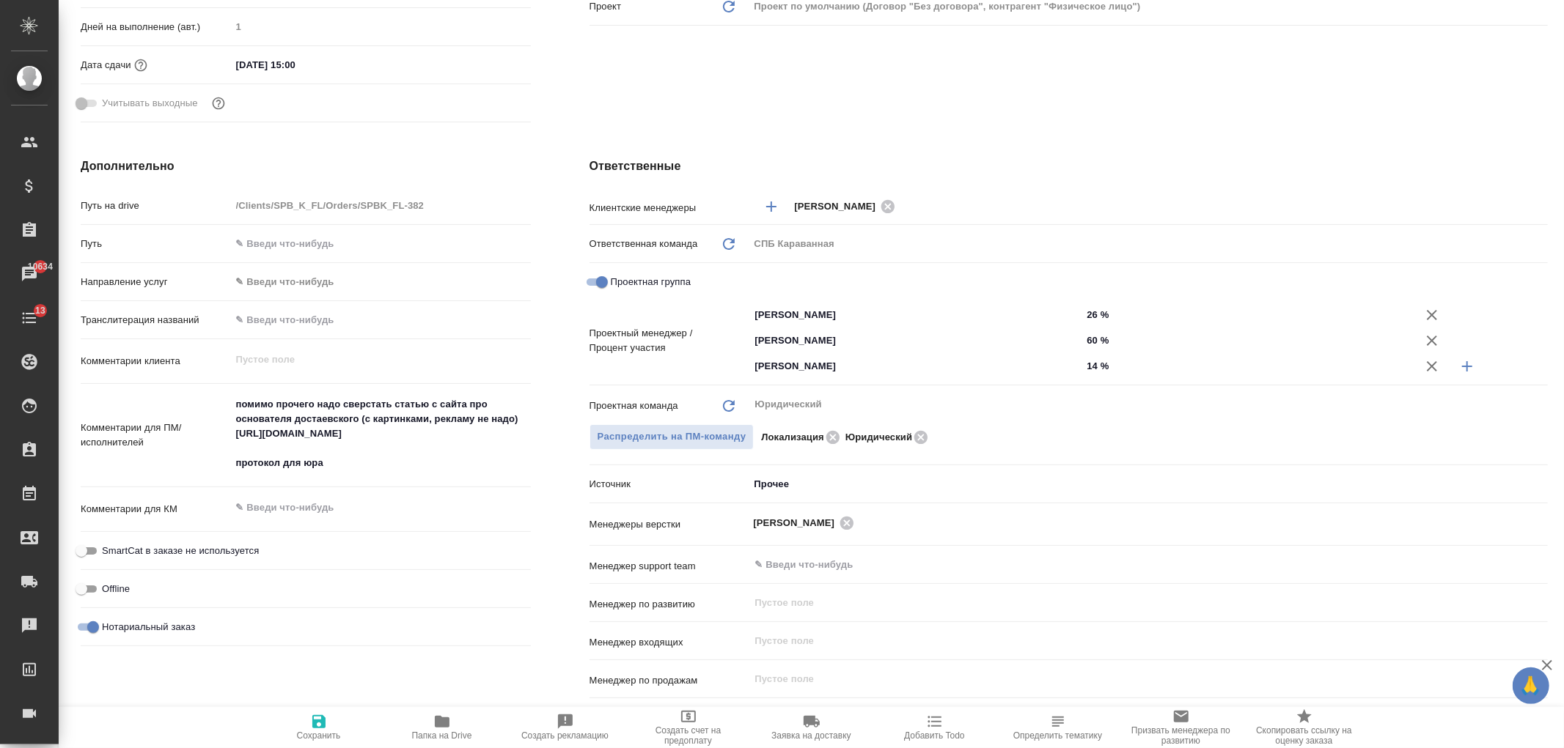
type textarea "x"
